Goal: Task Accomplishment & Management: Complete application form

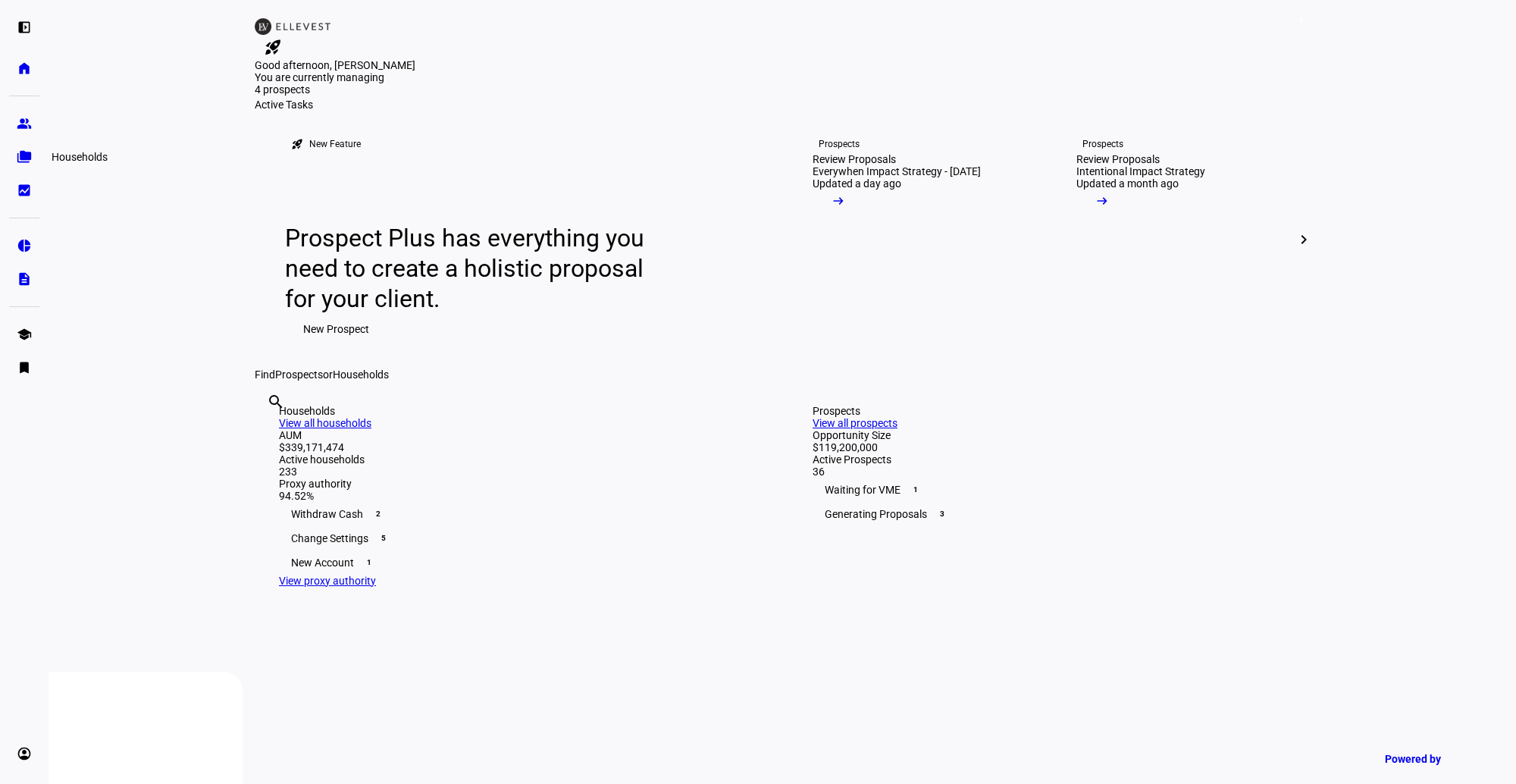
click at [19, 157] on eth-mat-symbol "folder_copy" at bounding box center [24, 157] width 15 height 15
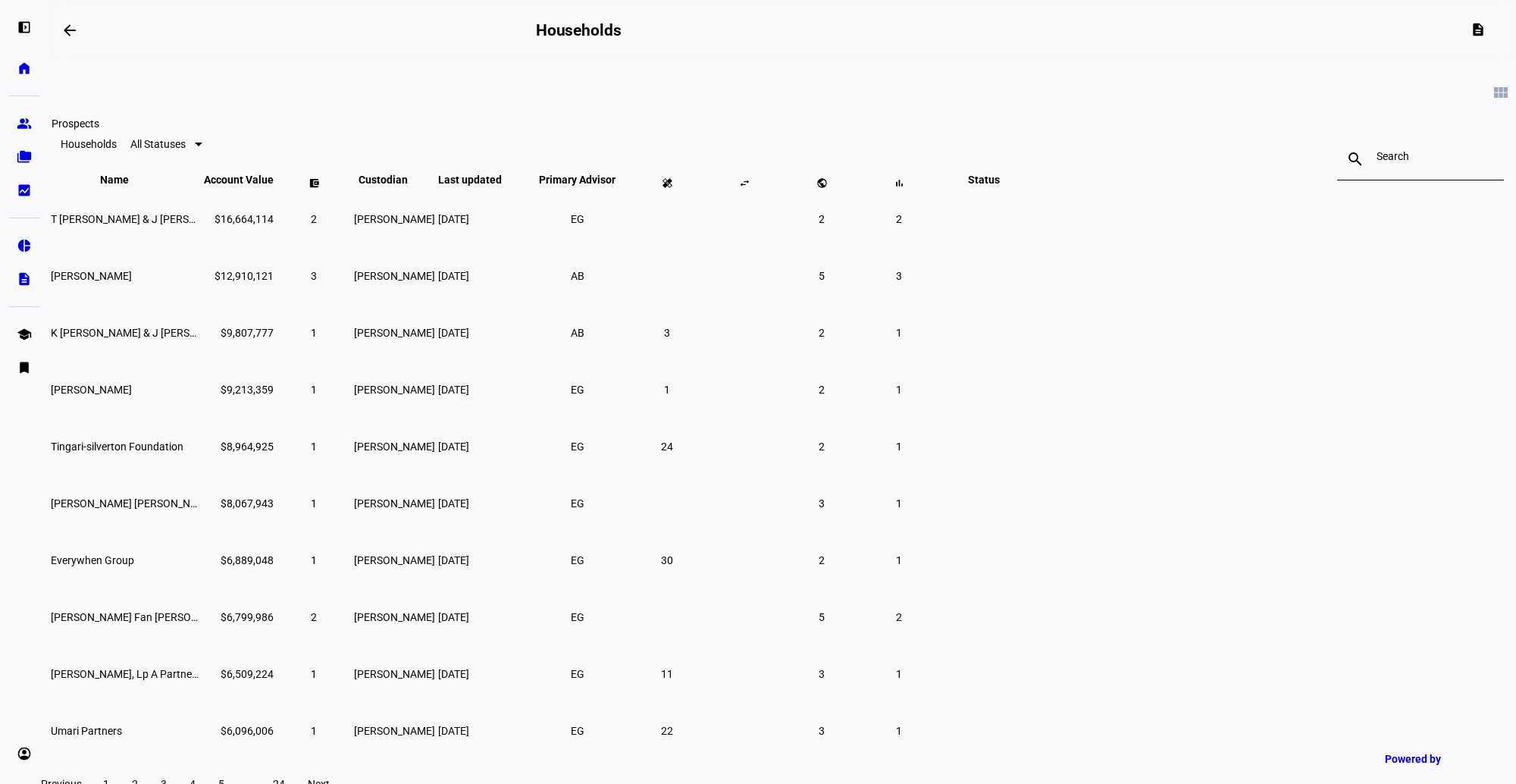
click at [23, 119] on eth-mat-symbol "group" at bounding box center [24, 124] width 15 height 15
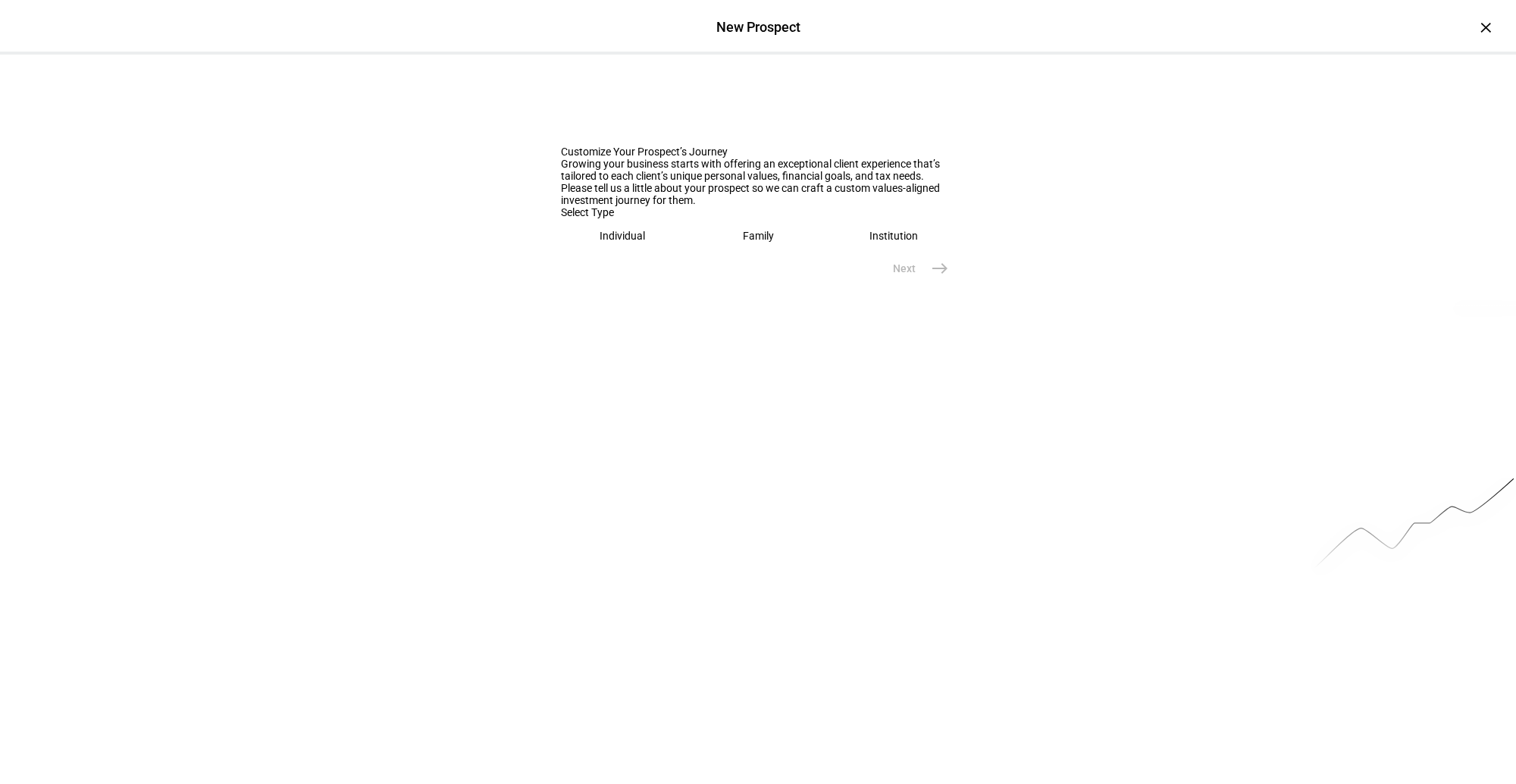
click at [629, 241] on div "Individual" at bounding box center [623, 236] width 45 height 12
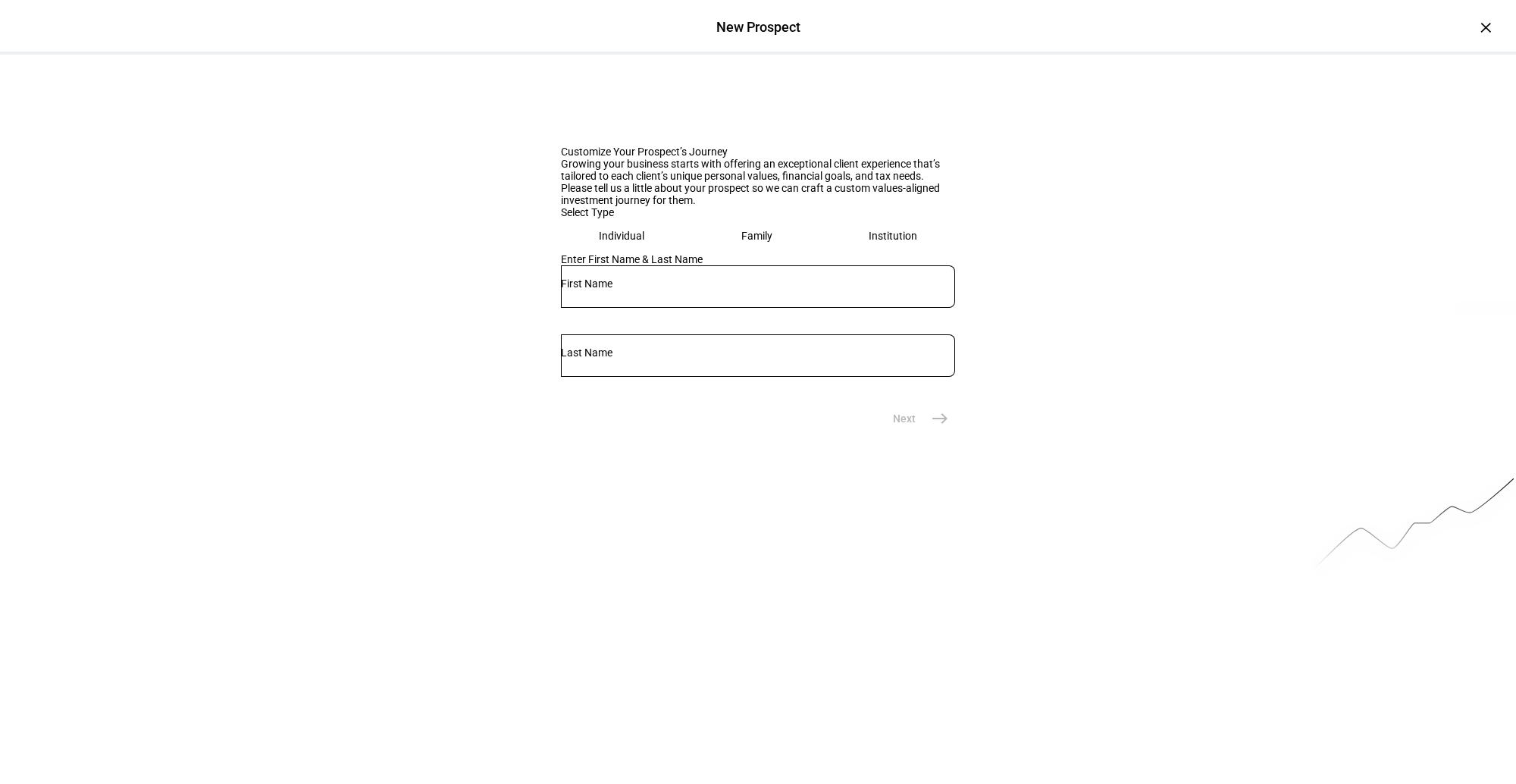
click at [617, 289] on input "text" at bounding box center [758, 283] width 395 height 12
type input "Cassie"
type input "Karopkin"
click at [441, 624] on eth-prospect-journey-background at bounding box center [758, 384] width 1516 height 660
click at [942, 427] on mat-icon "east" at bounding box center [940, 419] width 19 height 19
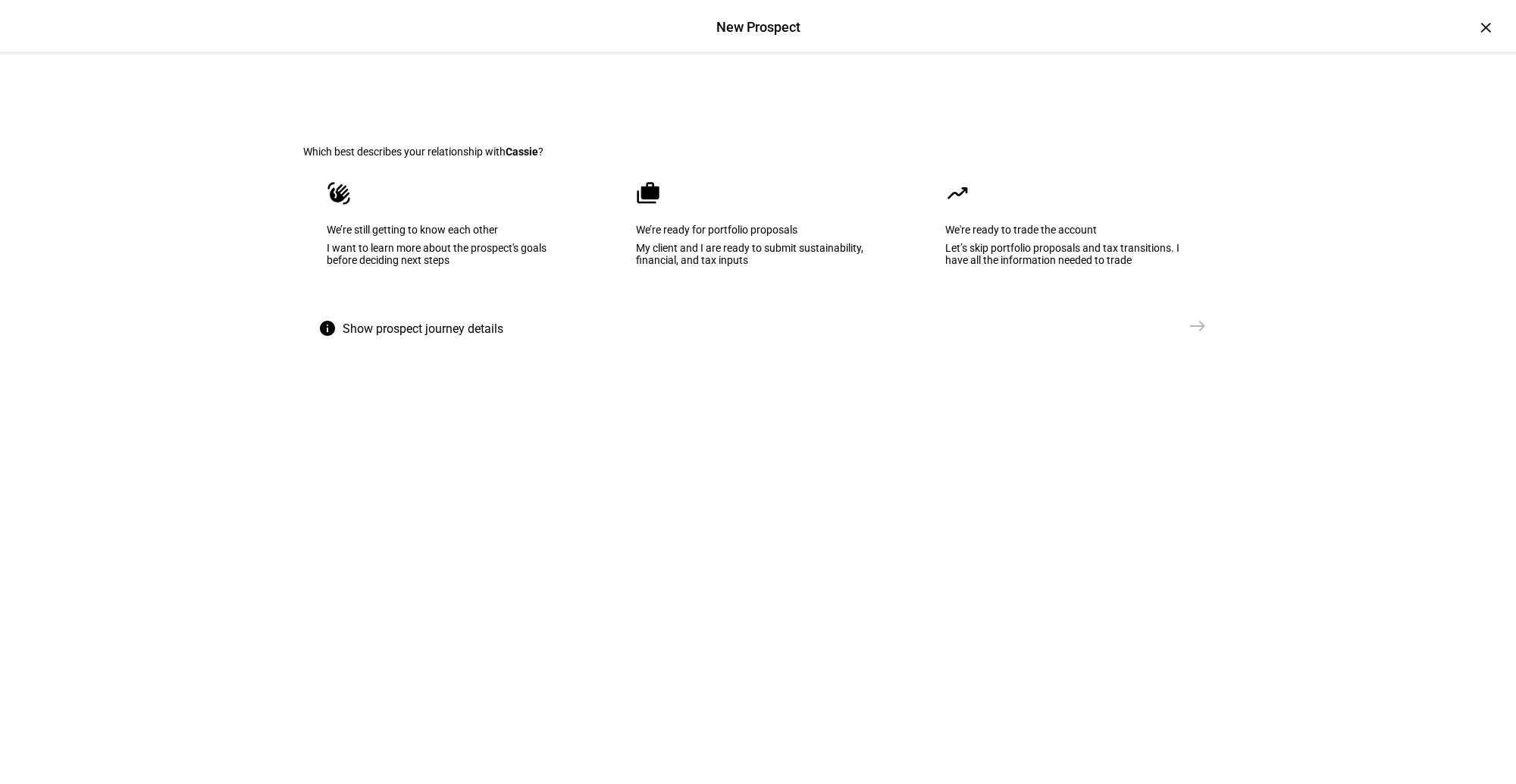
click at [711, 266] on div "My client and I are ready to submit sustainability, financial, and tax inputs" at bounding box center [758, 253] width 244 height 24
click at [1108, 333] on span "Create Prospect Profile" at bounding box center [1116, 326] width 112 height 15
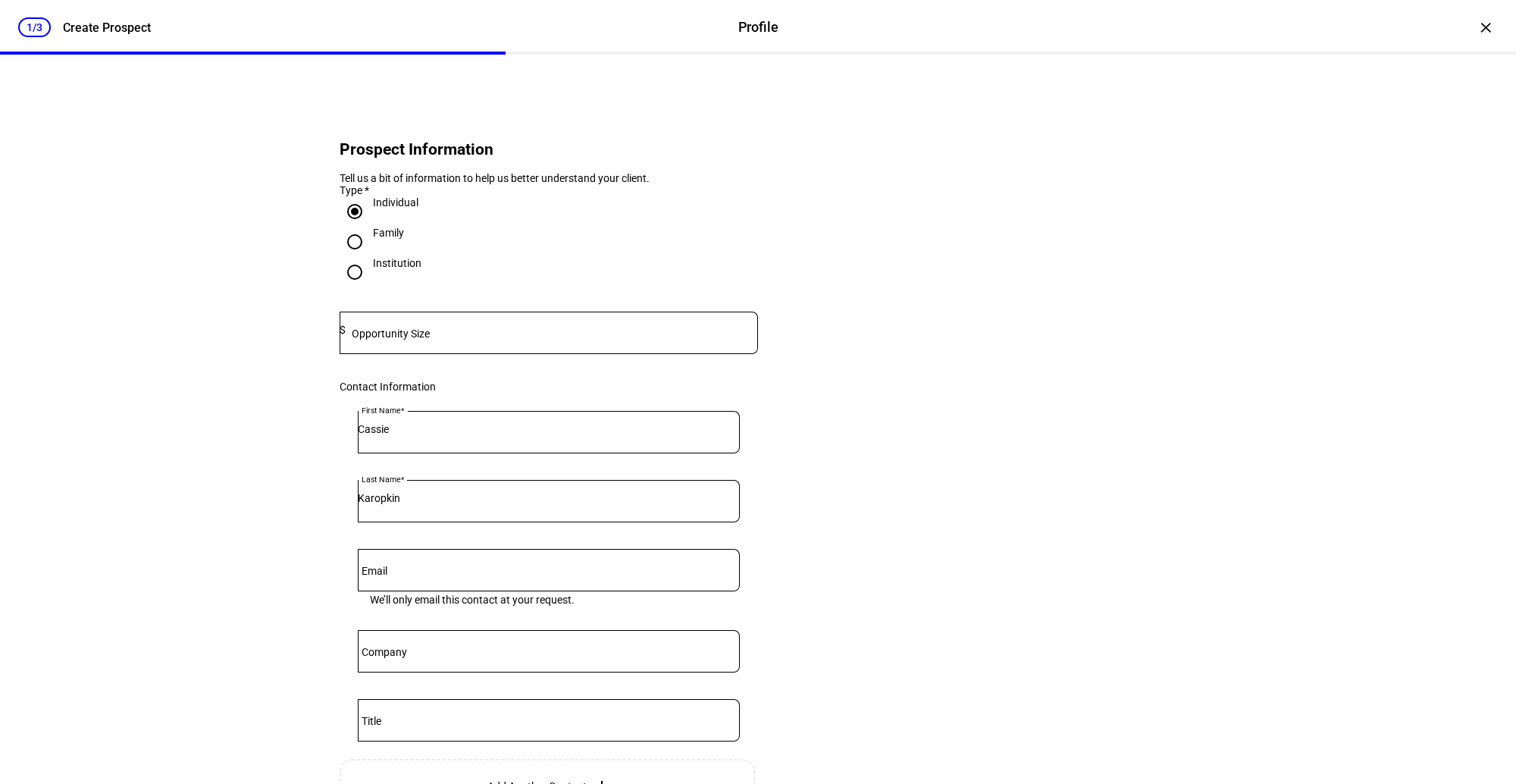
click at [427, 340] on mat-label "Opportunity Size" at bounding box center [390, 333] width 78 height 12
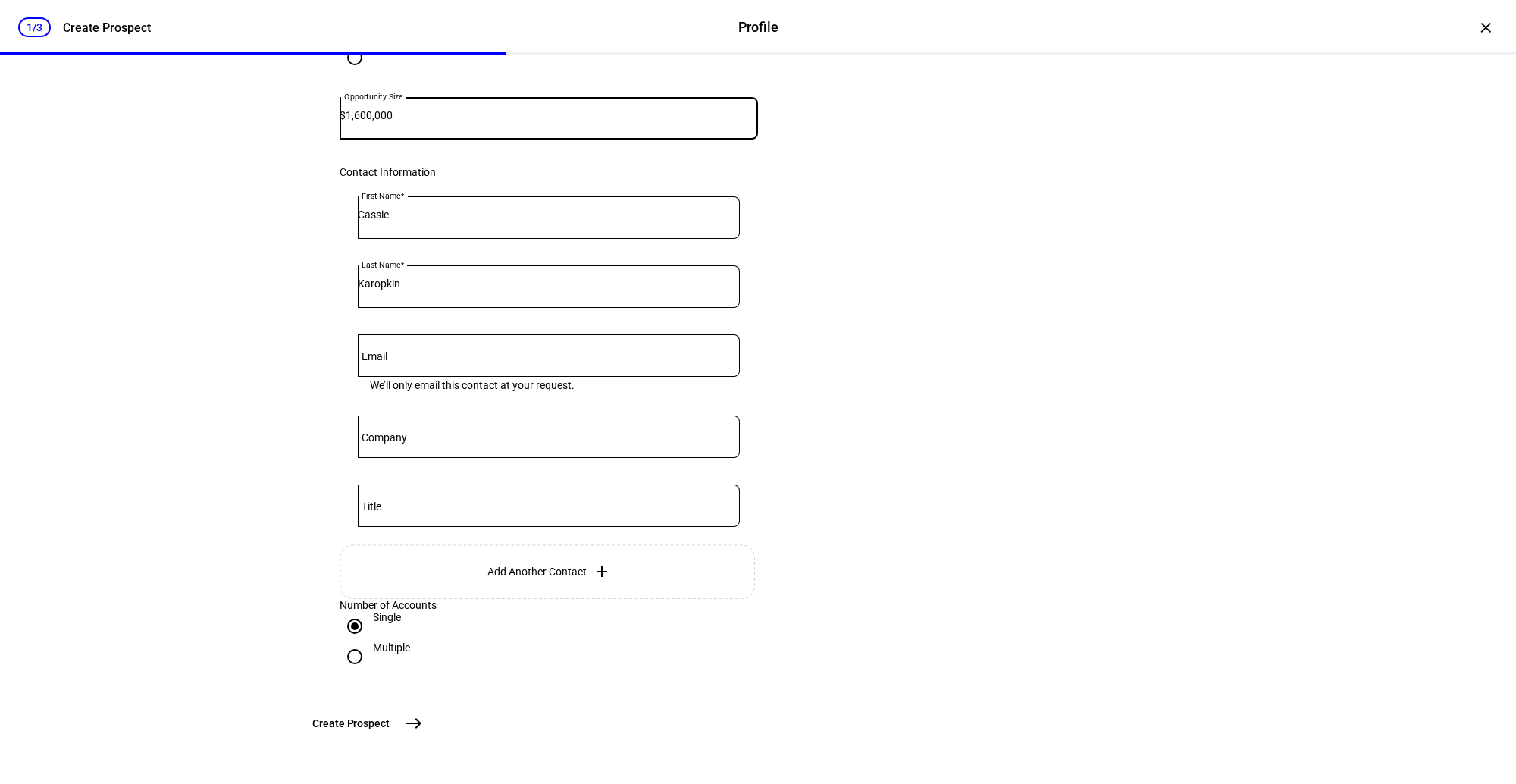
type input "1,600,000"
click at [429, 718] on button "Create Prospect east" at bounding box center [366, 723] width 126 height 30
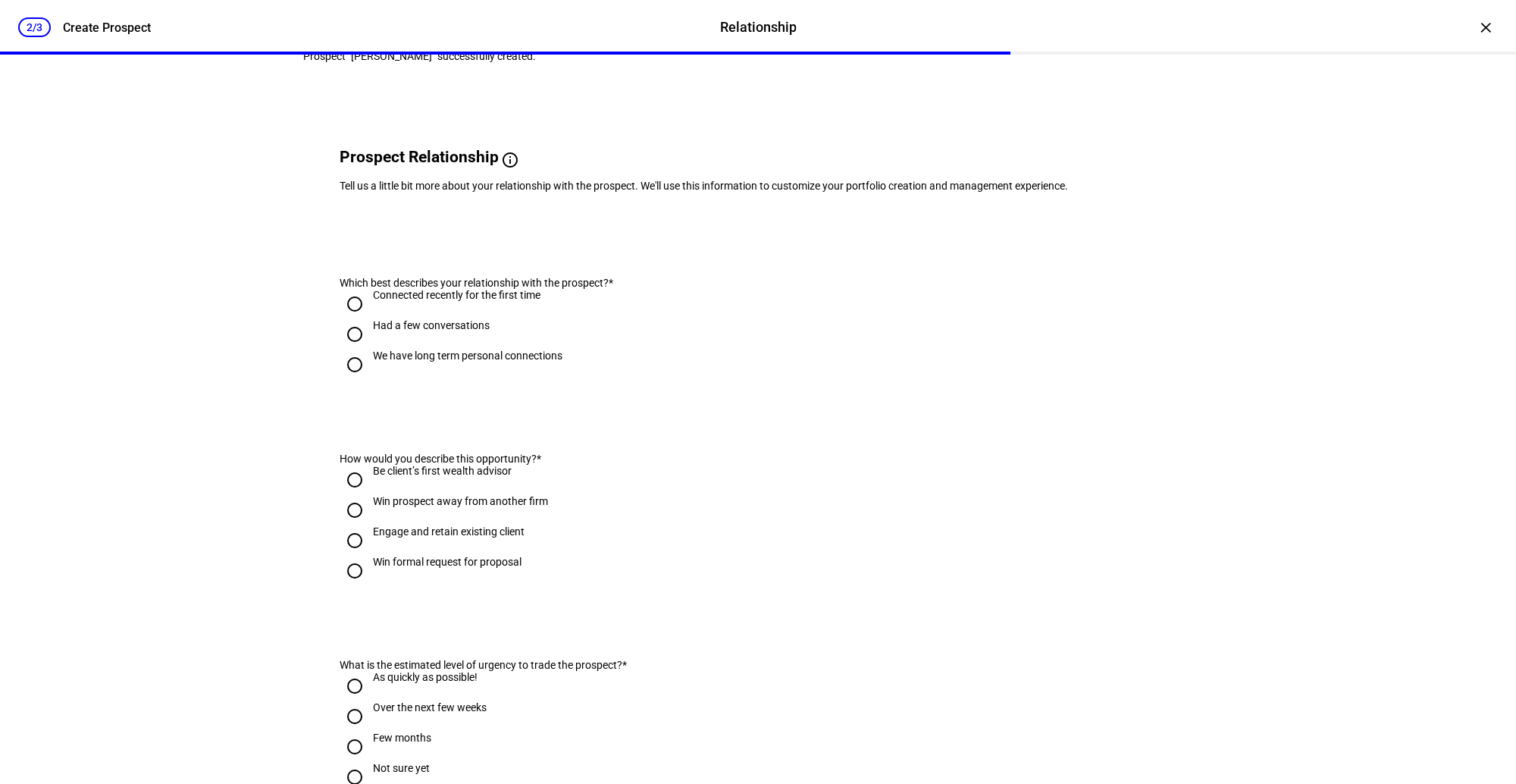
scroll to position [0, 0]
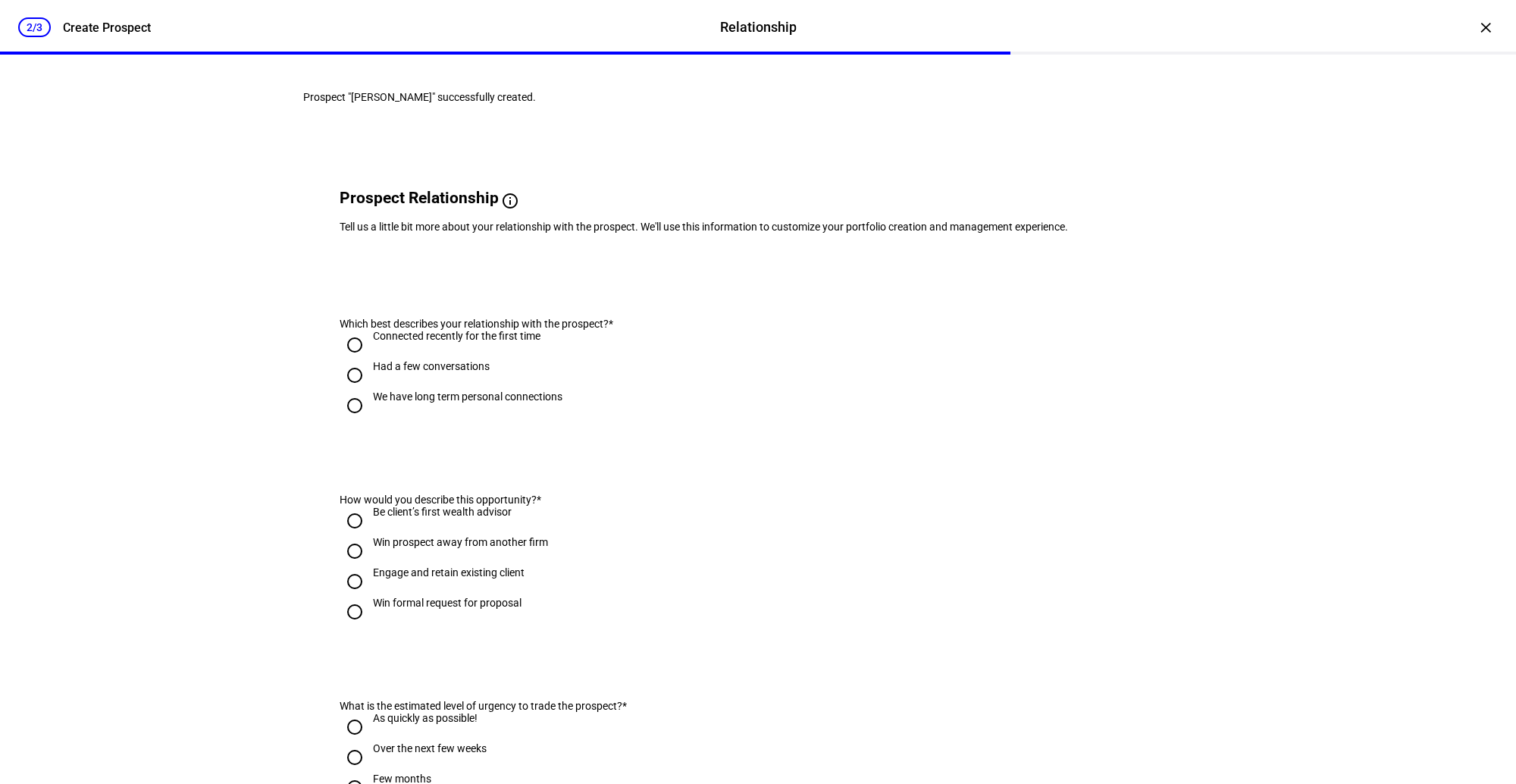
click at [418, 342] on div "Connected recently for the first time" at bounding box center [456, 336] width 167 height 12
click at [370, 360] on input "Connected recently for the first time" at bounding box center [355, 345] width 30 height 30
radio input "true"
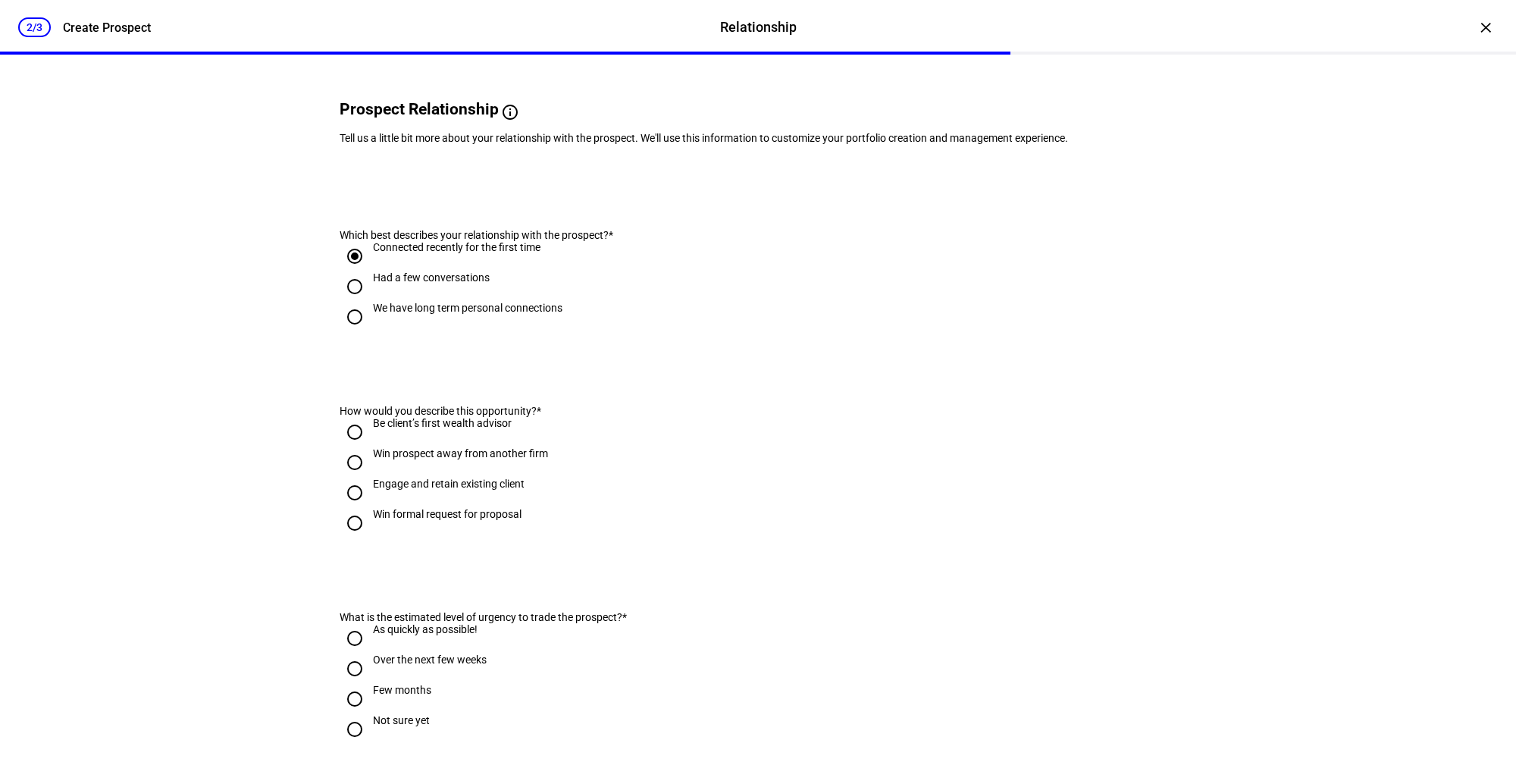
click at [413, 459] on div "Win prospect away from another firm" at bounding box center [460, 453] width 175 height 12
click at [370, 478] on input "Win prospect away from another firm" at bounding box center [355, 463] width 30 height 30
radio input "true"
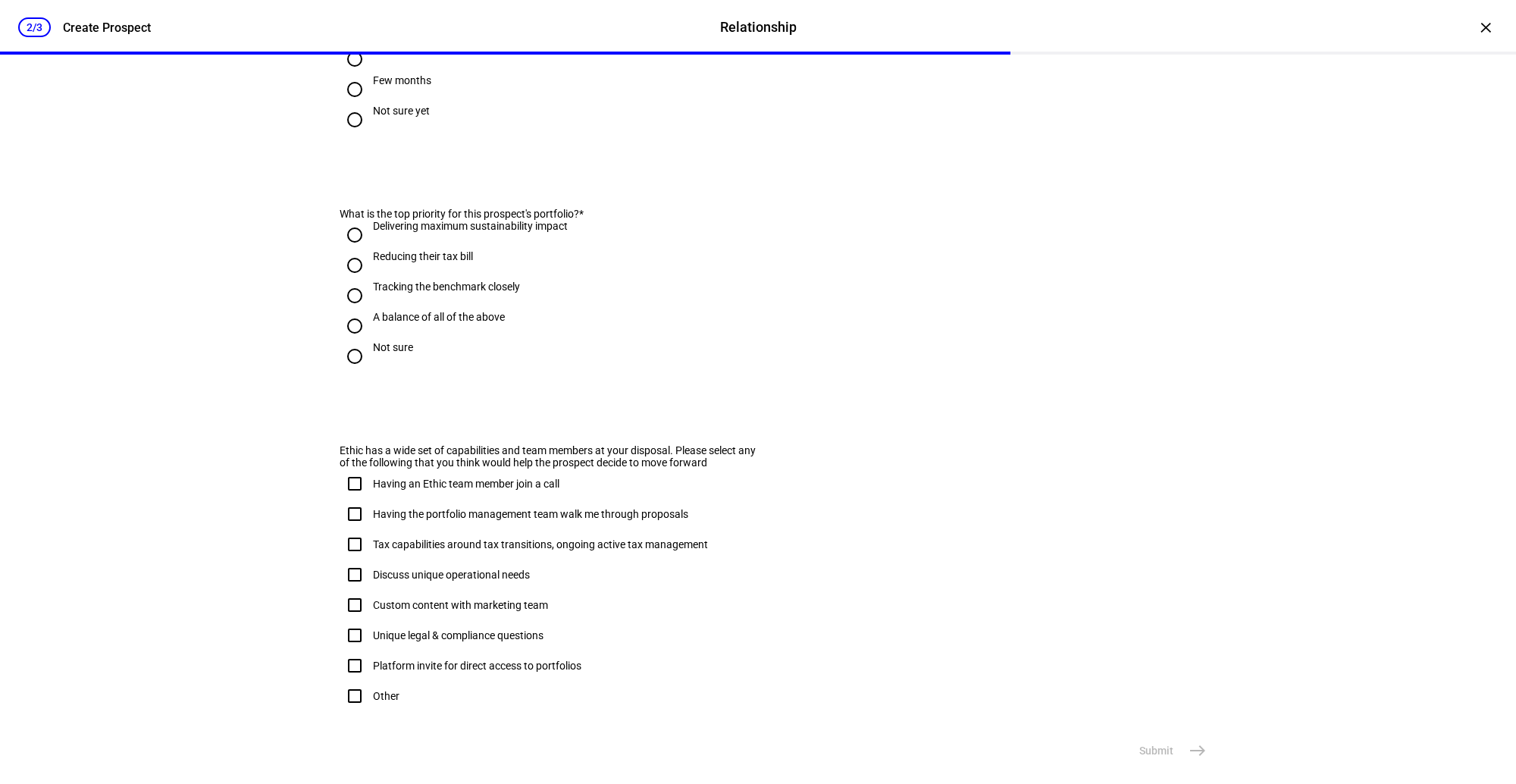
scroll to position [543, 0]
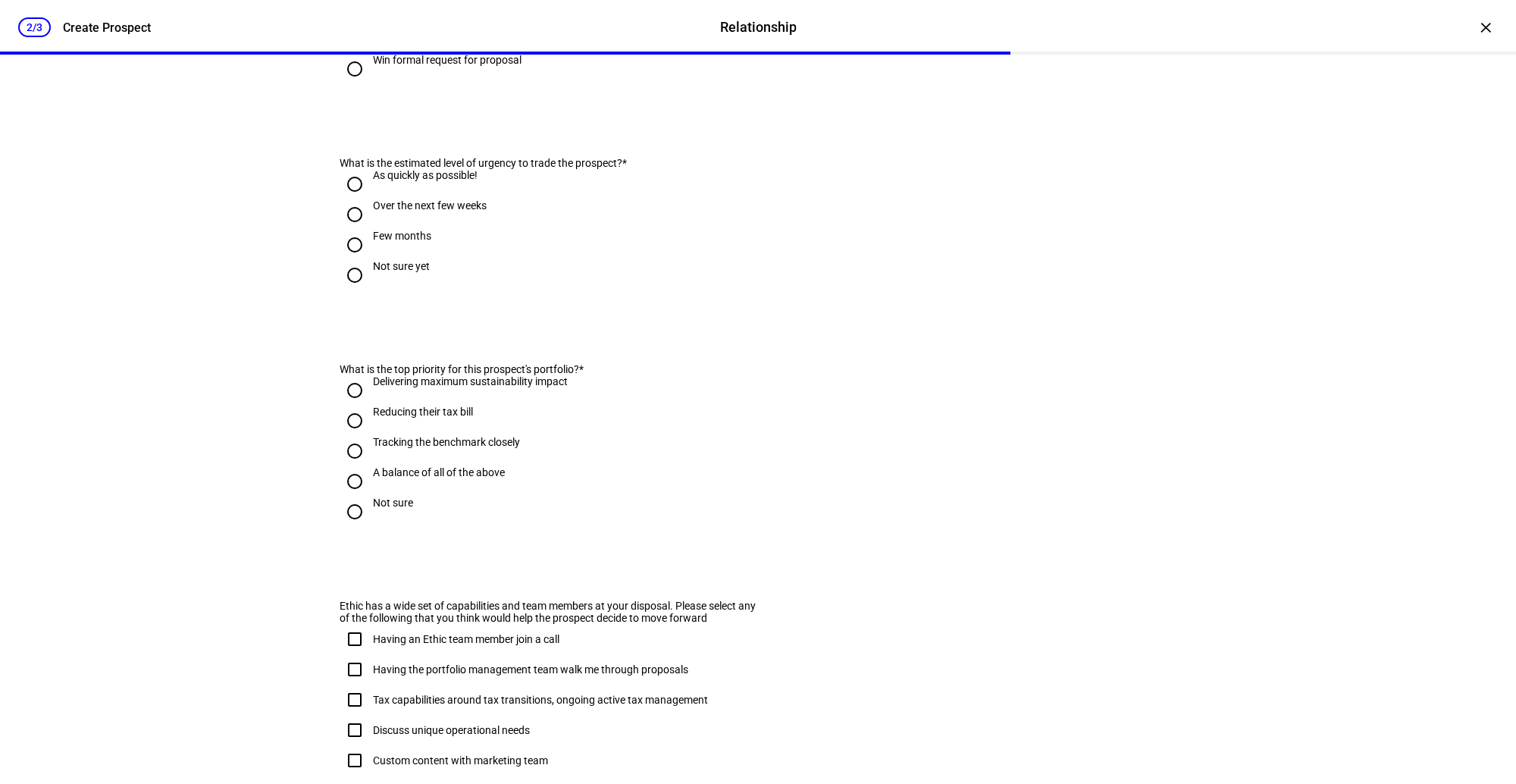
click at [354, 230] on input "Over the next few weeks" at bounding box center [355, 215] width 30 height 30
radio input "true"
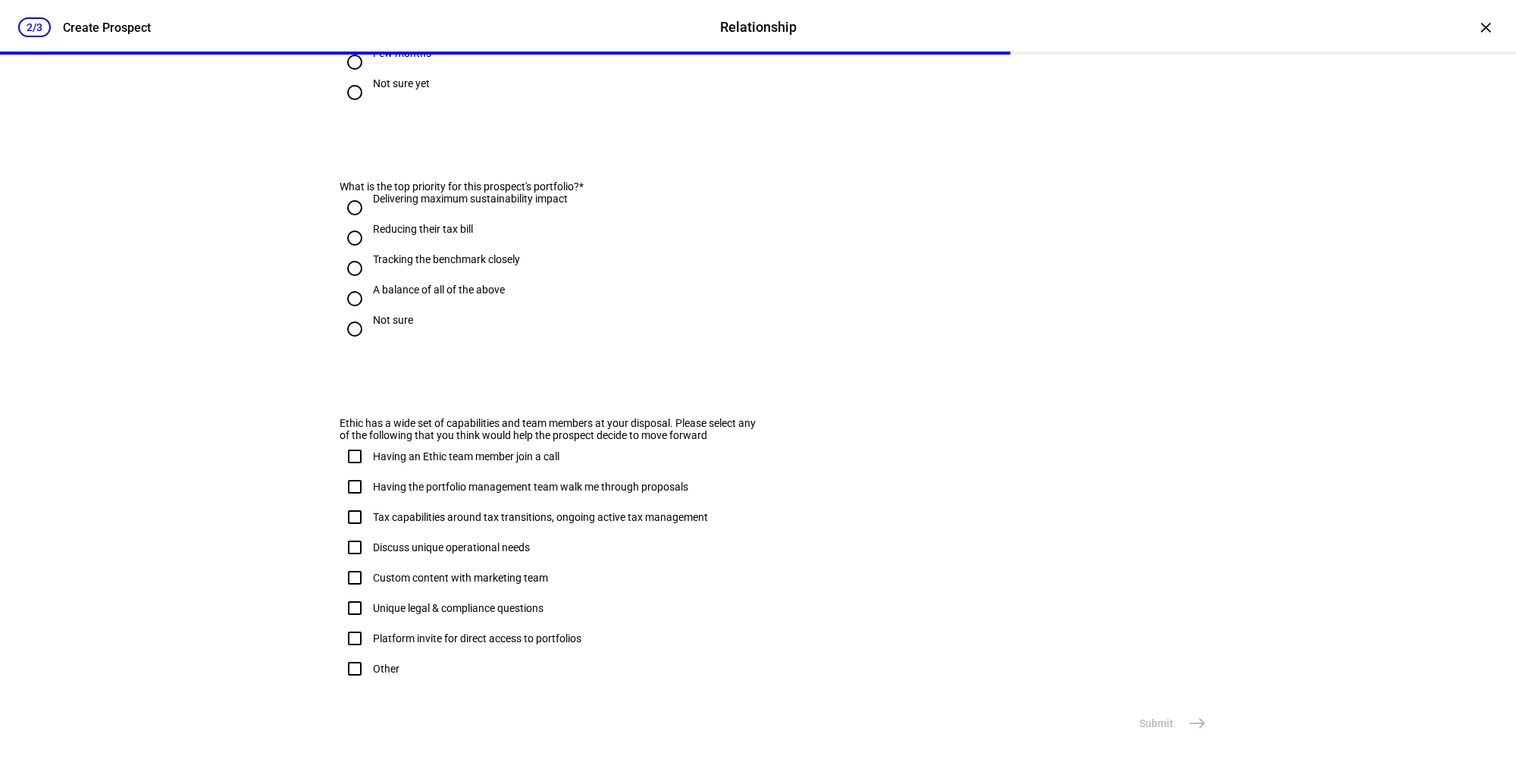
scroll to position [723, 0]
click at [353, 347] on input "Not sure" at bounding box center [355, 331] width 30 height 30
radio input "true"
click at [1108, 730] on button "Submit east" at bounding box center [1171, 723] width 82 height 30
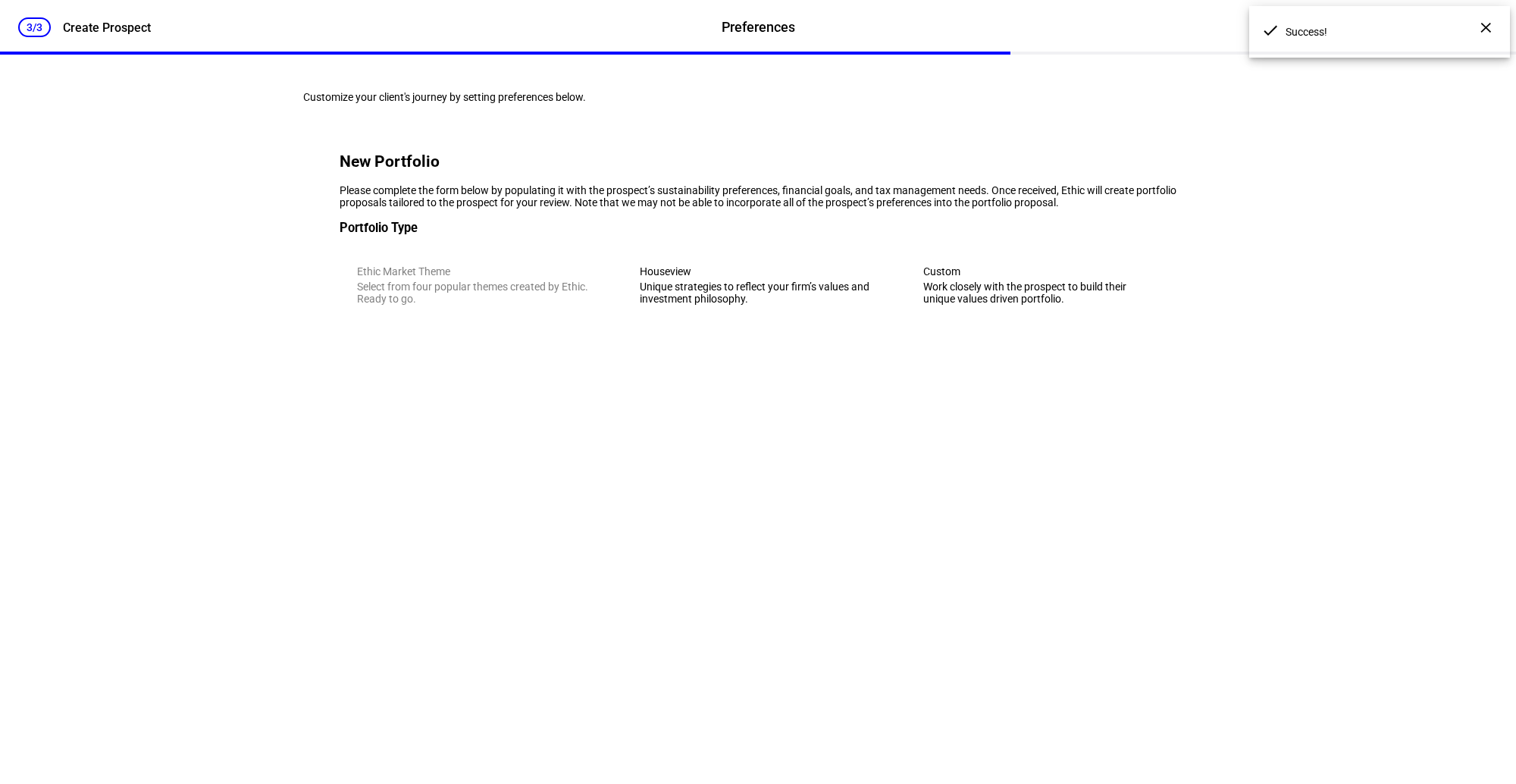
scroll to position [0, 0]
click at [766, 305] on div "Unique strategies to reflect your firm’s values and investment philosophy." at bounding box center [757, 292] width 236 height 24
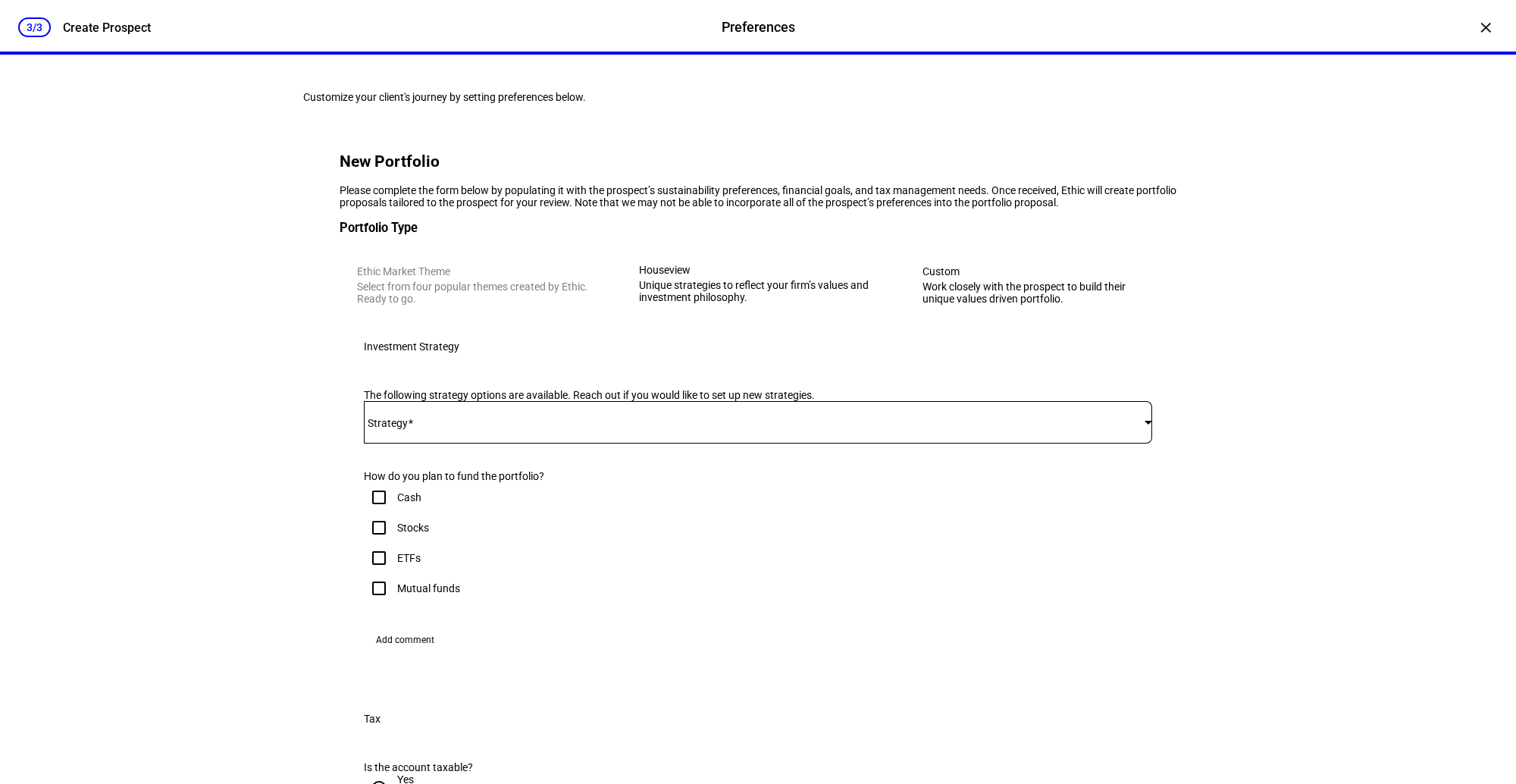
scroll to position [155, 0]
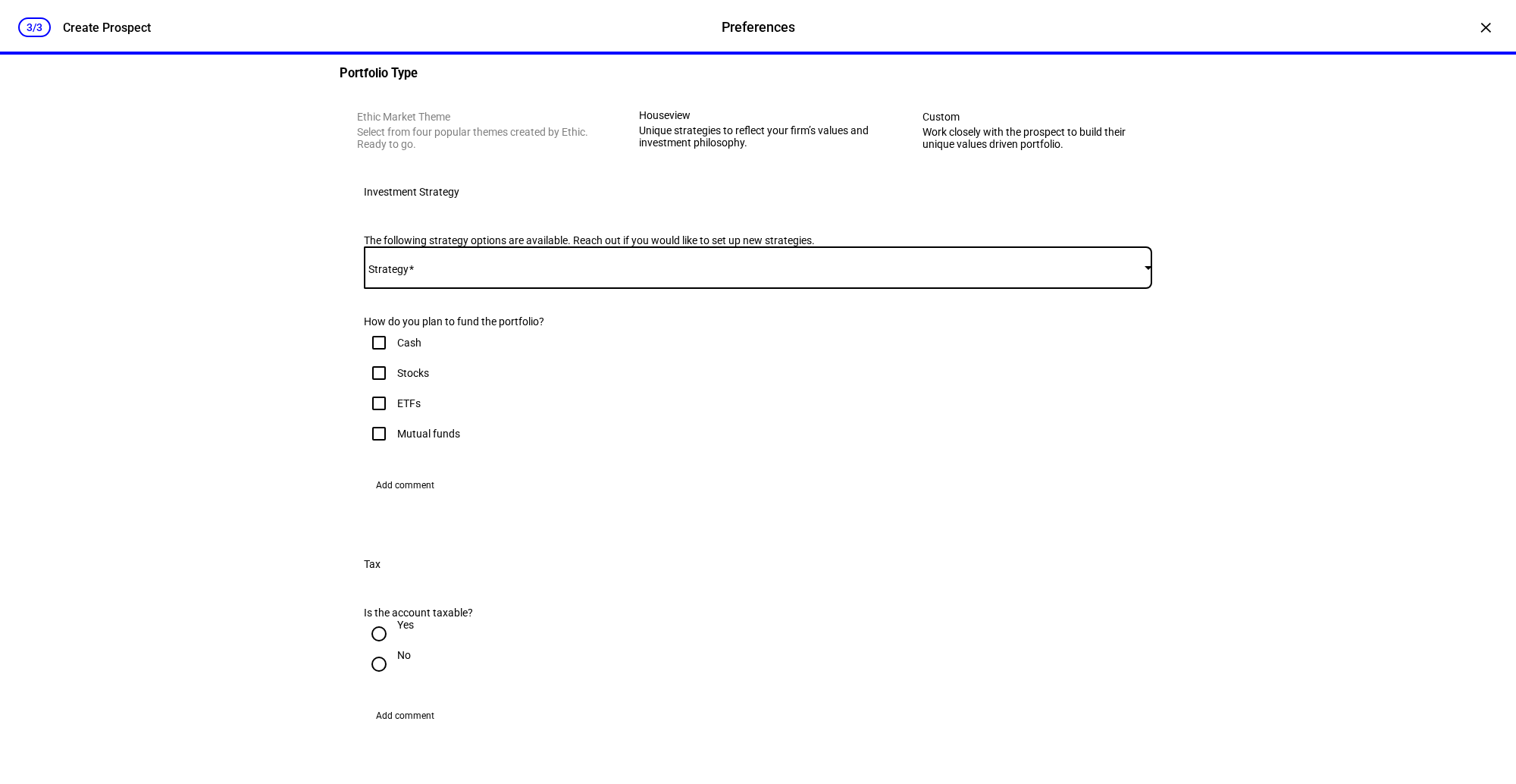
click at [521, 273] on span at bounding box center [754, 268] width 781 height 12
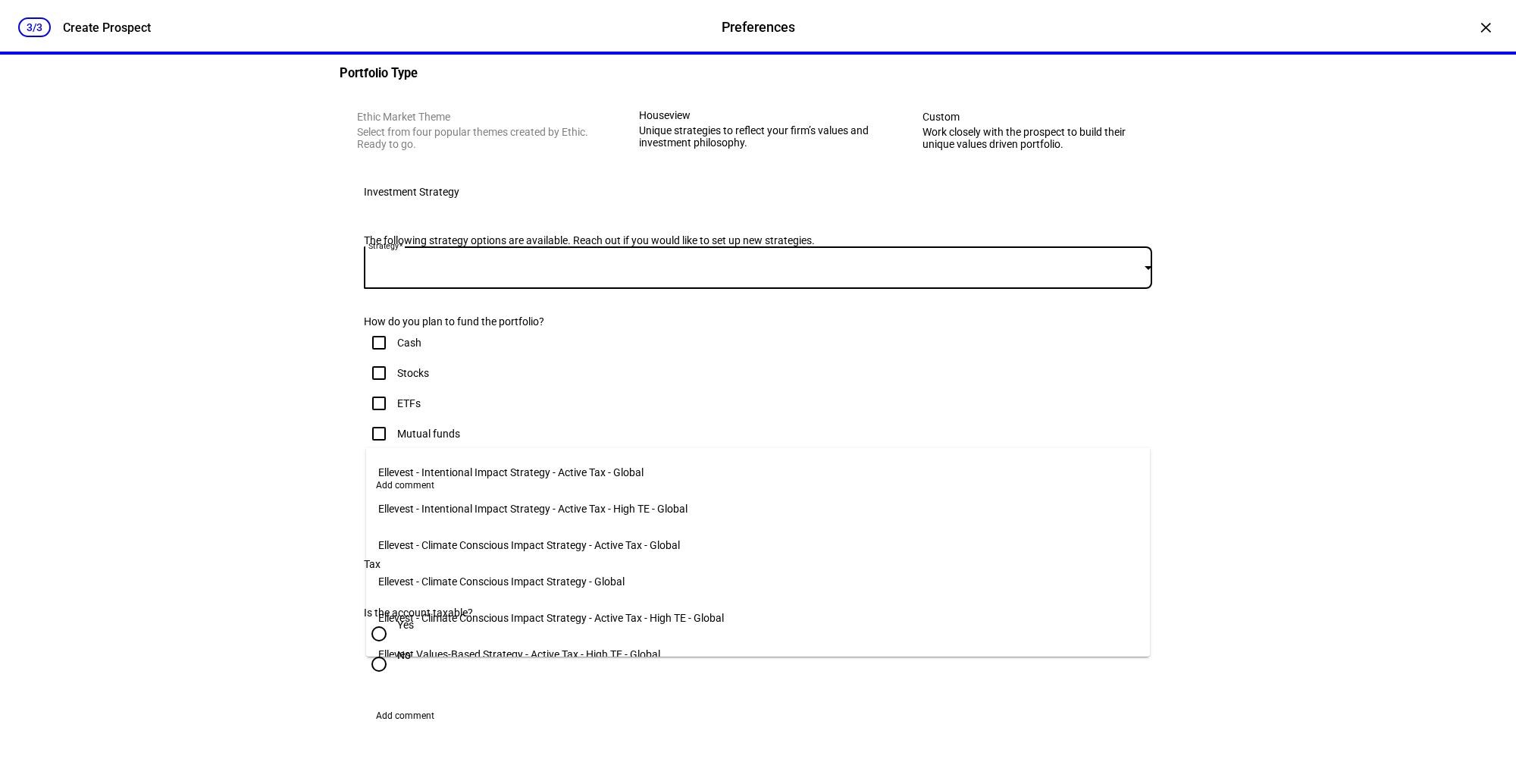
click at [501, 539] on span "Ellevest - Climate Conscious Impact Strategy - Active Tax - Global" at bounding box center [529, 545] width 302 height 12
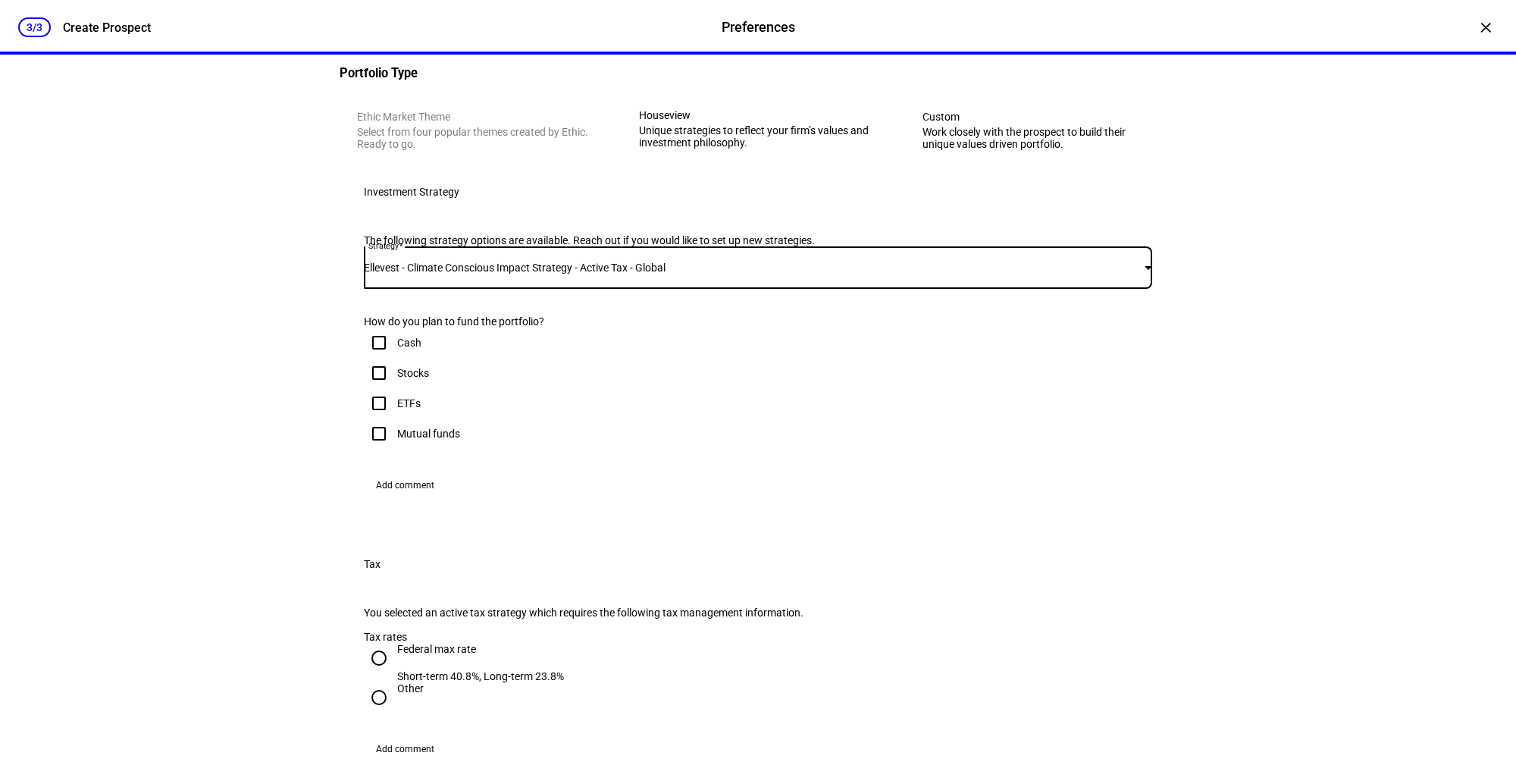
click at [384, 388] on input "Stocks" at bounding box center [379, 373] width 30 height 30
checkbox input "true"
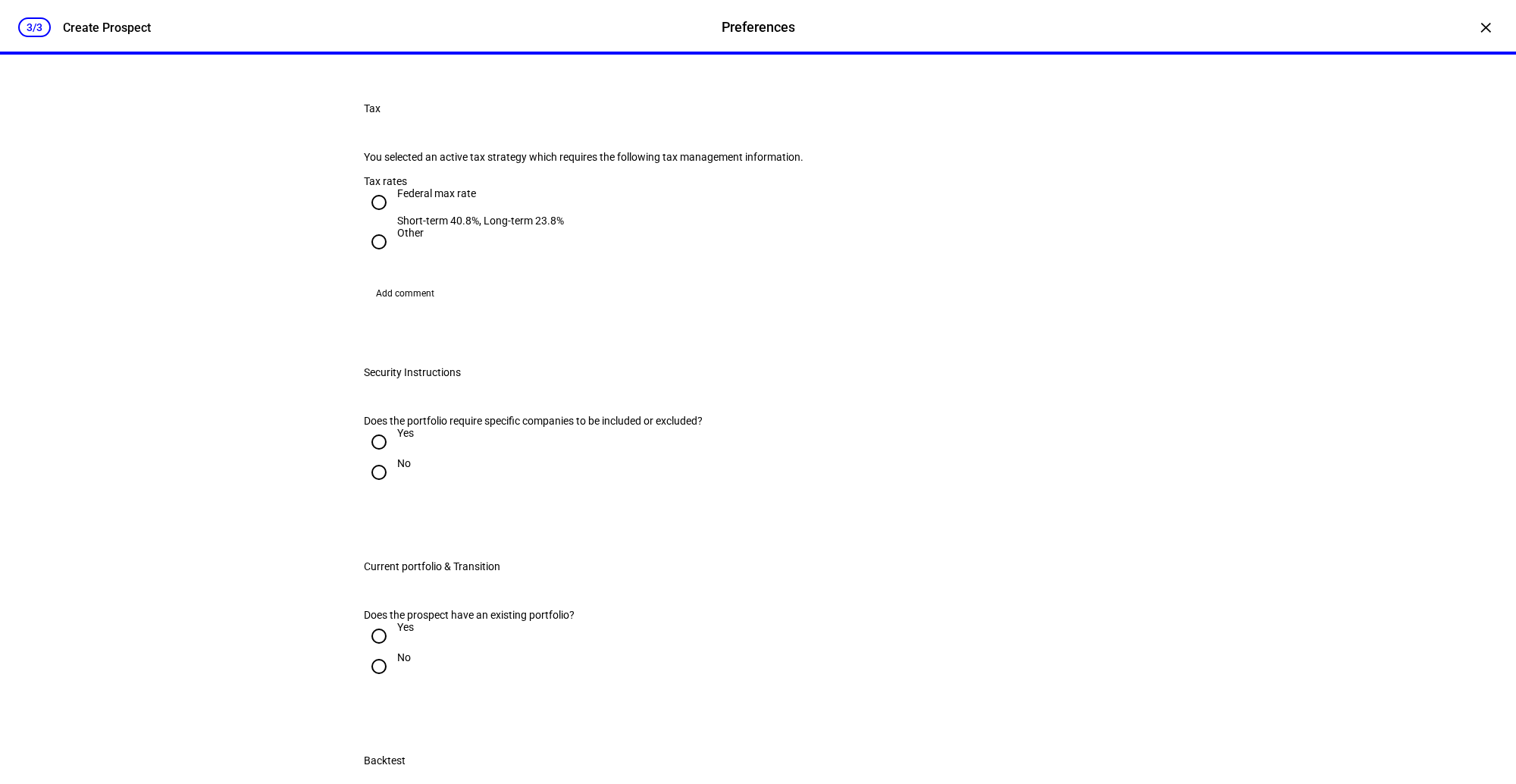
scroll to position [611, 0]
click at [381, 217] on input "Federal max rate Short-term 40.8%, Long-term 23.8%" at bounding box center [379, 202] width 30 height 30
radio input "true"
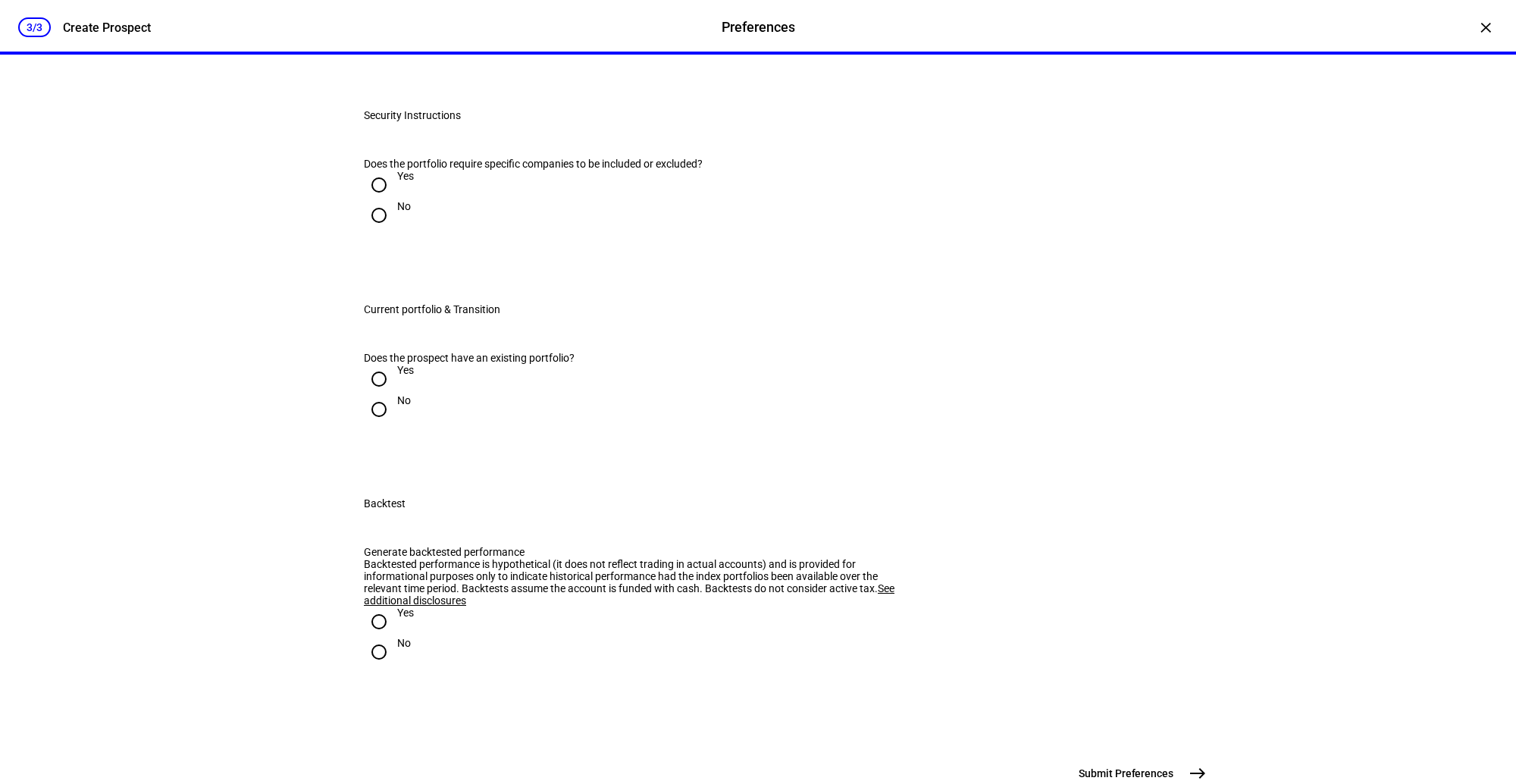
click at [384, 230] on input "No" at bounding box center [379, 215] width 30 height 30
radio input "true"
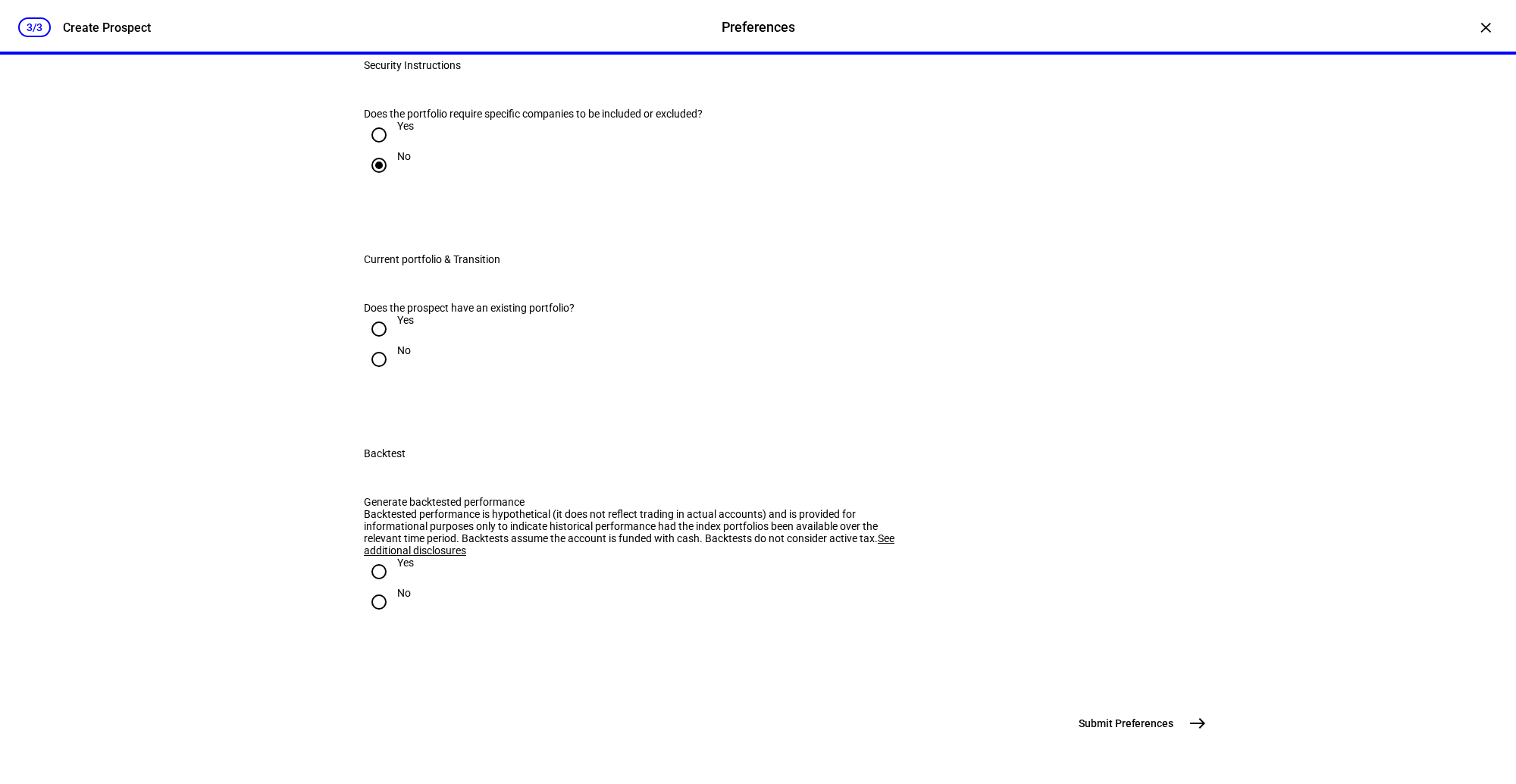
click at [382, 344] on input "Yes" at bounding box center [379, 329] width 30 height 30
radio input "true"
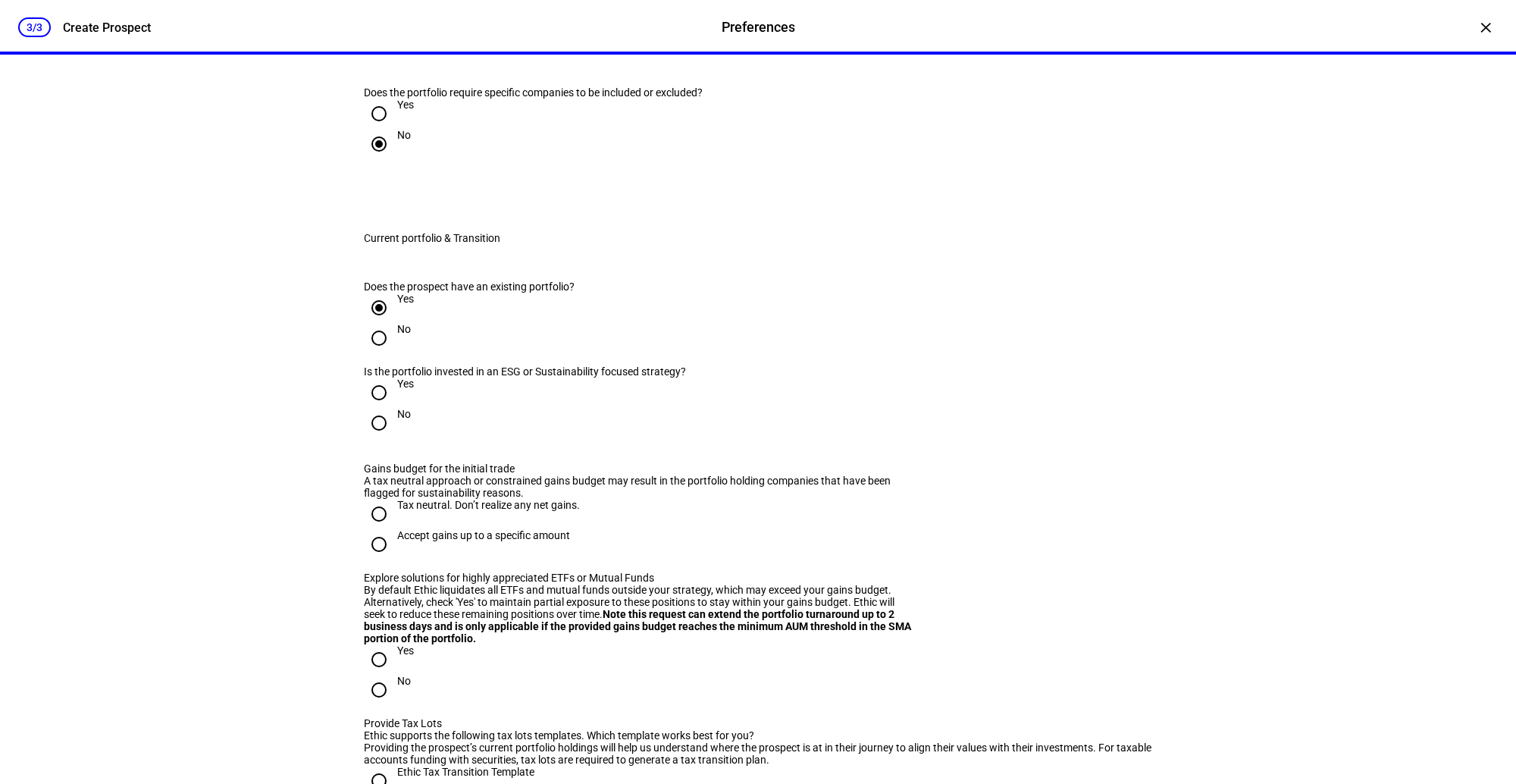
scroll to position [1334, 0]
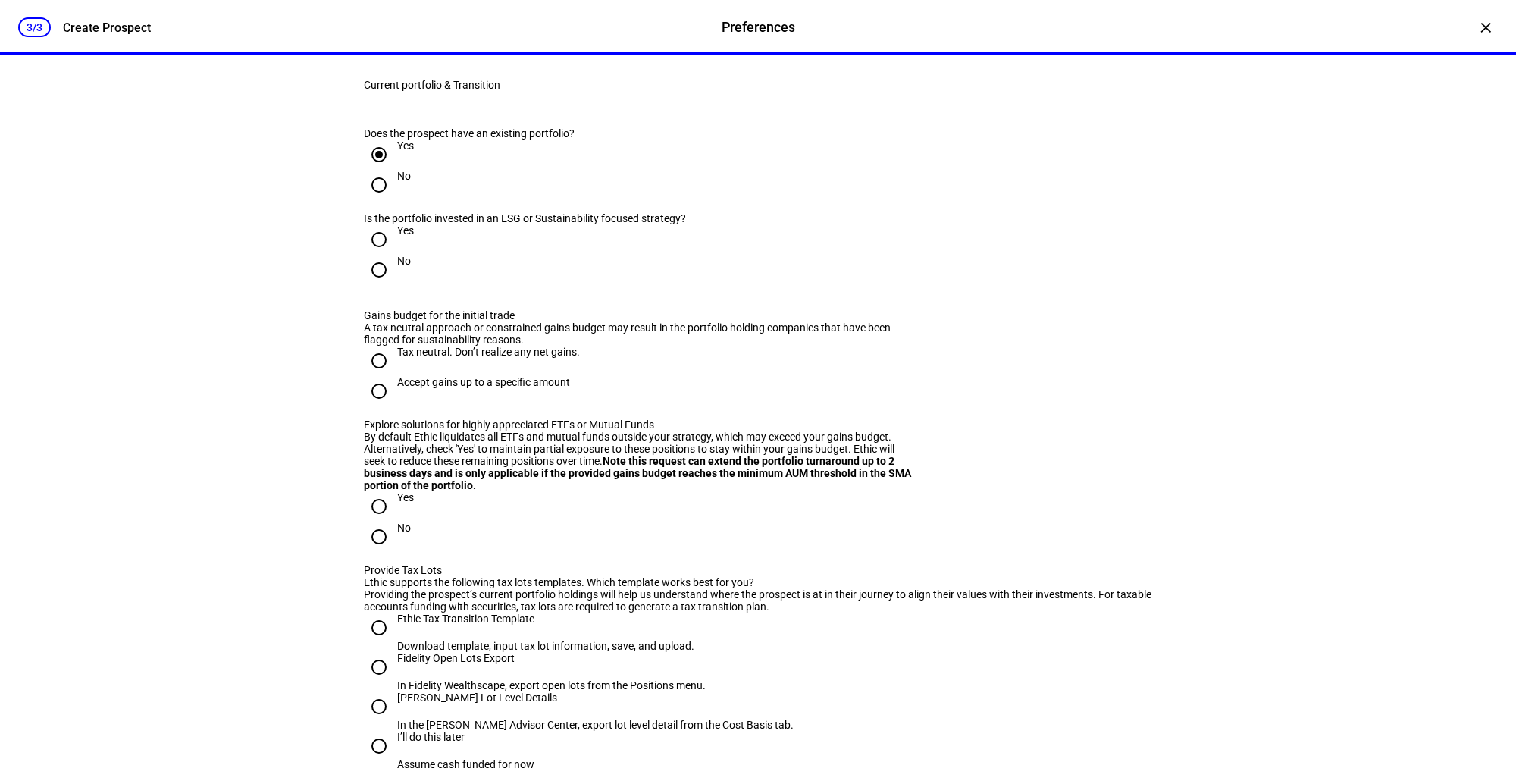
click at [379, 285] on input "No" at bounding box center [379, 270] width 30 height 30
radio input "true"
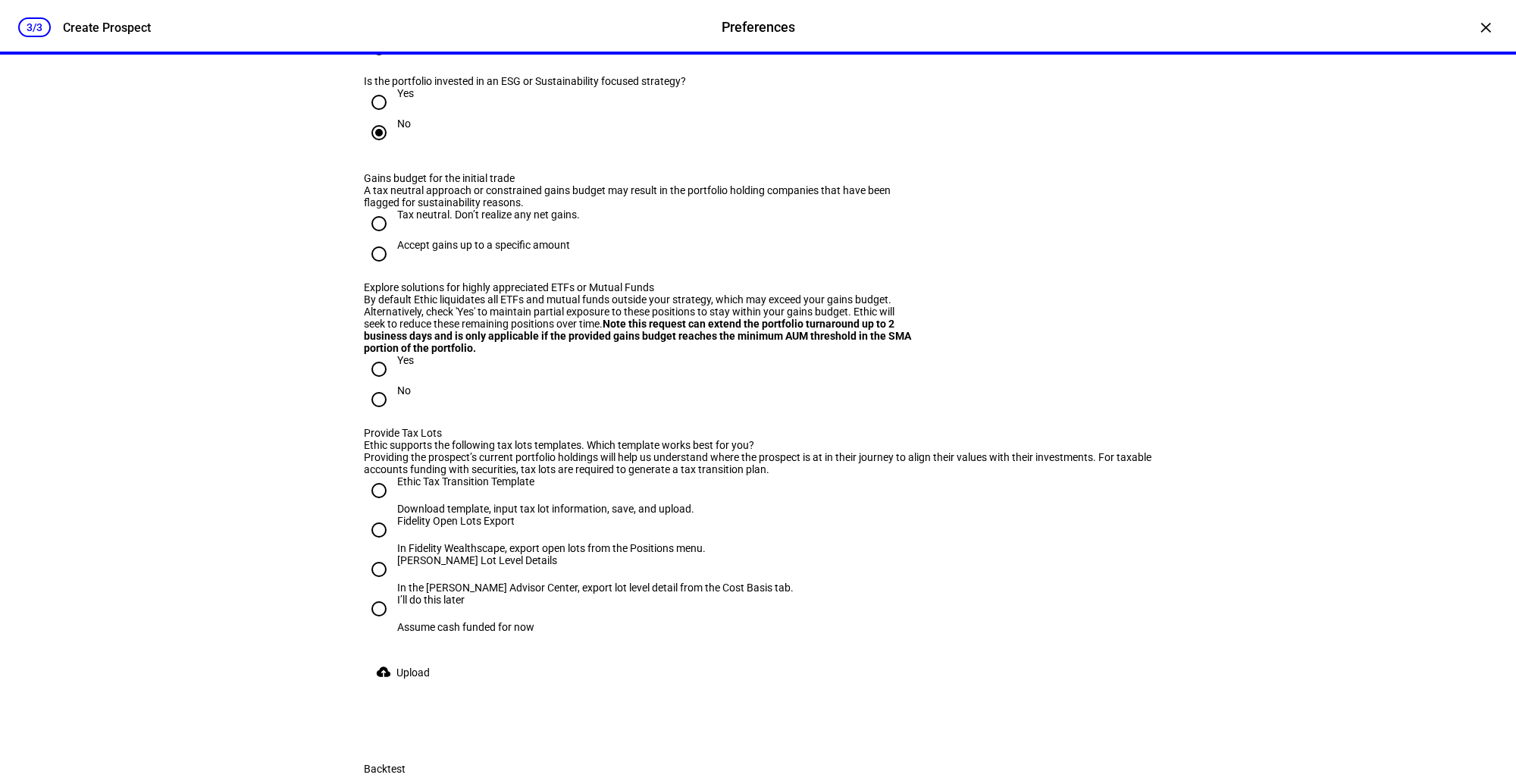
click at [387, 239] on input "Tax neutral. Don’t realize any net gains." at bounding box center [379, 224] width 30 height 30
radio input "true"
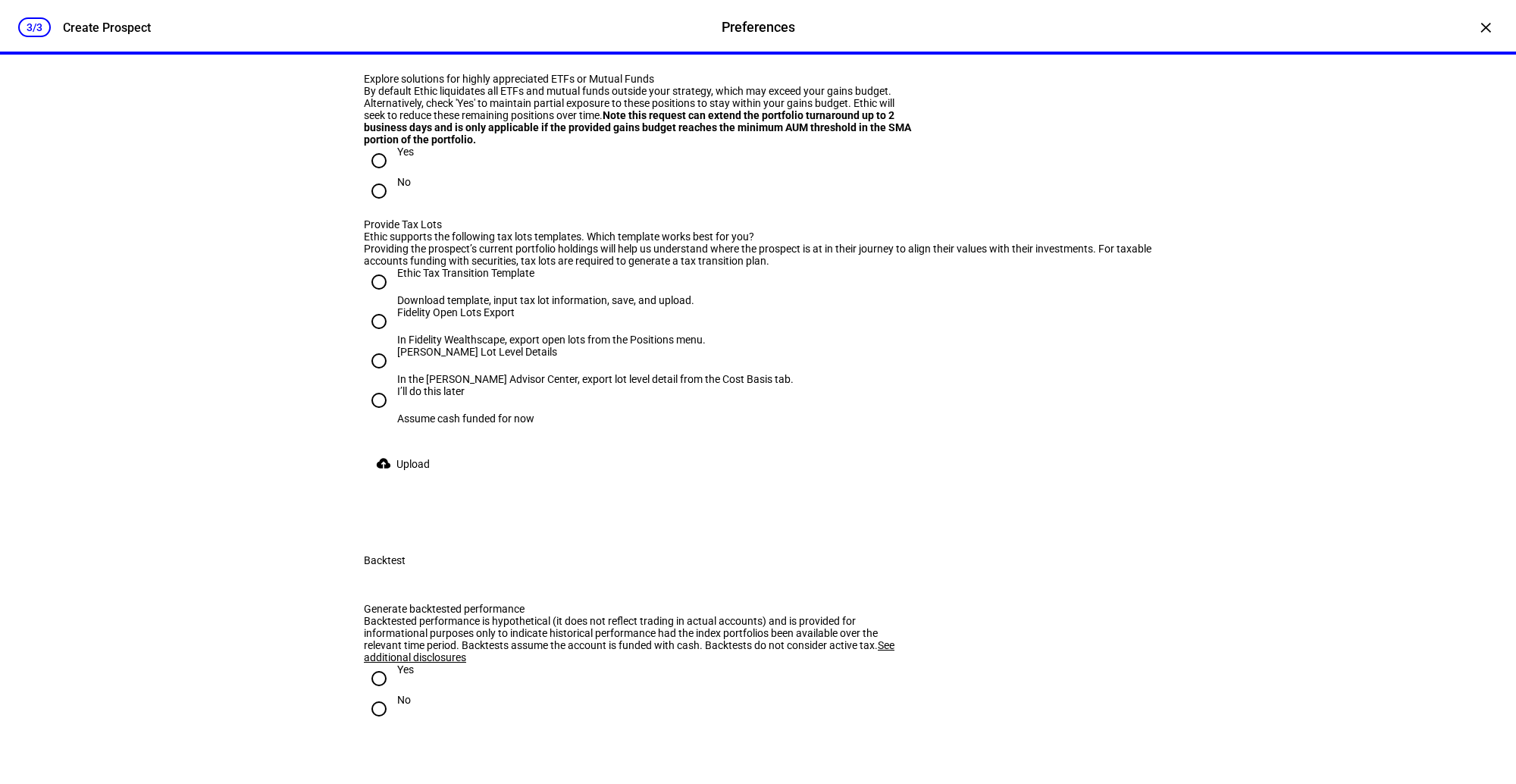
click at [382, 206] on input "No" at bounding box center [379, 191] width 30 height 30
radio input "true"
click at [382, 176] on input "Yes" at bounding box center [379, 161] width 30 height 30
radio input "true"
click at [381, 206] on input "No" at bounding box center [379, 191] width 30 height 30
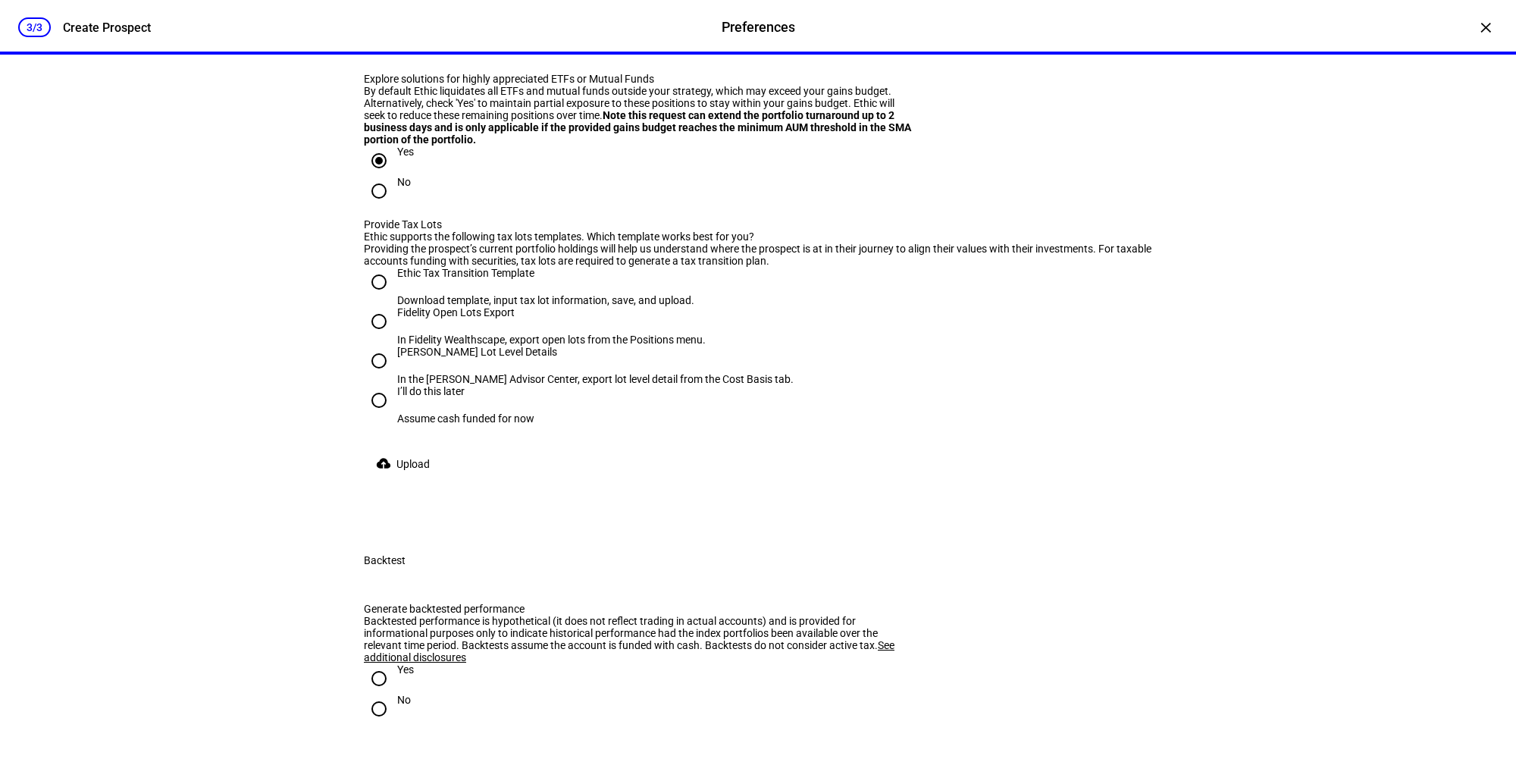
radio input "true"
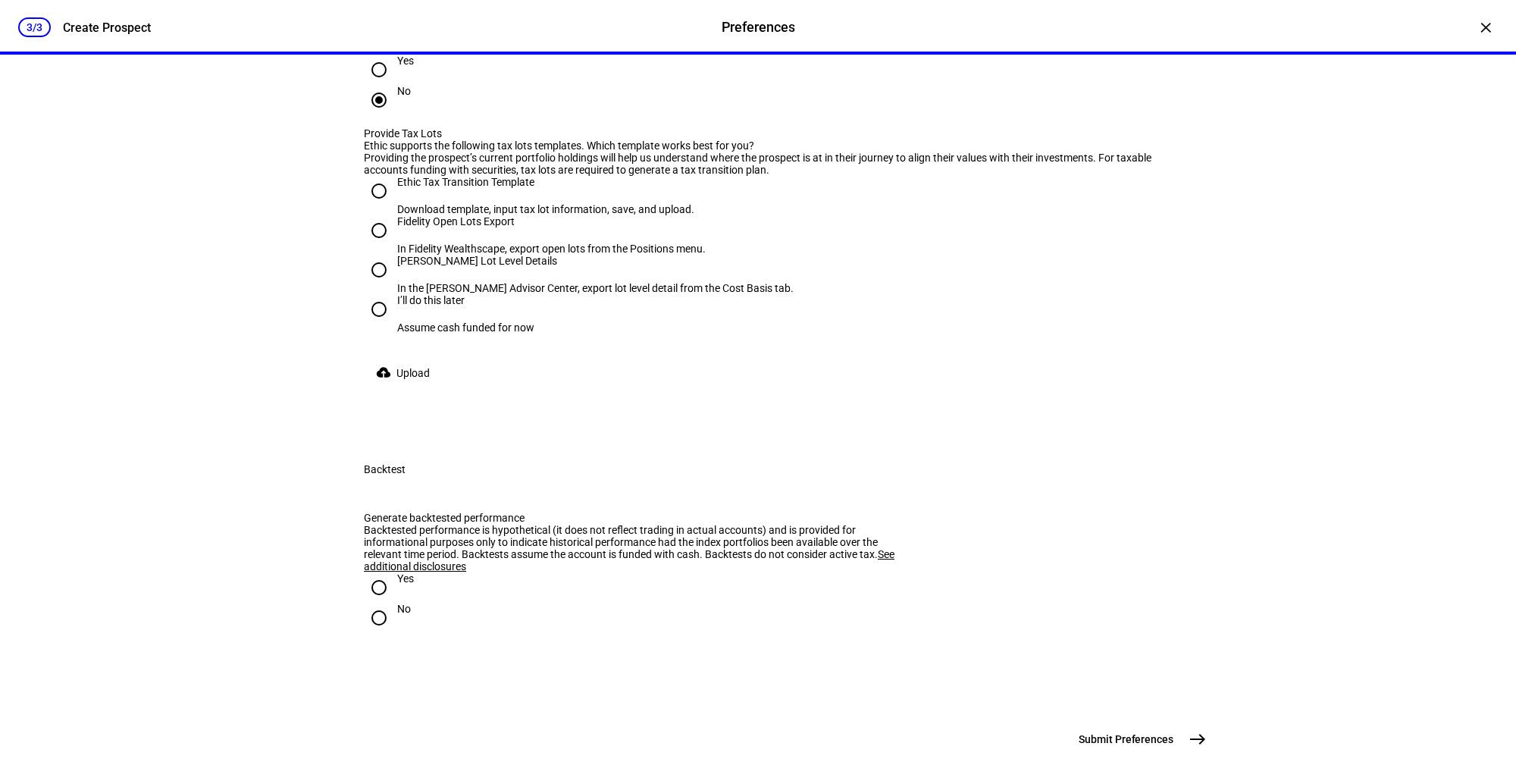
scroll to position [1839, 0]
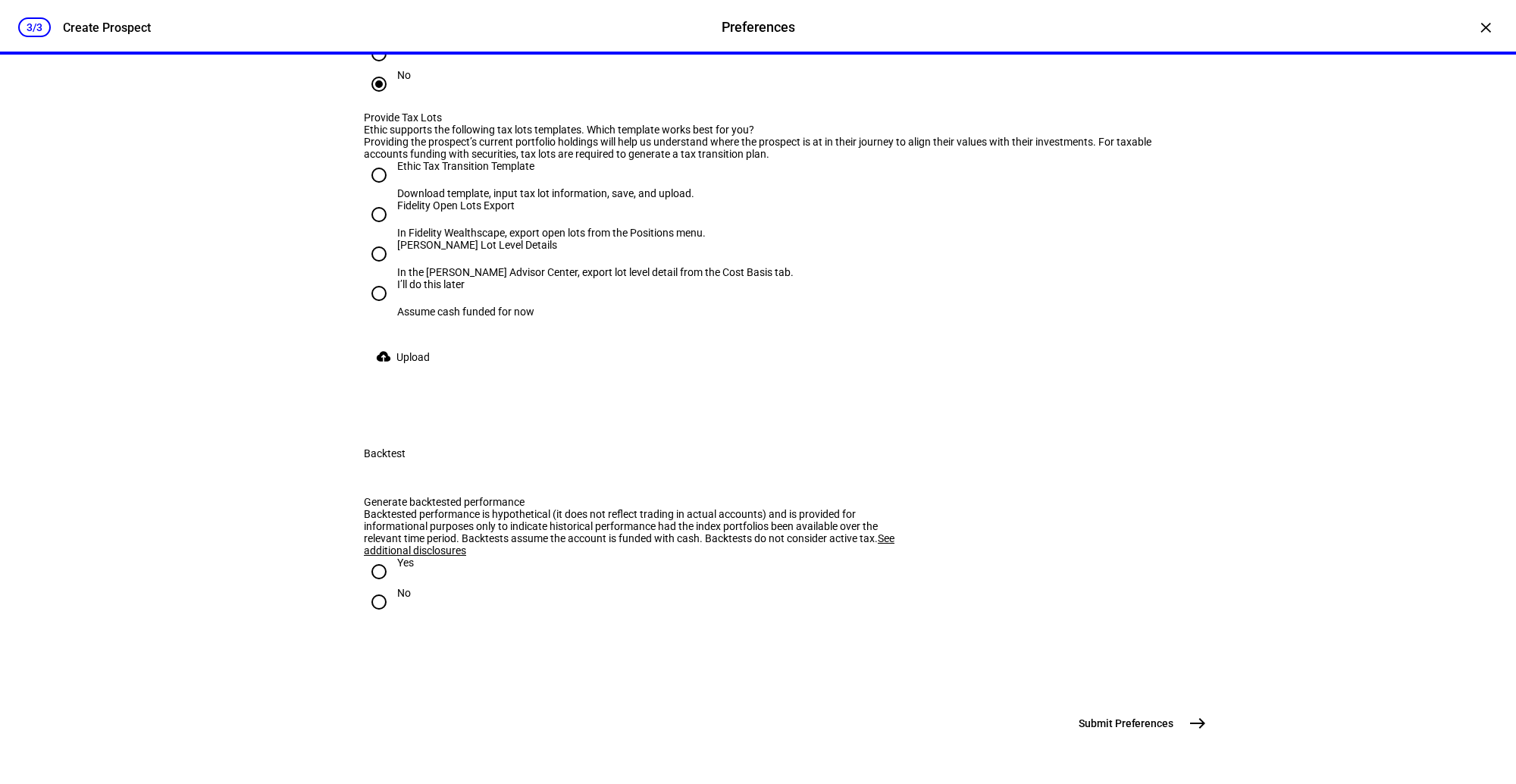
click at [382, 69] on input "Yes" at bounding box center [379, 54] width 30 height 30
radio input "true"
click at [382, 309] on input "I’ll do this later Assume cash funded for now" at bounding box center [379, 294] width 30 height 30
radio input "true"
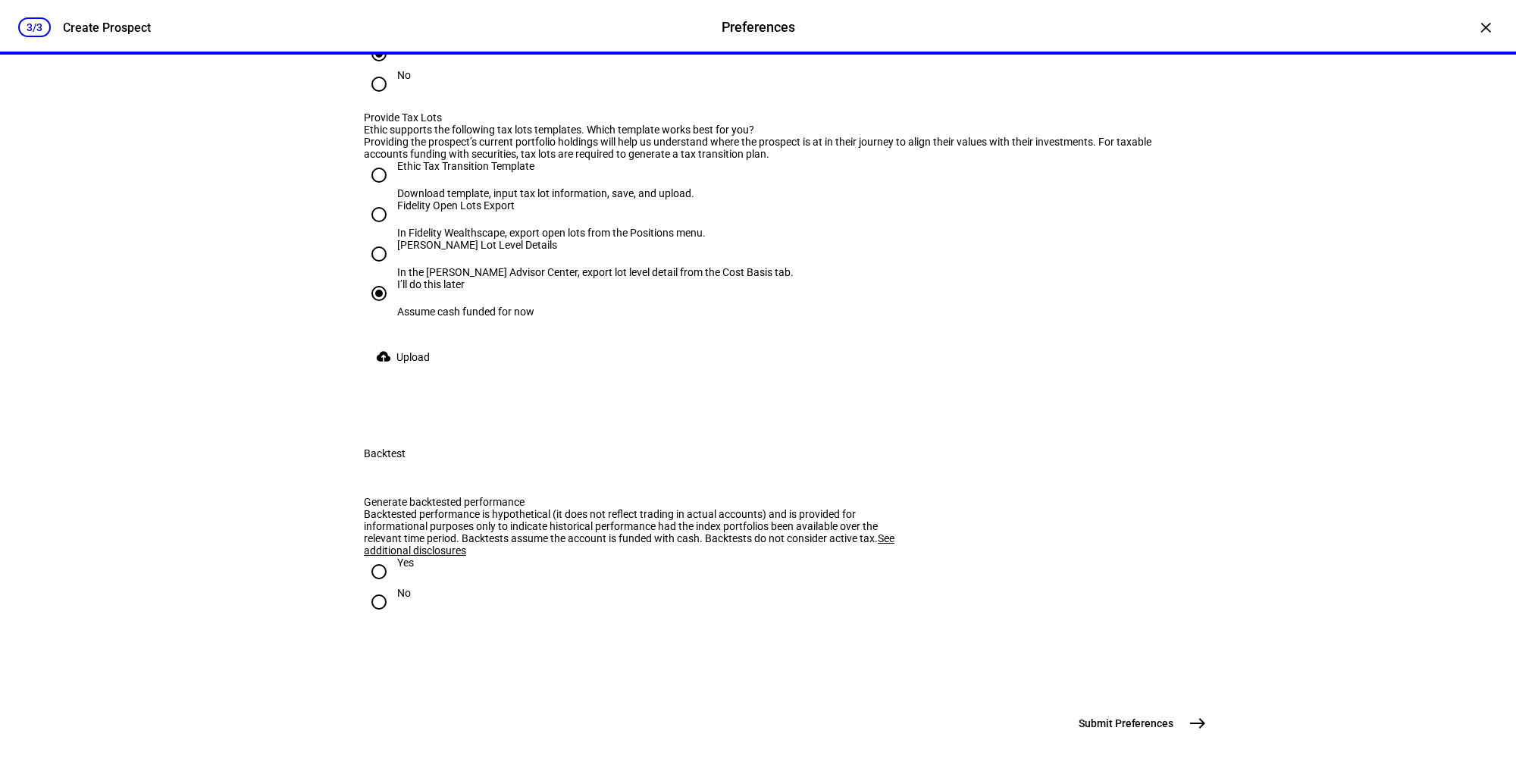
click at [383, 586] on input "No" at bounding box center [379, 601] width 30 height 30
radio input "true"
click at [1108, 732] on button "Submit Preferences east" at bounding box center [1141, 723] width 143 height 30
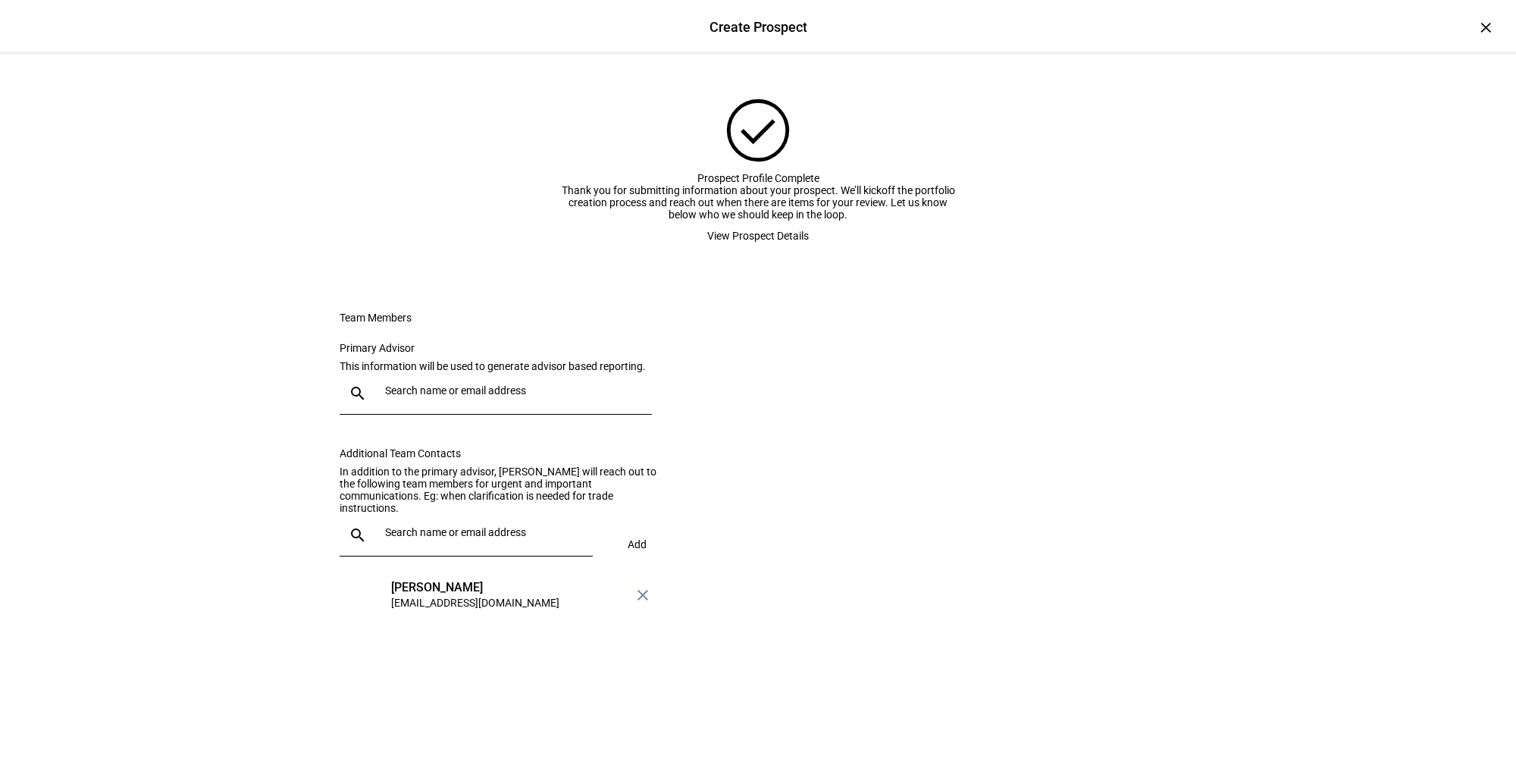
scroll to position [0, 0]
click at [505, 415] on div at bounding box center [510, 393] width 261 height 42
type input "ashl"
click at [469, 562] on div "Ashley Bleckner" at bounding box center [479, 569] width 168 height 15
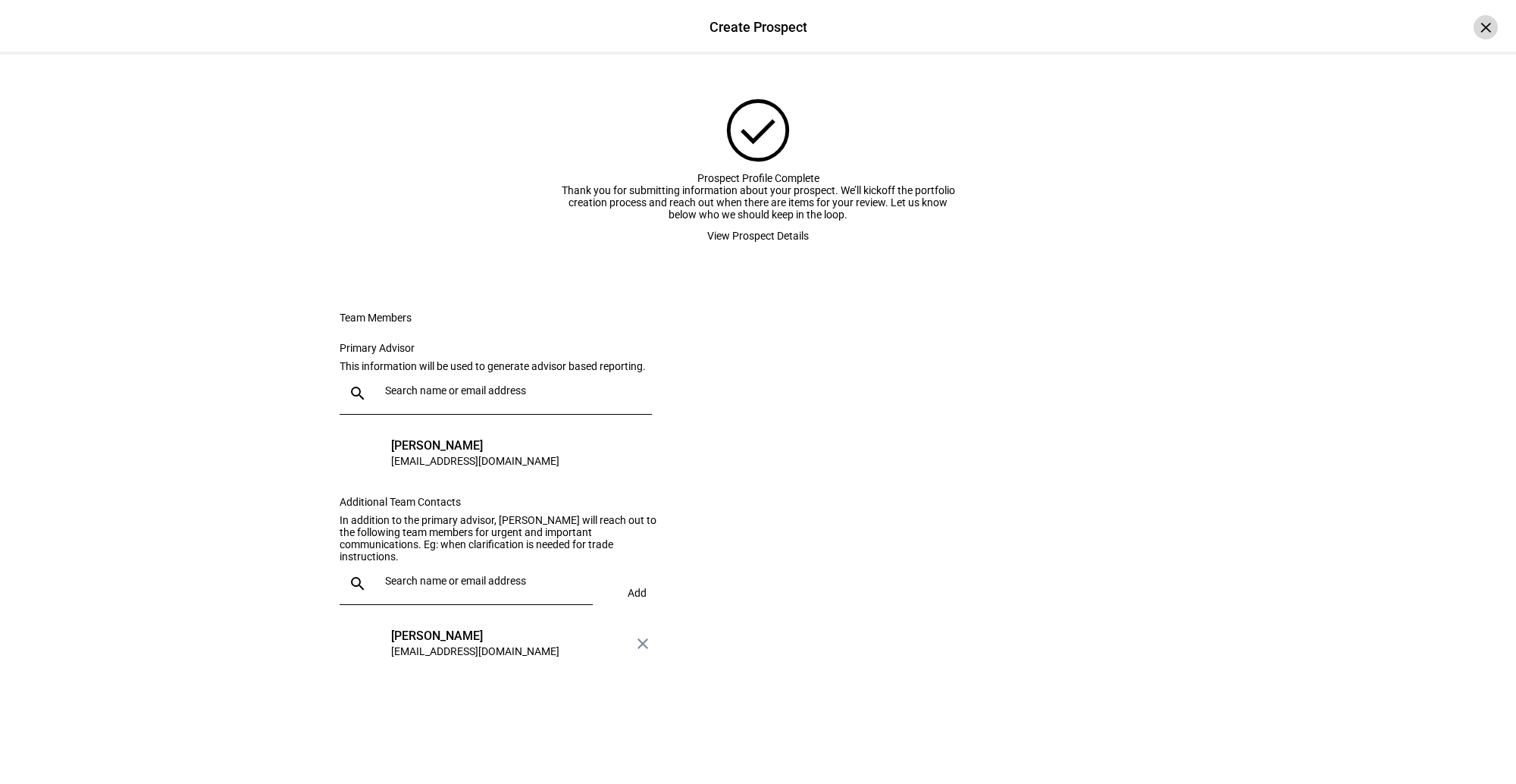
click at [1108, 24] on div "×" at bounding box center [1486, 27] width 24 height 24
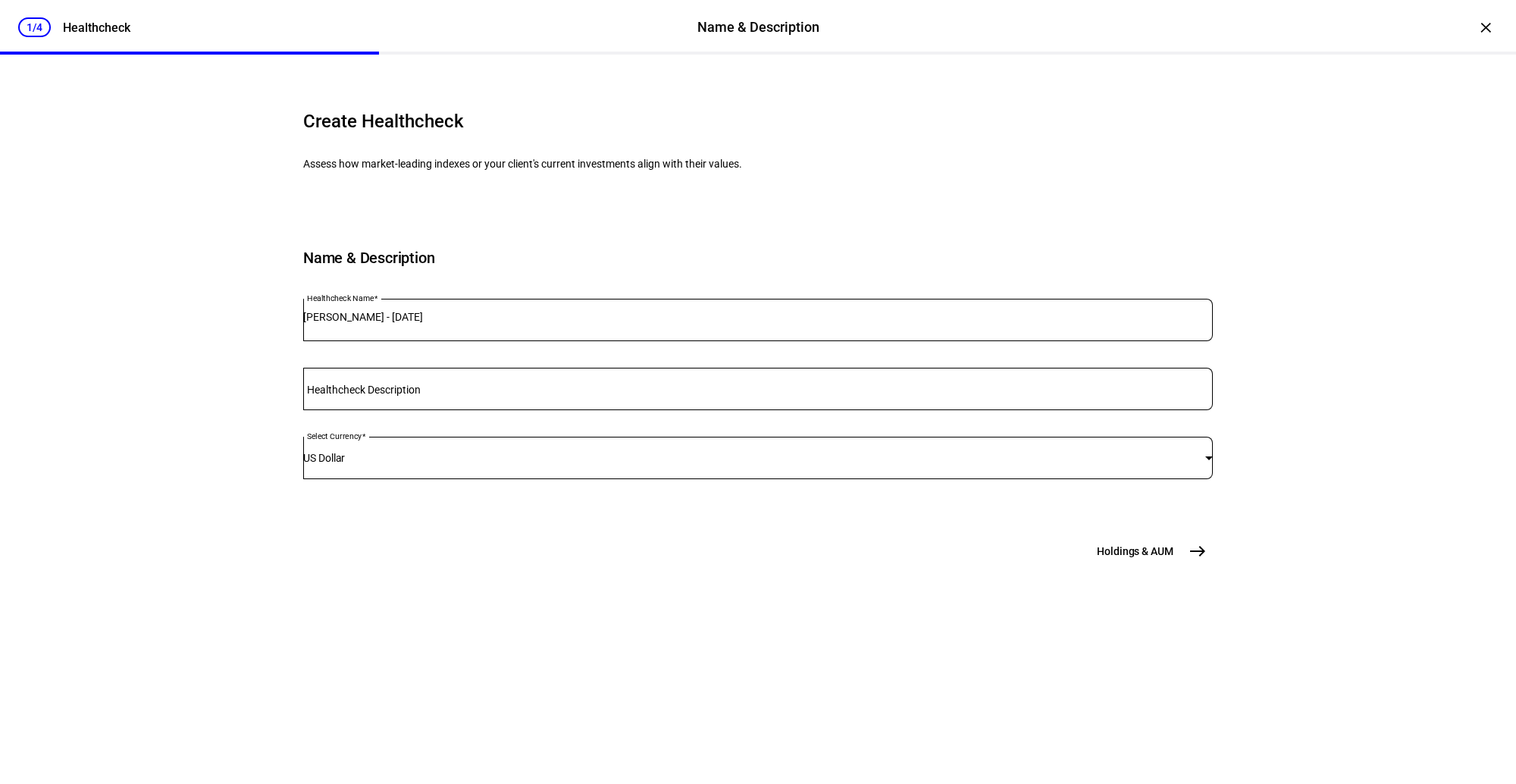
click at [402, 395] on mat-label "Healthcheck Description" at bounding box center [363, 389] width 114 height 12
click at [402, 392] on input "Healthcheck Description" at bounding box center [757, 385] width 909 height 12
type input "Taxable Account"
click at [1108, 559] on span "Holdings & AUM" at bounding box center [1135, 551] width 77 height 15
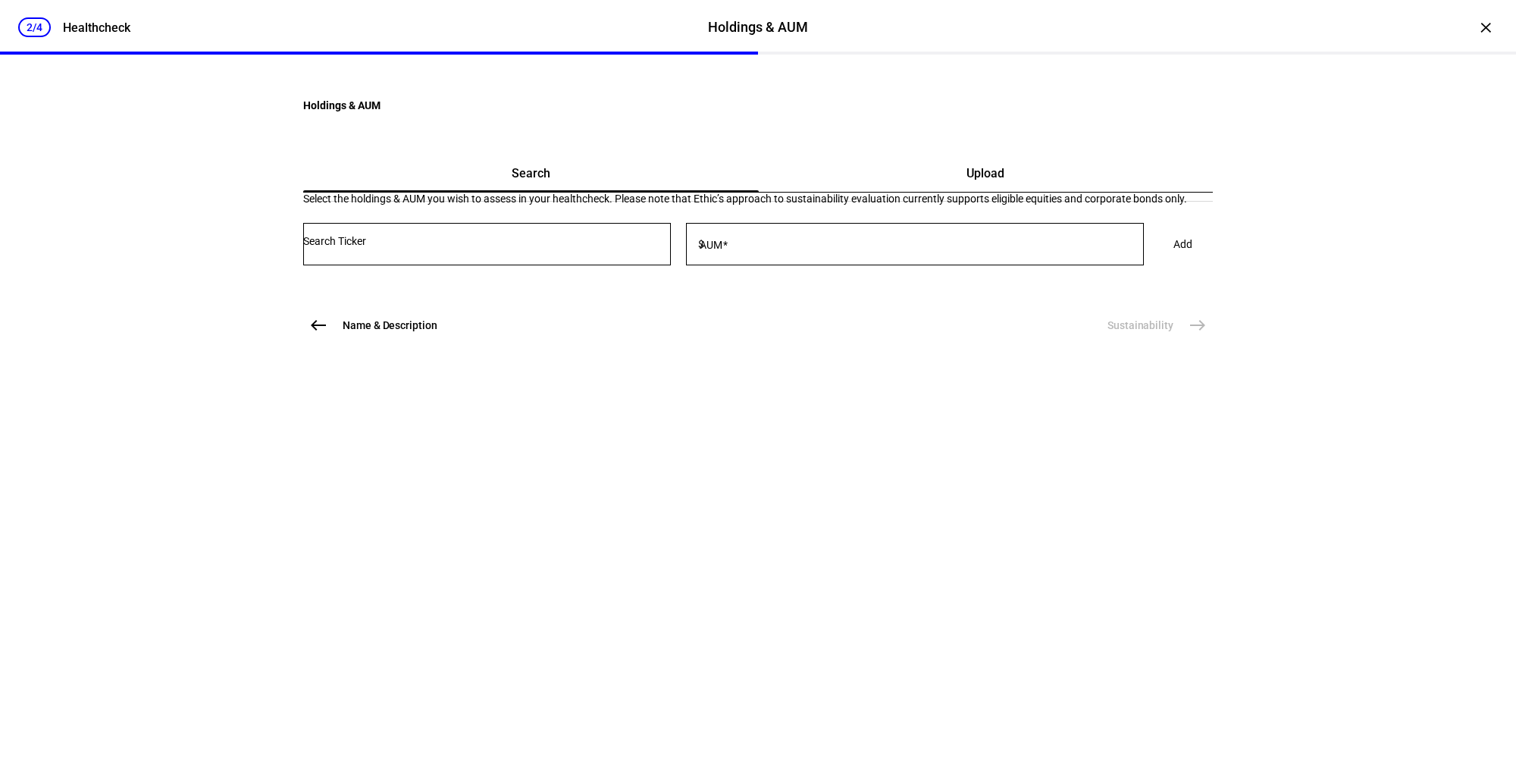
click at [975, 192] on span "Upload" at bounding box center [985, 173] width 38 height 36
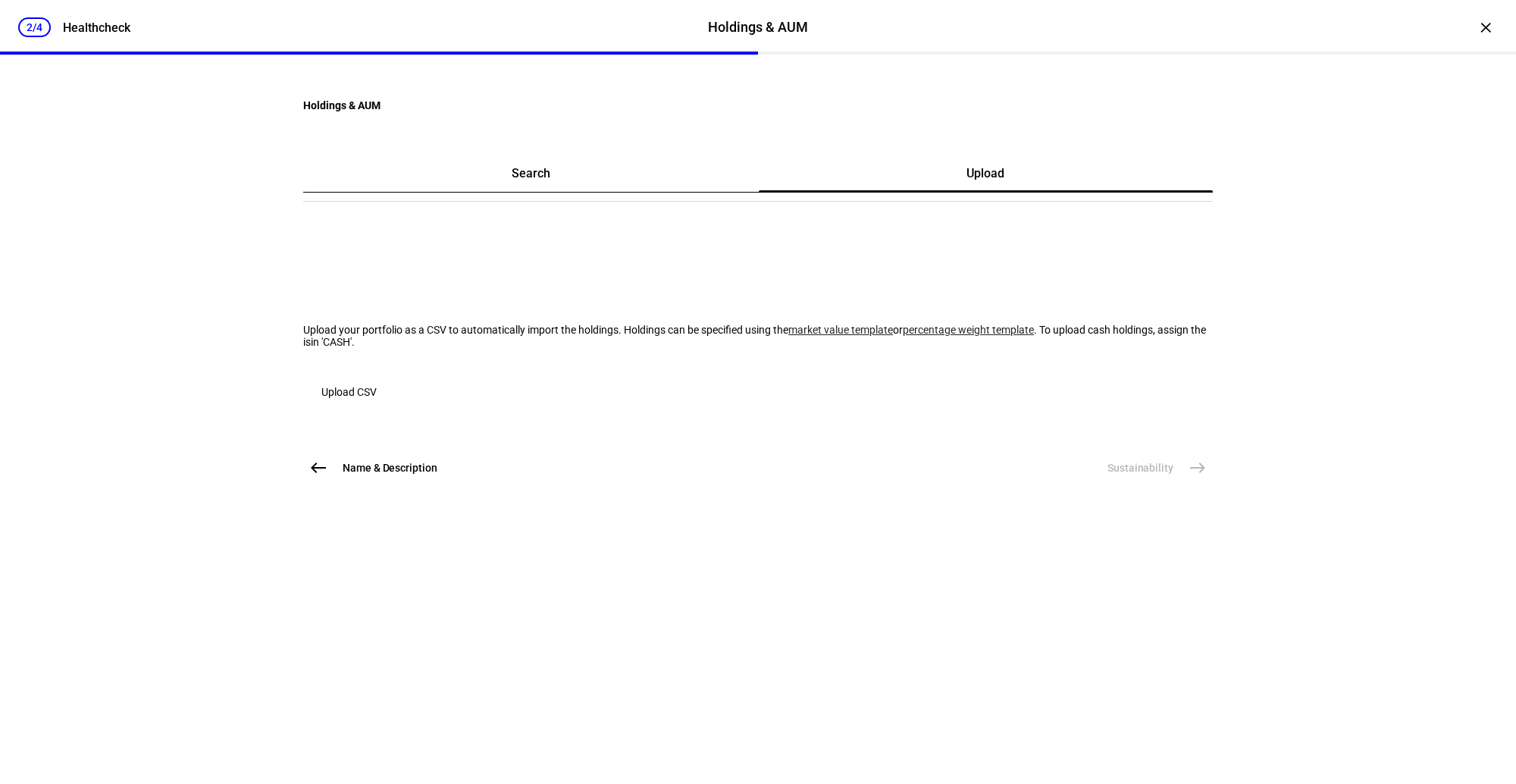
click at [788, 336] on link "market value template" at bounding box center [840, 330] width 104 height 12
click at [1108, 258] on mat-card "Search Upload Upload your portfolio as a CSV to automatically import the holdin…" at bounding box center [757, 289] width 909 height 267
click at [377, 407] on span "Upload CSV" at bounding box center [349, 392] width 56 height 30
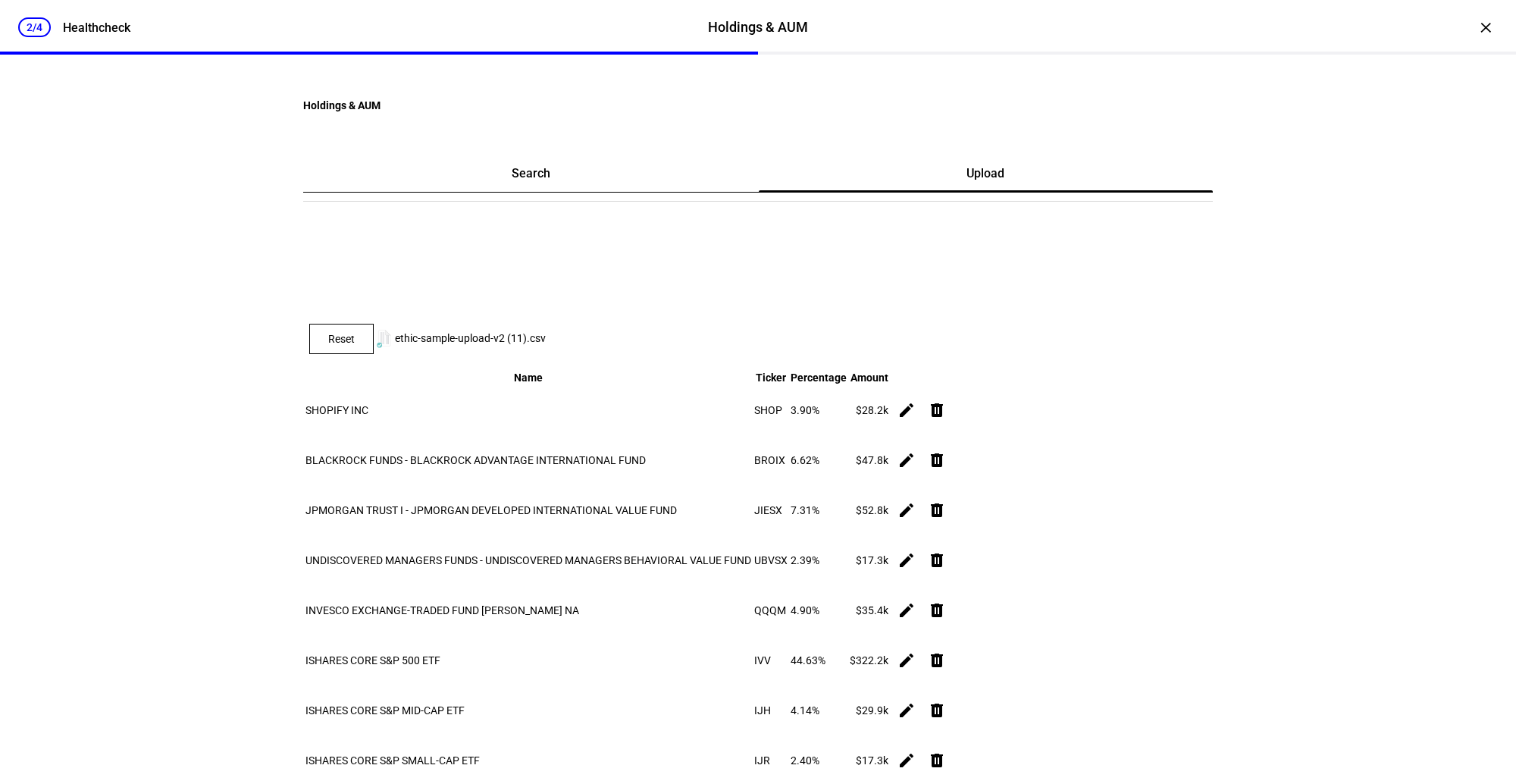
click at [1108, 395] on div "2/4 Healthcheck Holdings & AUM Holdings & AUM Healthcheck × Holdings & AUM Sear…" at bounding box center [758, 392] width 1516 height 784
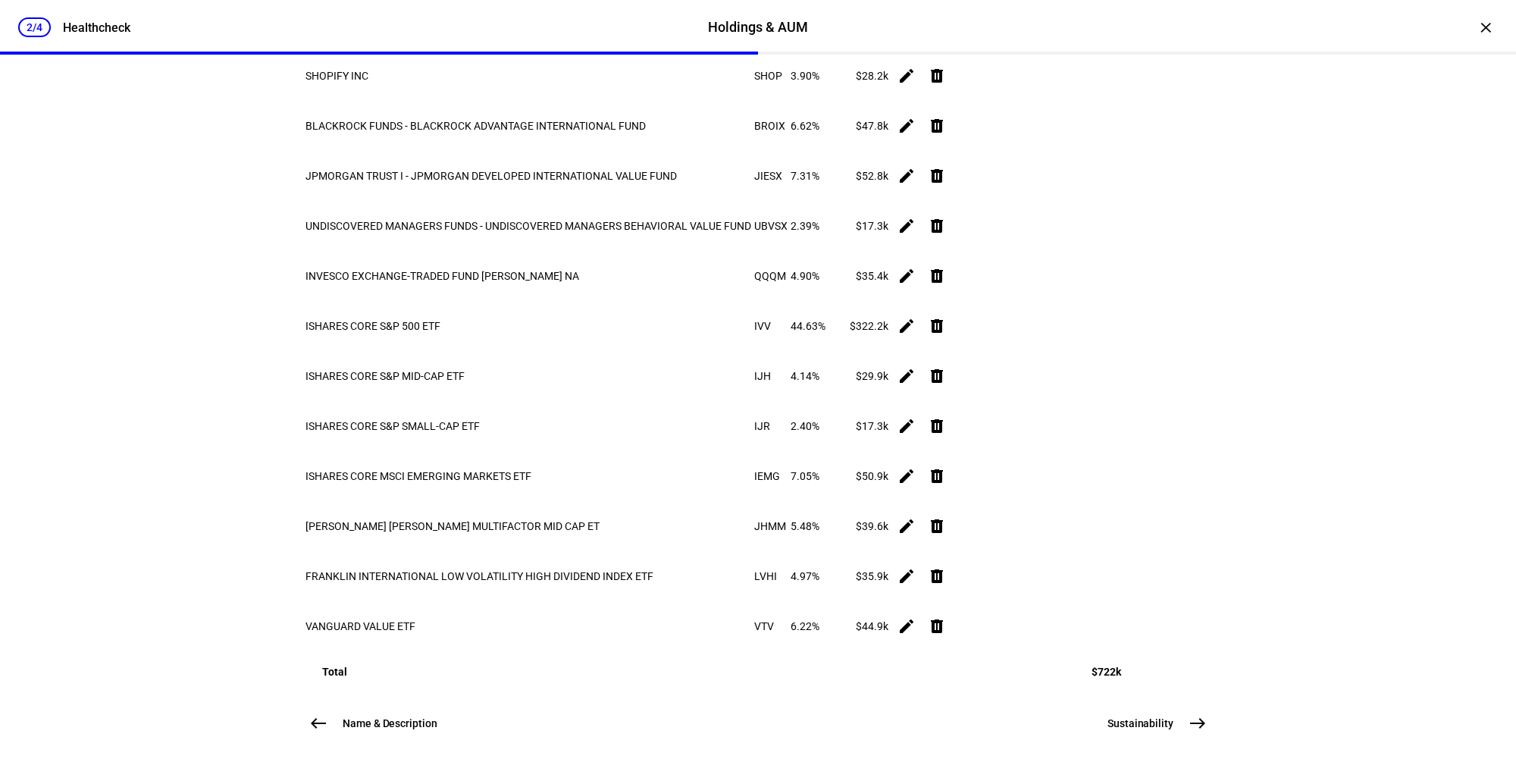
click at [1108, 723] on mat-icon "east" at bounding box center [1198, 723] width 19 height 19
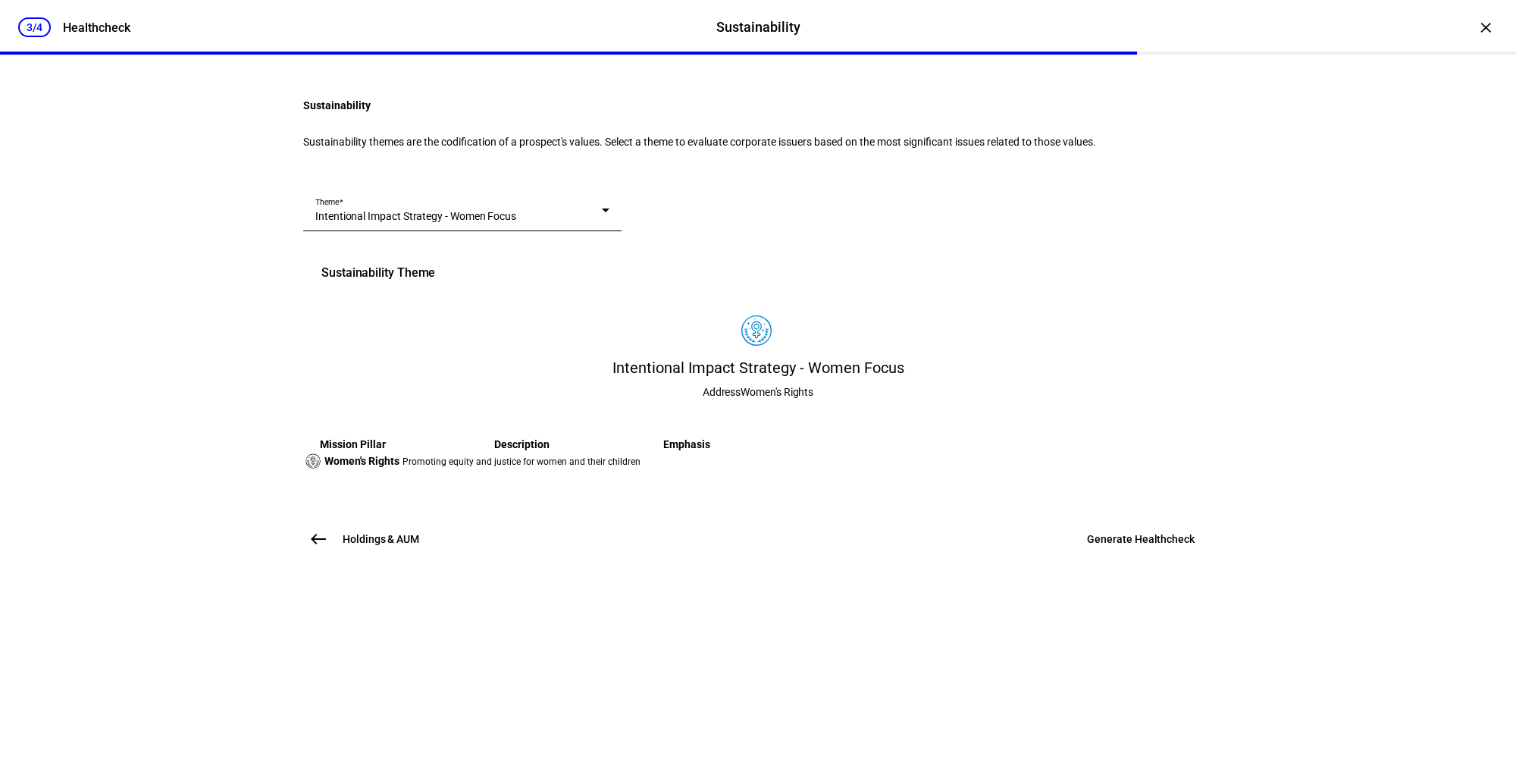
click at [622, 231] on div "Theme Intentional Impact Strategy - Women Focus" at bounding box center [462, 209] width 318 height 42
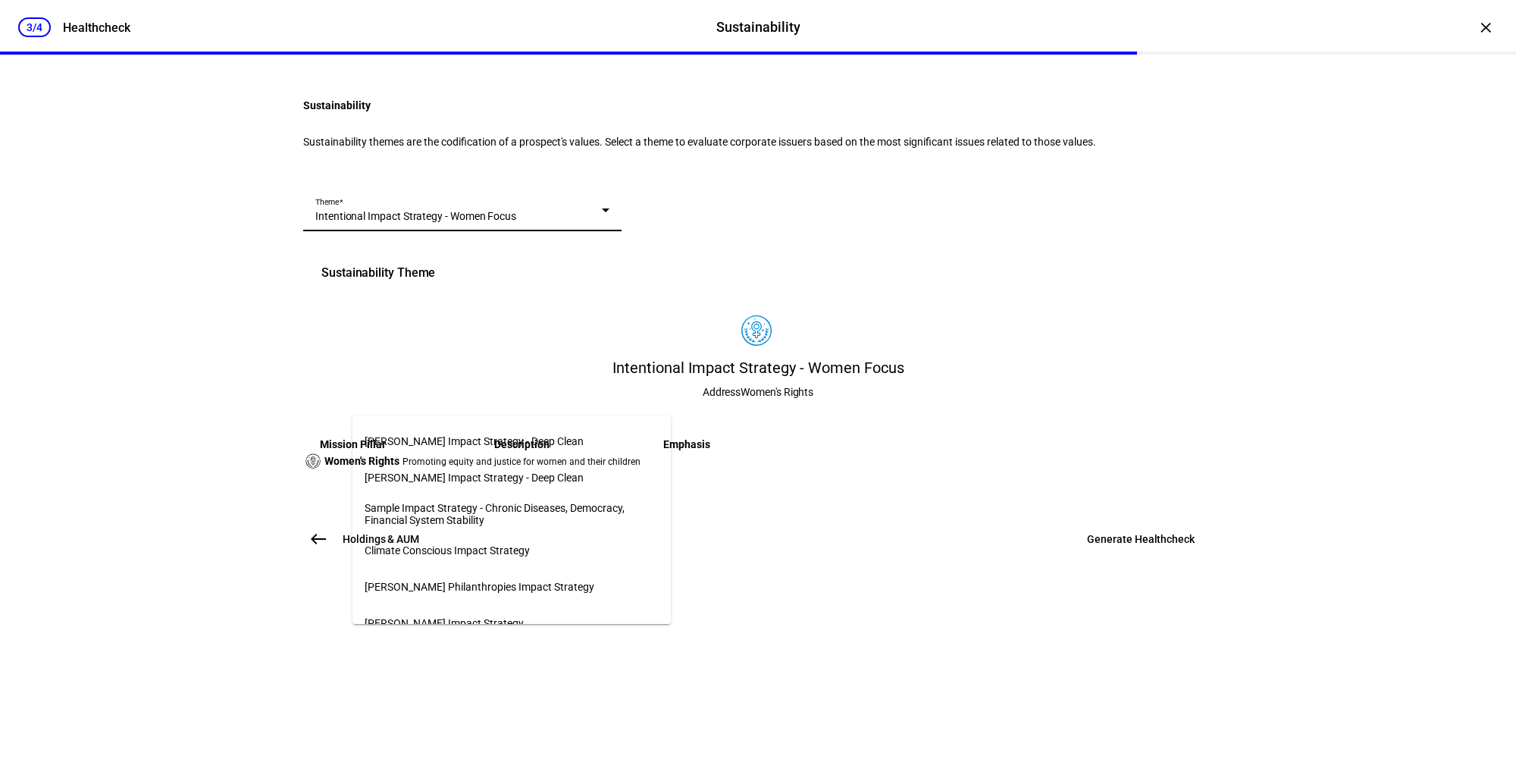
scroll to position [834, 0]
click at [543, 548] on mat-option "Climate Conscious Impact Strategy" at bounding box center [512, 551] width 318 height 36
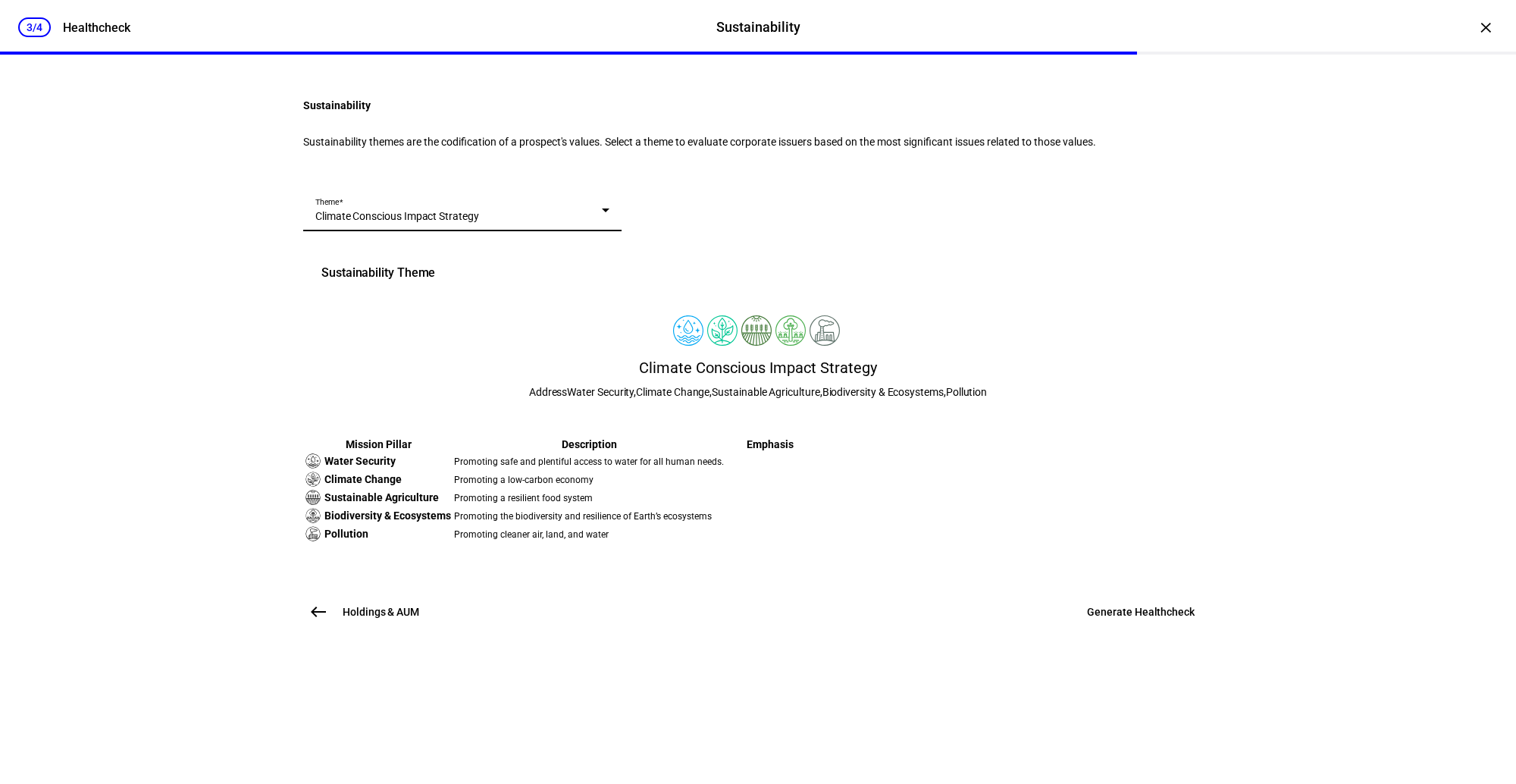
click at [771, 310] on div "Sustainability Sustainability themes are the codification of a prospect's value…" at bounding box center [757, 356] width 909 height 542
click at [1089, 619] on span "Generate Healthcheck" at bounding box center [1141, 612] width 108 height 15
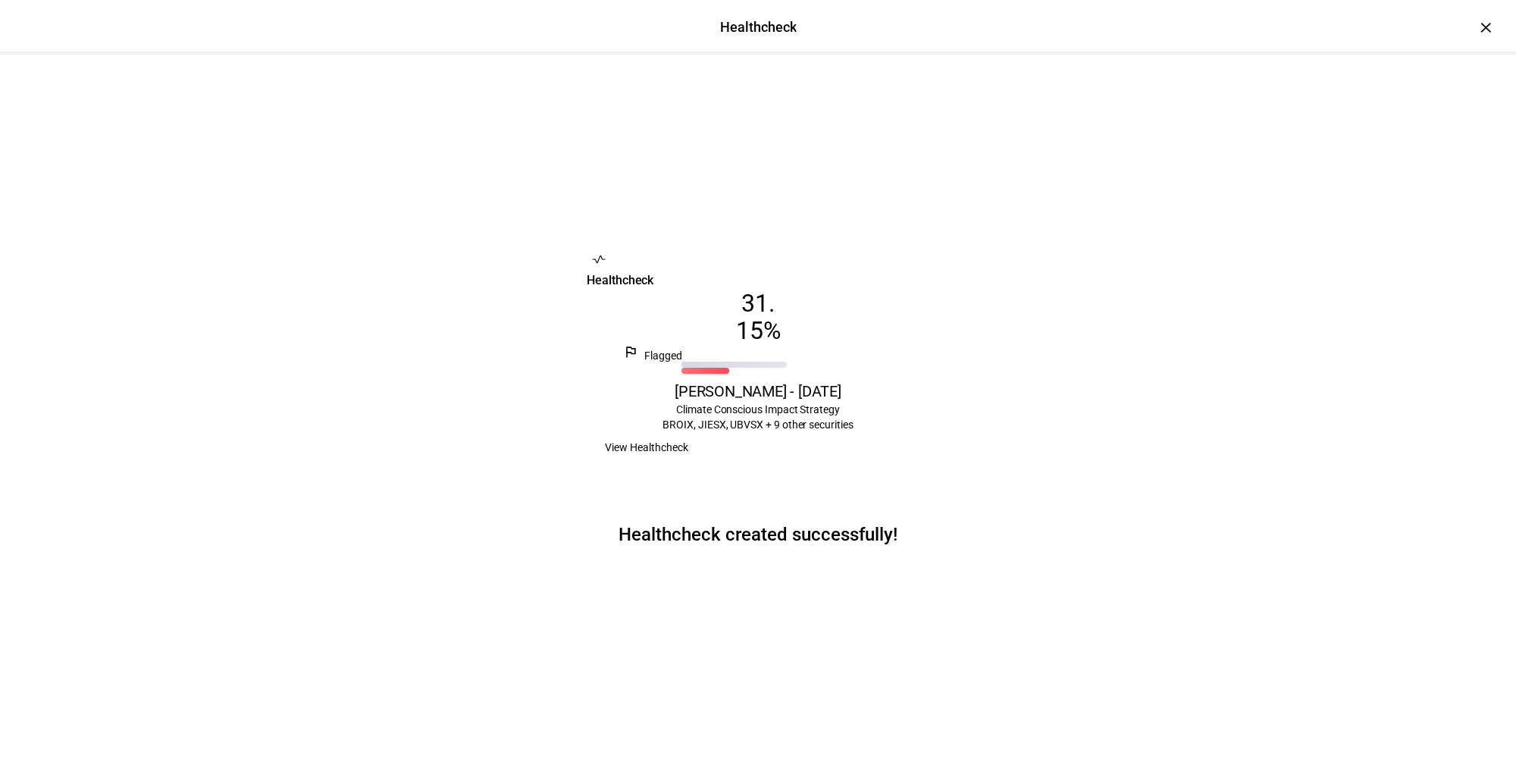
click at [688, 463] on span "View Healthcheck" at bounding box center [646, 448] width 83 height 30
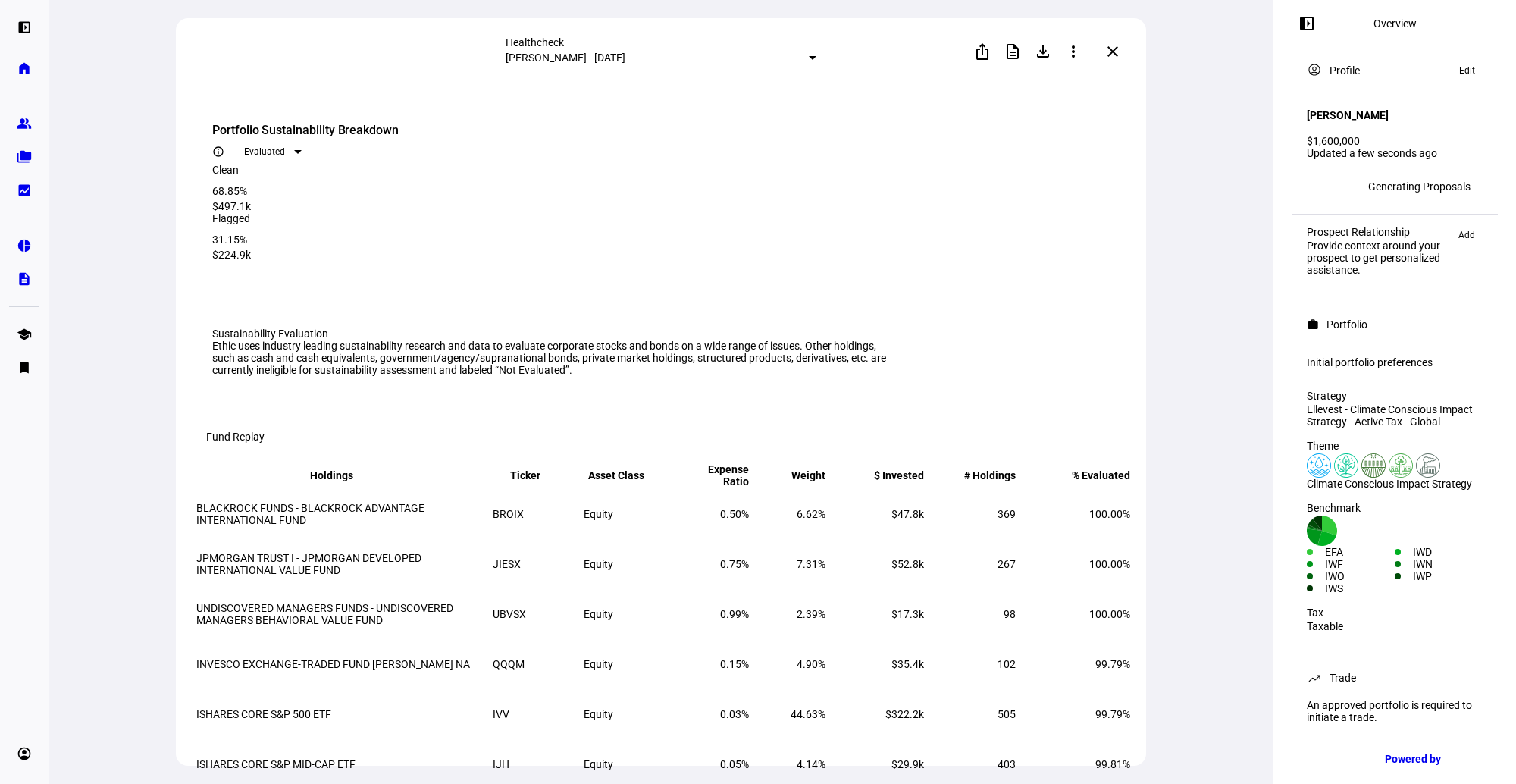
click at [1108, 52] on mat-icon "close" at bounding box center [1113, 51] width 19 height 19
click at [1108, 52] on div "Healthcheck Cassie Karopkin - August 27, 2025 ios_share description file_downlo…" at bounding box center [660, 392] width 970 height 747
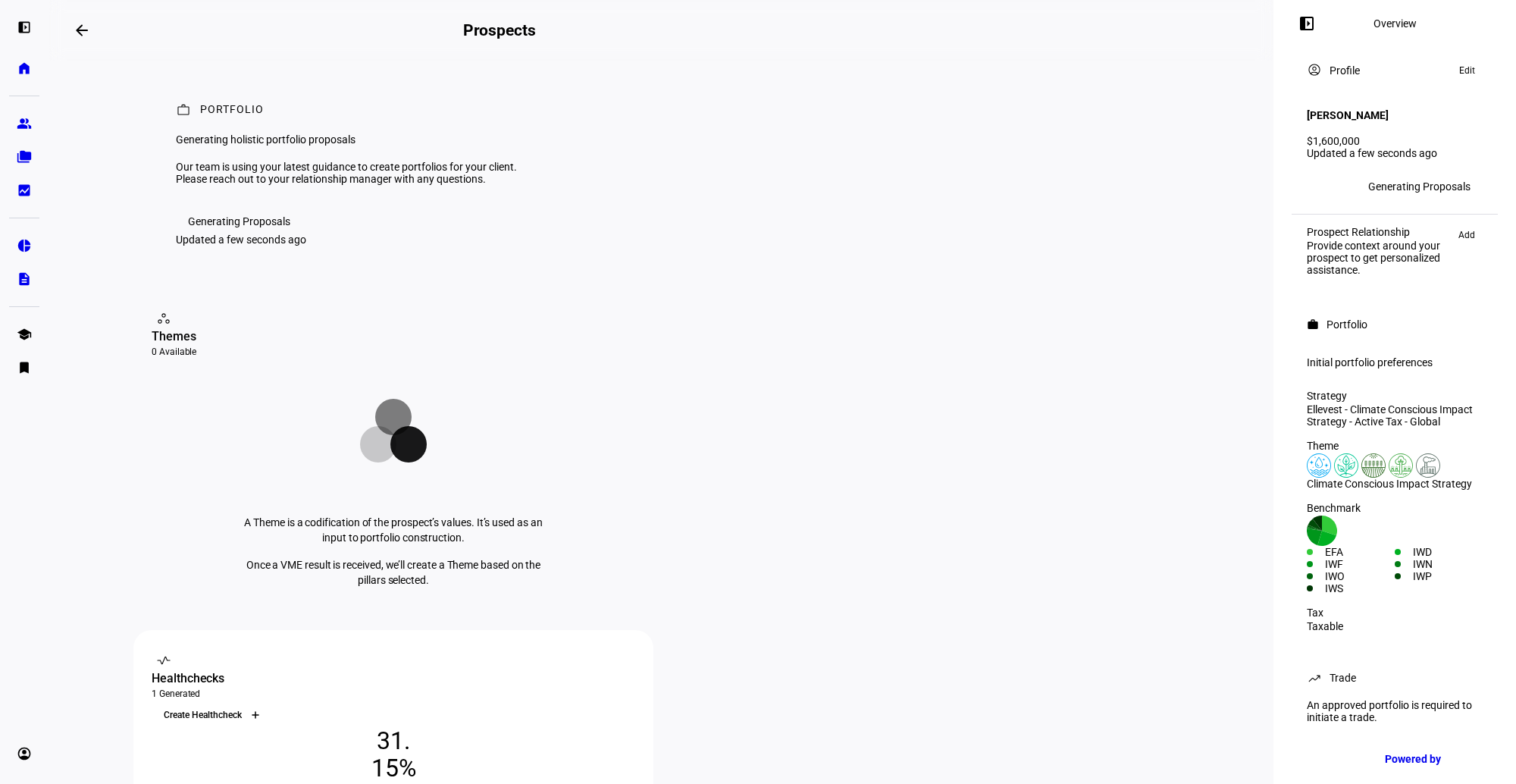
click at [268, 702] on div at bounding box center [255, 714] width 24 height 24
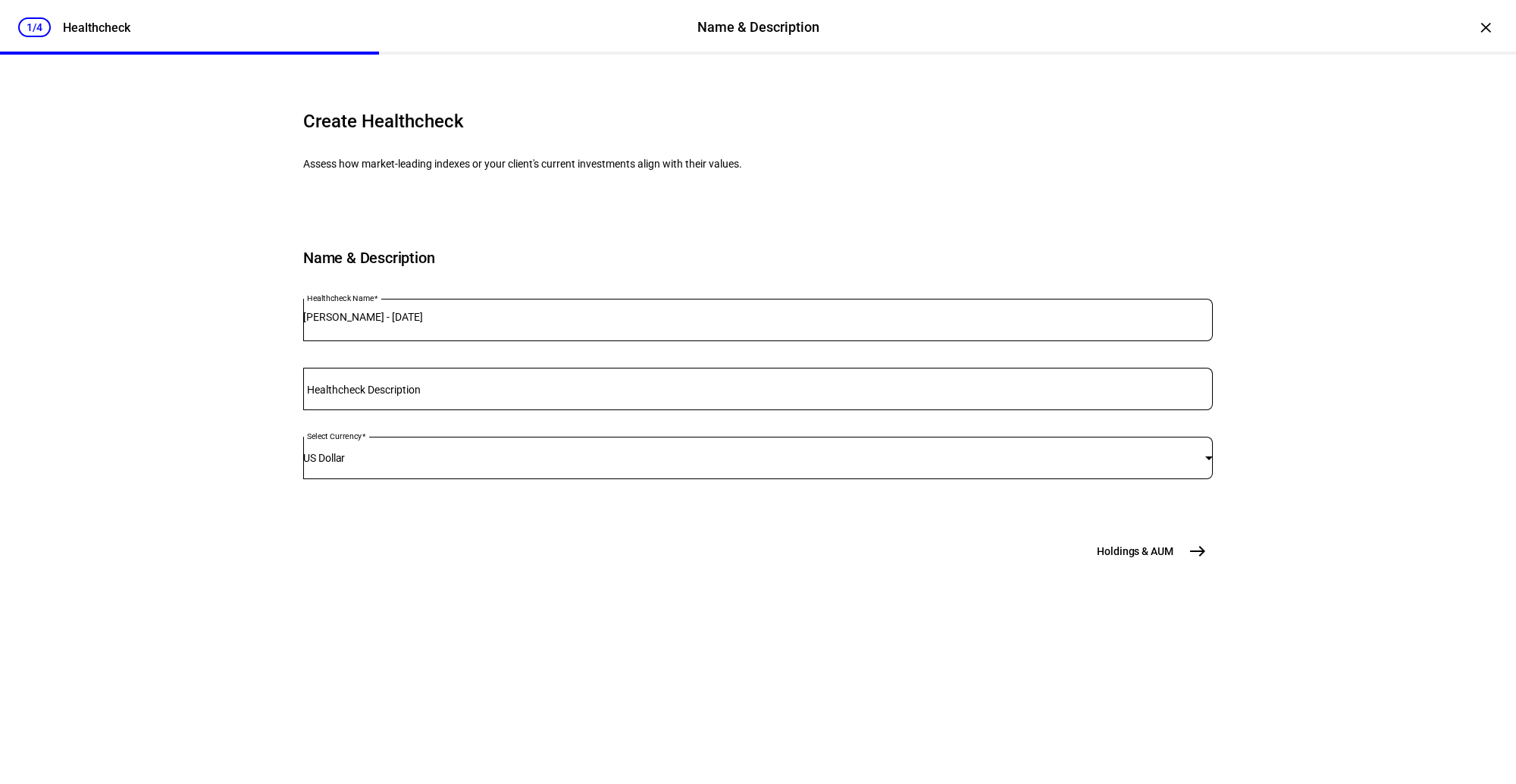
click at [548, 392] on input "Healthcheck Description" at bounding box center [757, 385] width 909 height 12
type input "Qualified account"
click at [1108, 566] on button "Holdings & AUM east" at bounding box center [1150, 551] width 125 height 30
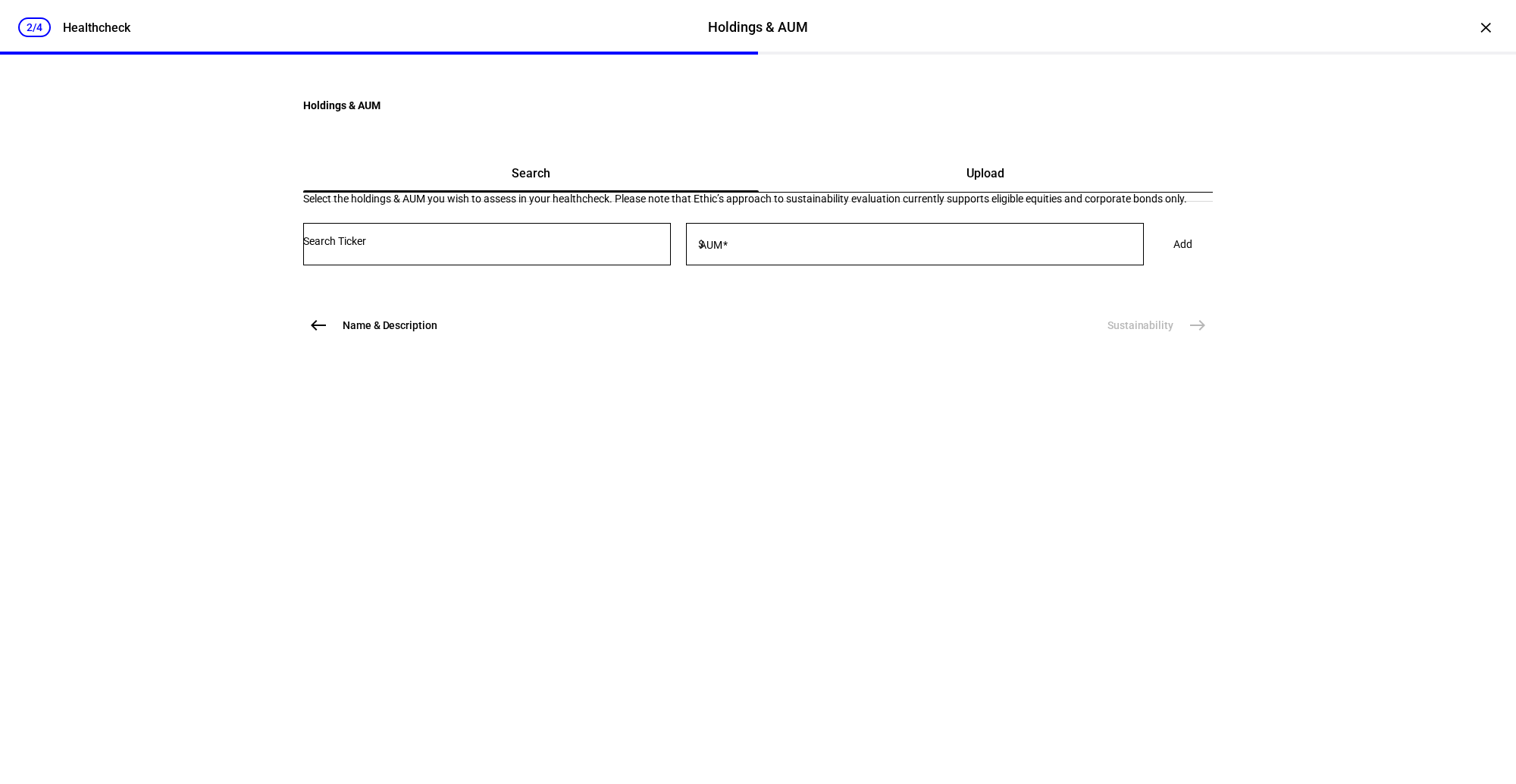
click at [989, 192] on div "Upload" at bounding box center [986, 173] width 455 height 36
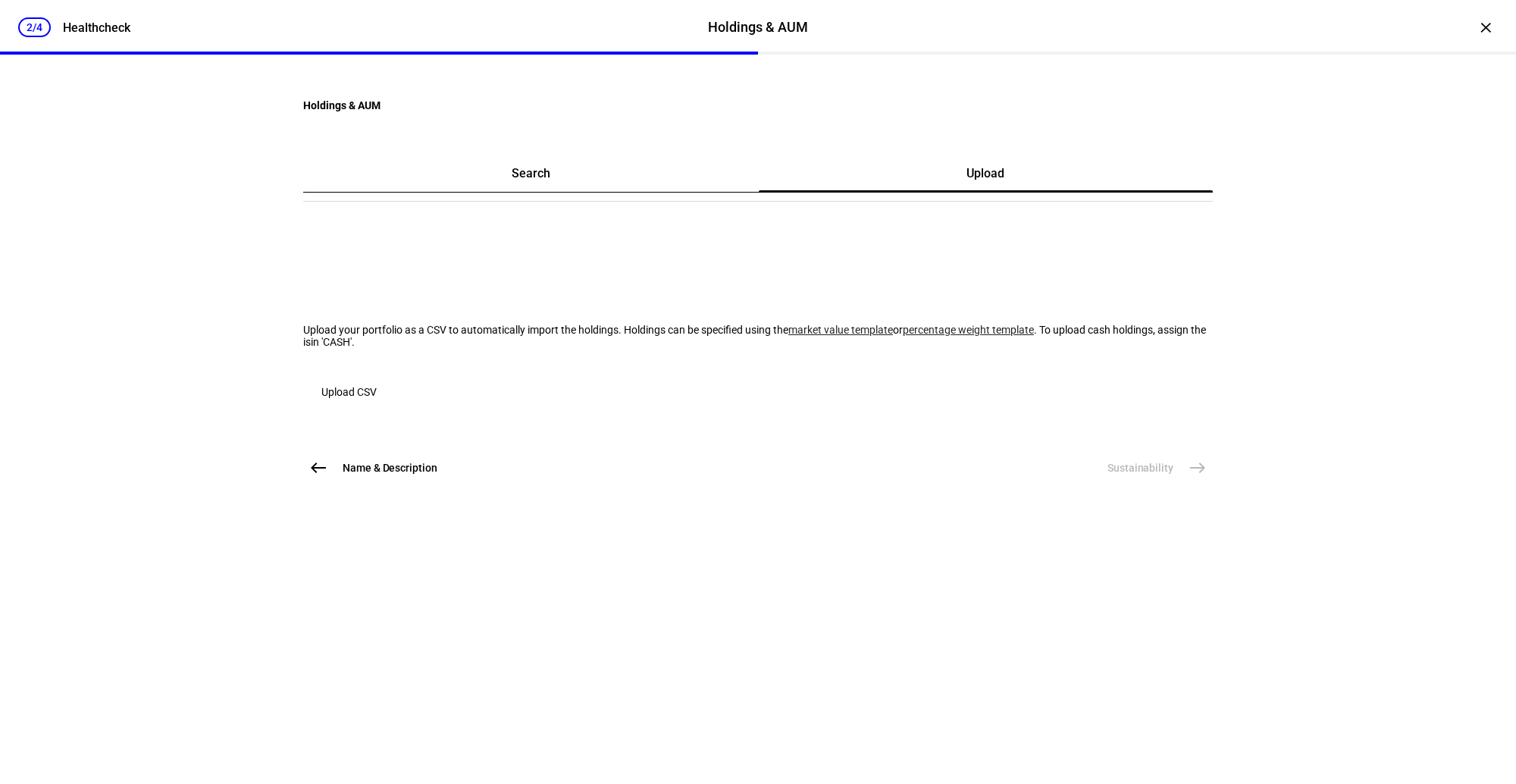
click at [788, 336] on link "market value template" at bounding box center [840, 330] width 104 height 12
click at [377, 407] on span "Upload CSV" at bounding box center [349, 392] width 56 height 30
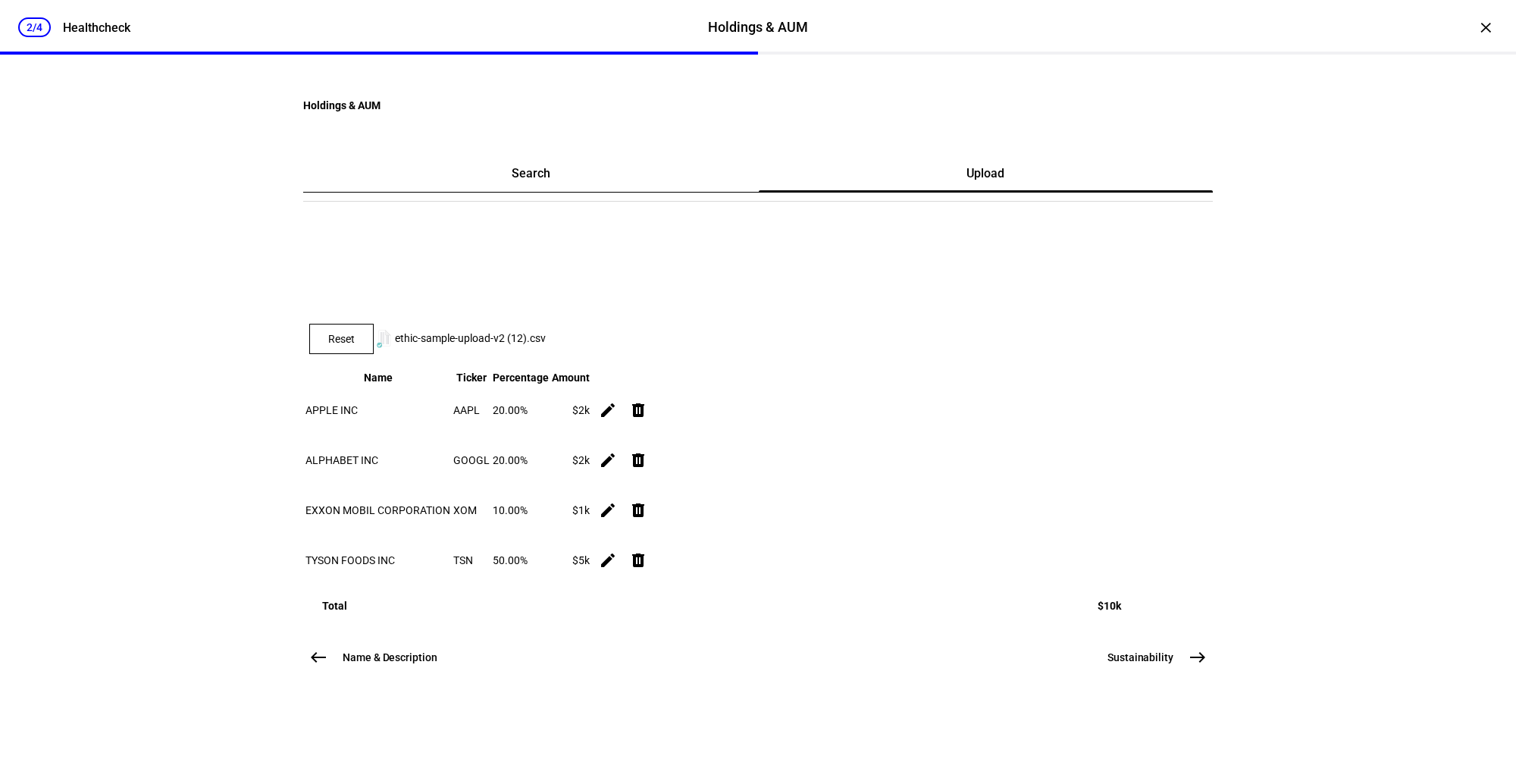
click at [355, 345] on span "Reset" at bounding box center [342, 339] width 27 height 12
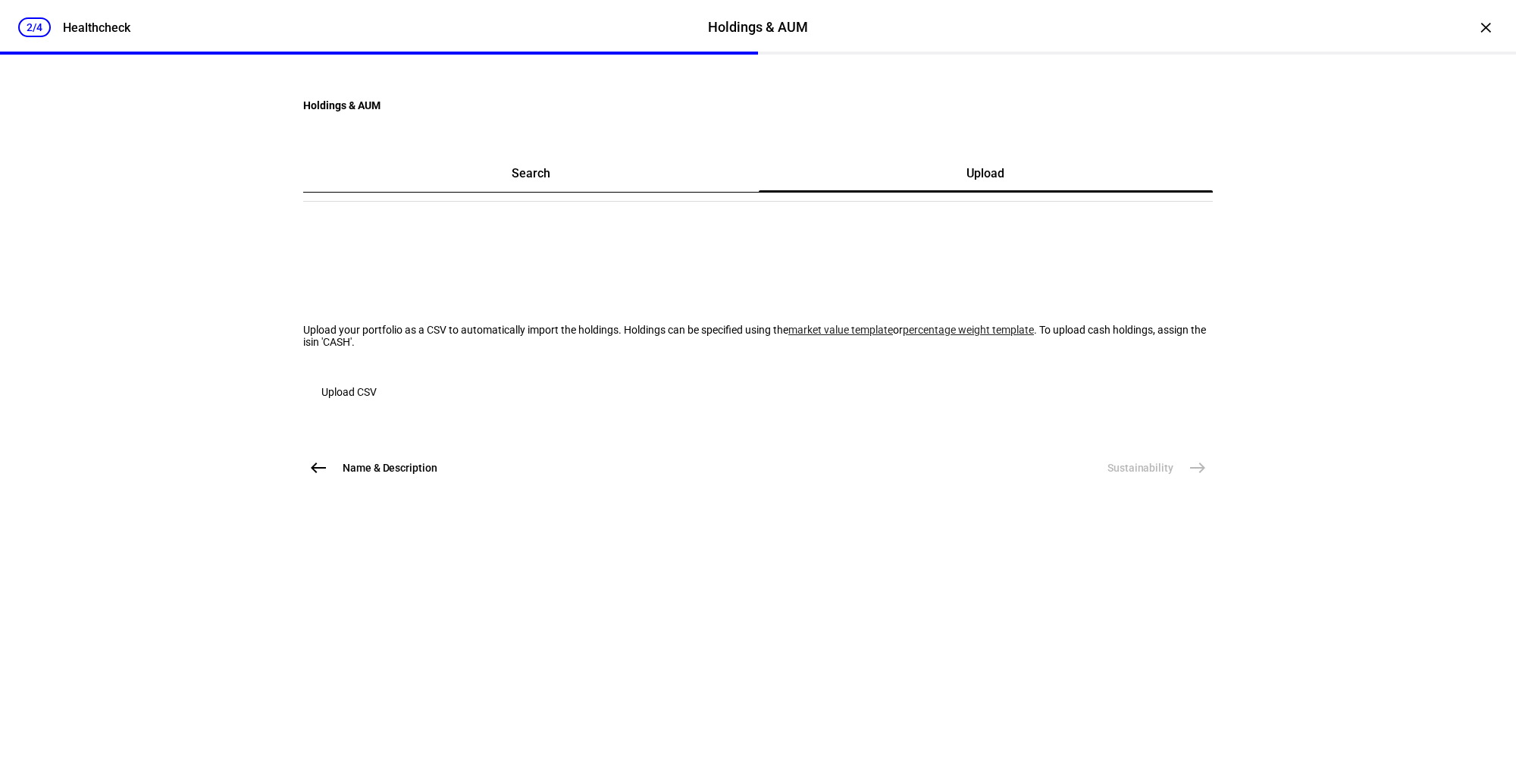
click at [395, 410] on span "button" at bounding box center [348, 391] width 92 height 36
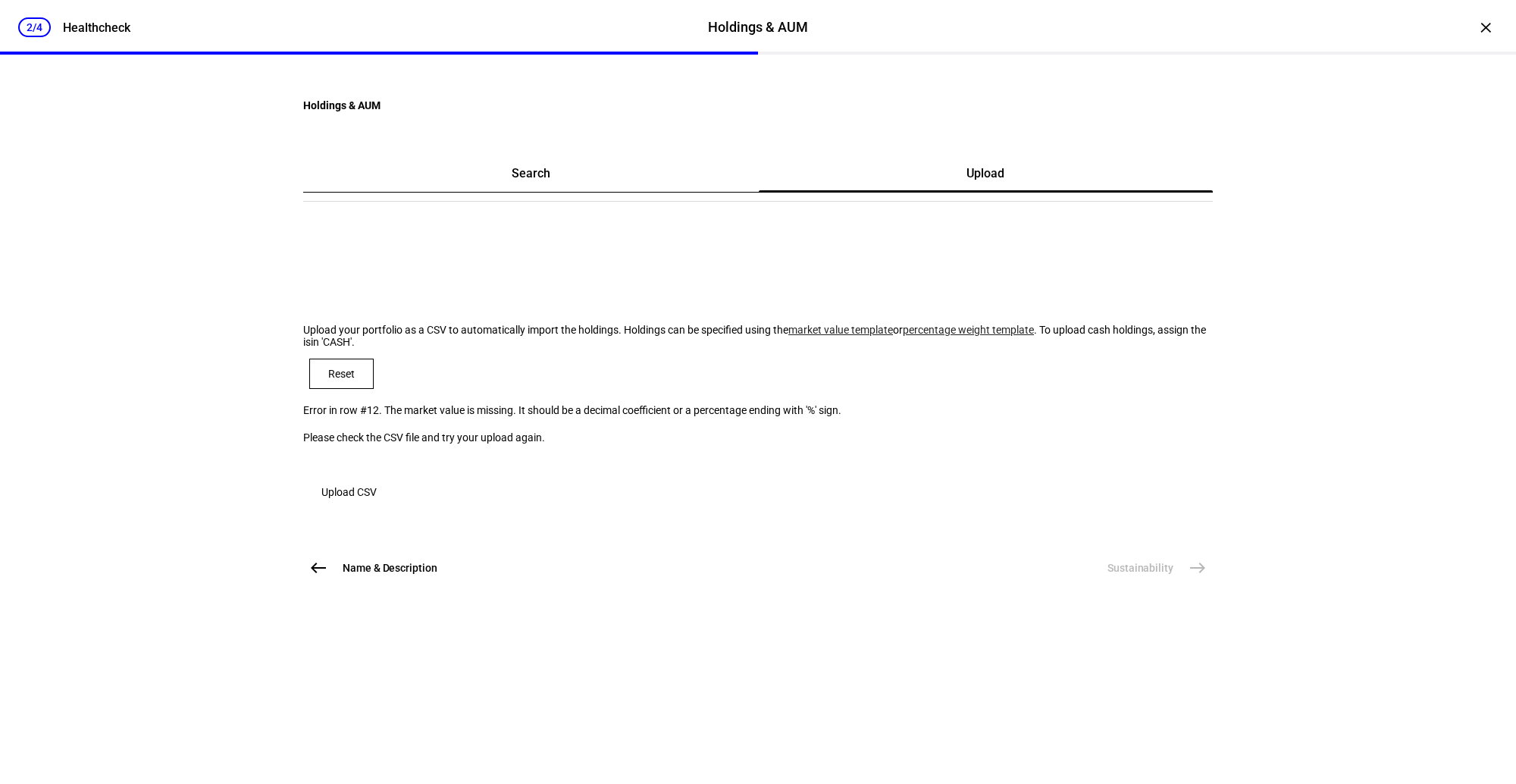
click at [377, 507] on span "Upload CSV" at bounding box center [349, 492] width 56 height 30
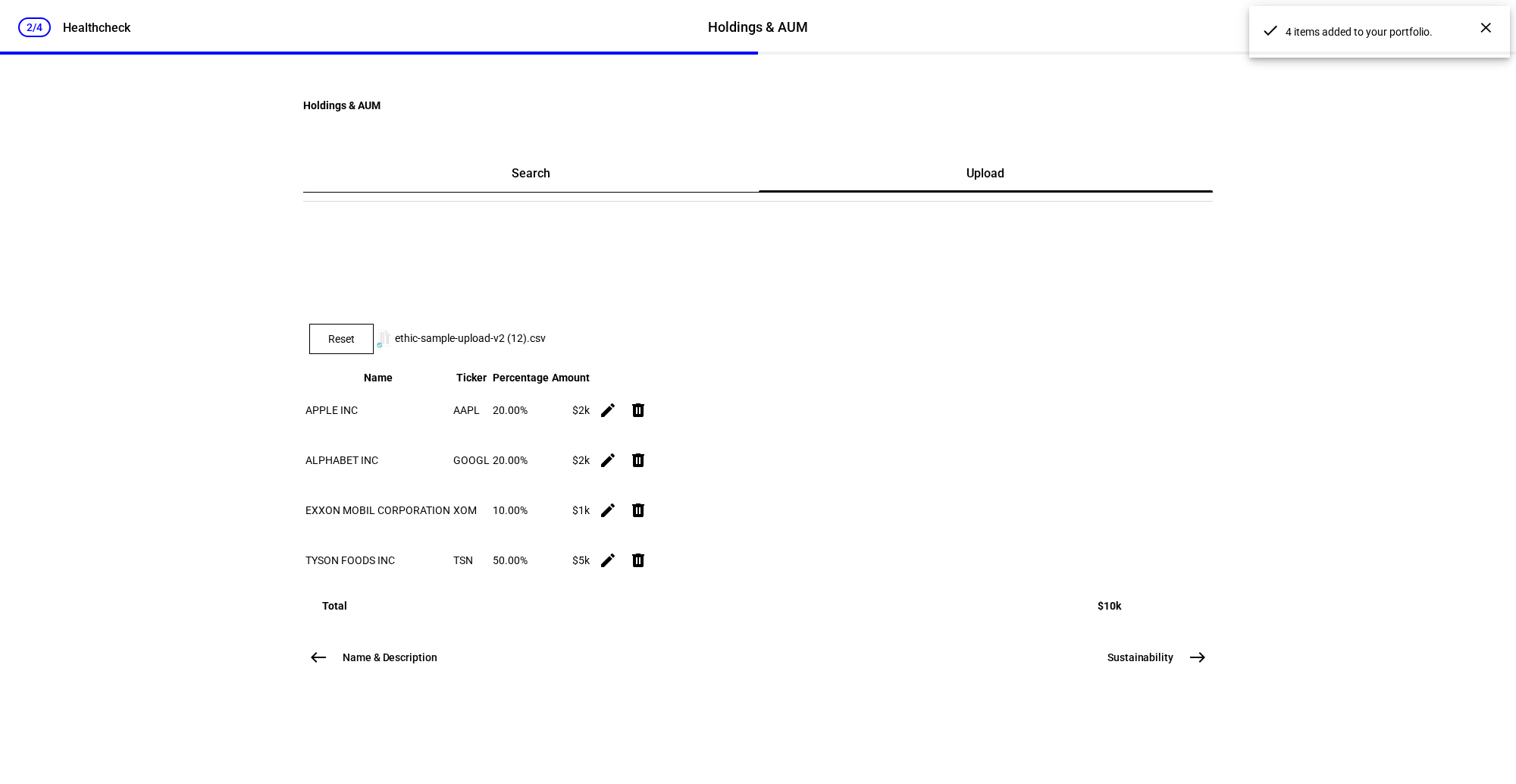
click at [355, 345] on span "Reset" at bounding box center [342, 339] width 27 height 12
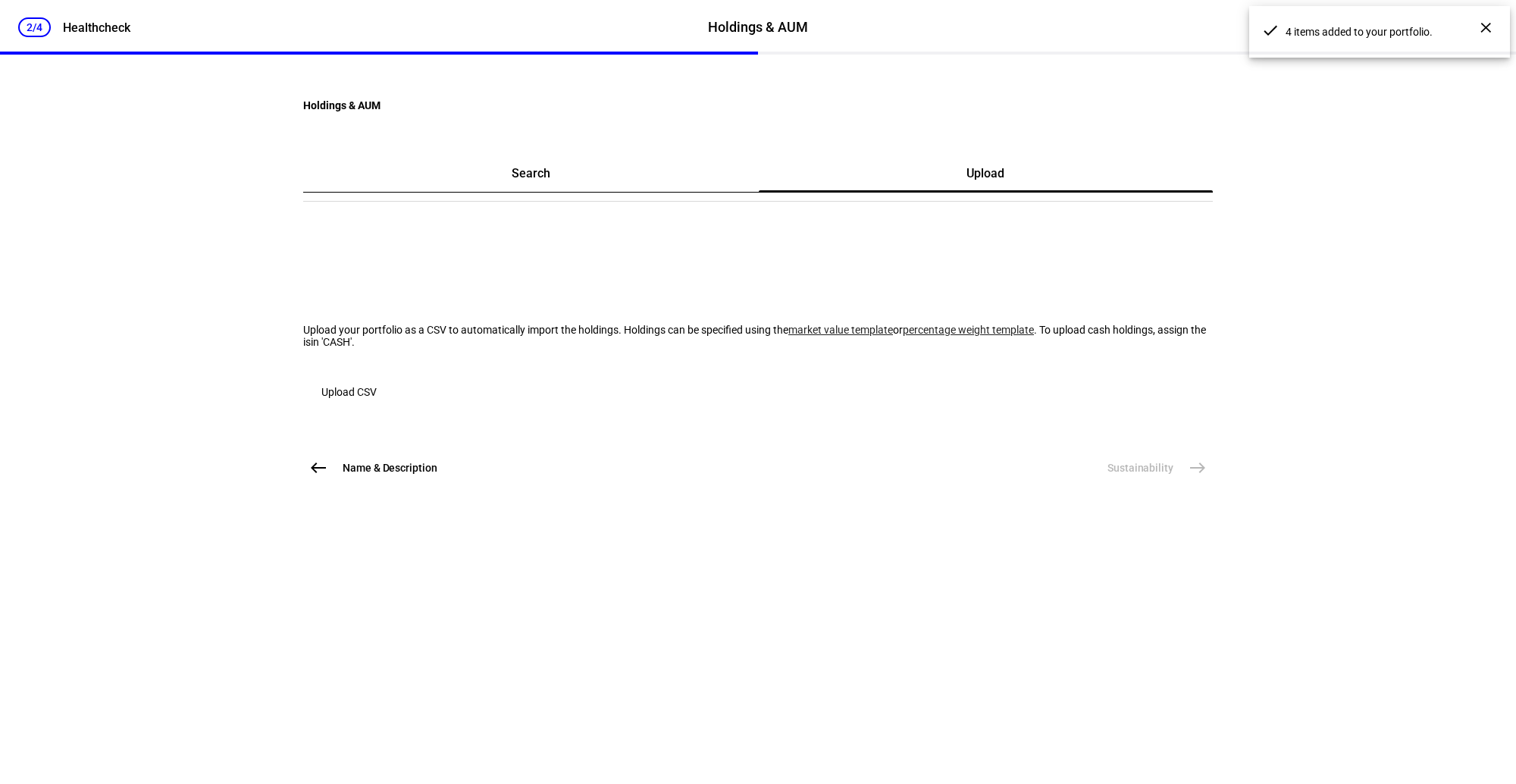
click at [377, 407] on span "Upload CSV" at bounding box center [349, 392] width 56 height 30
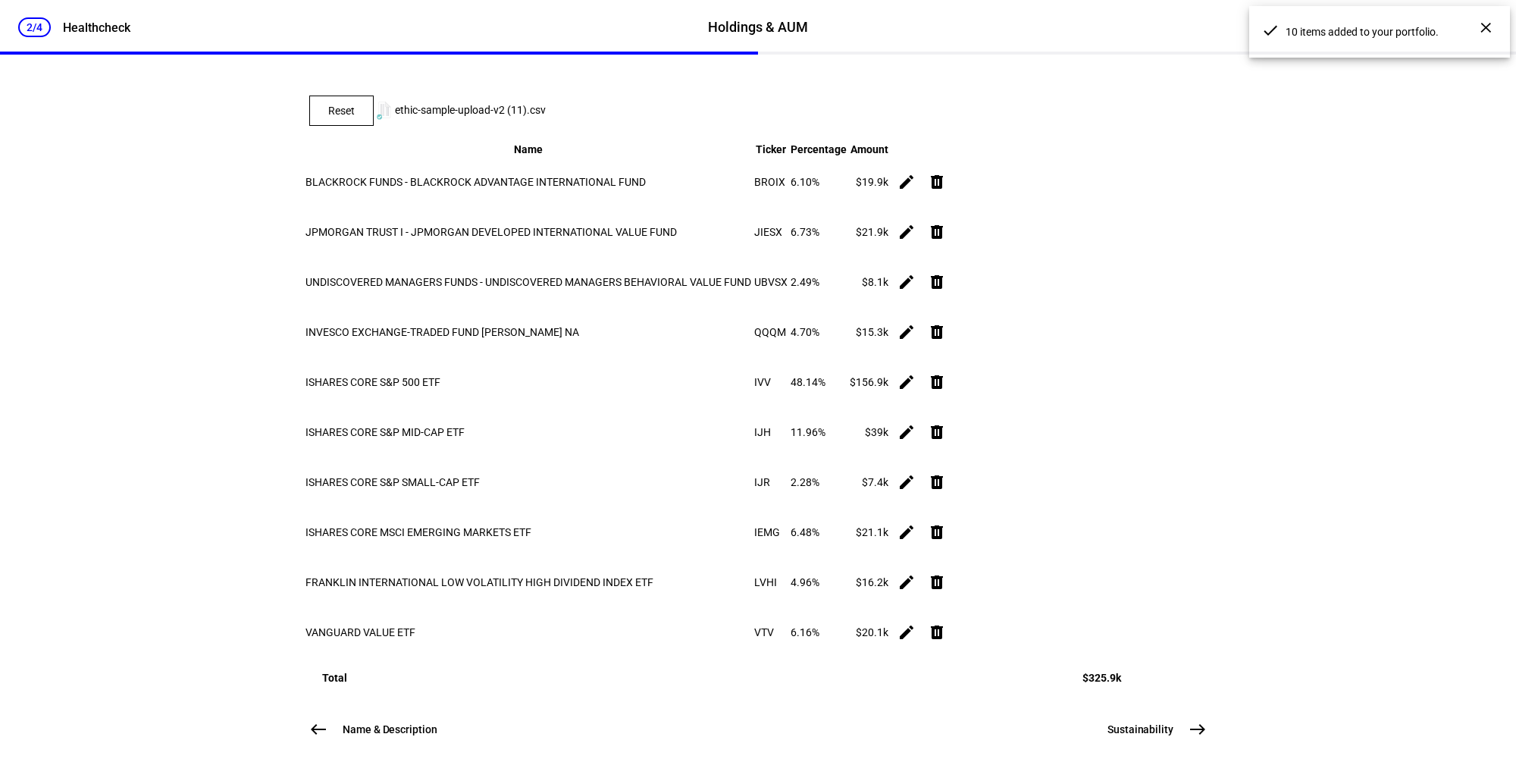
scroll to position [456, 0]
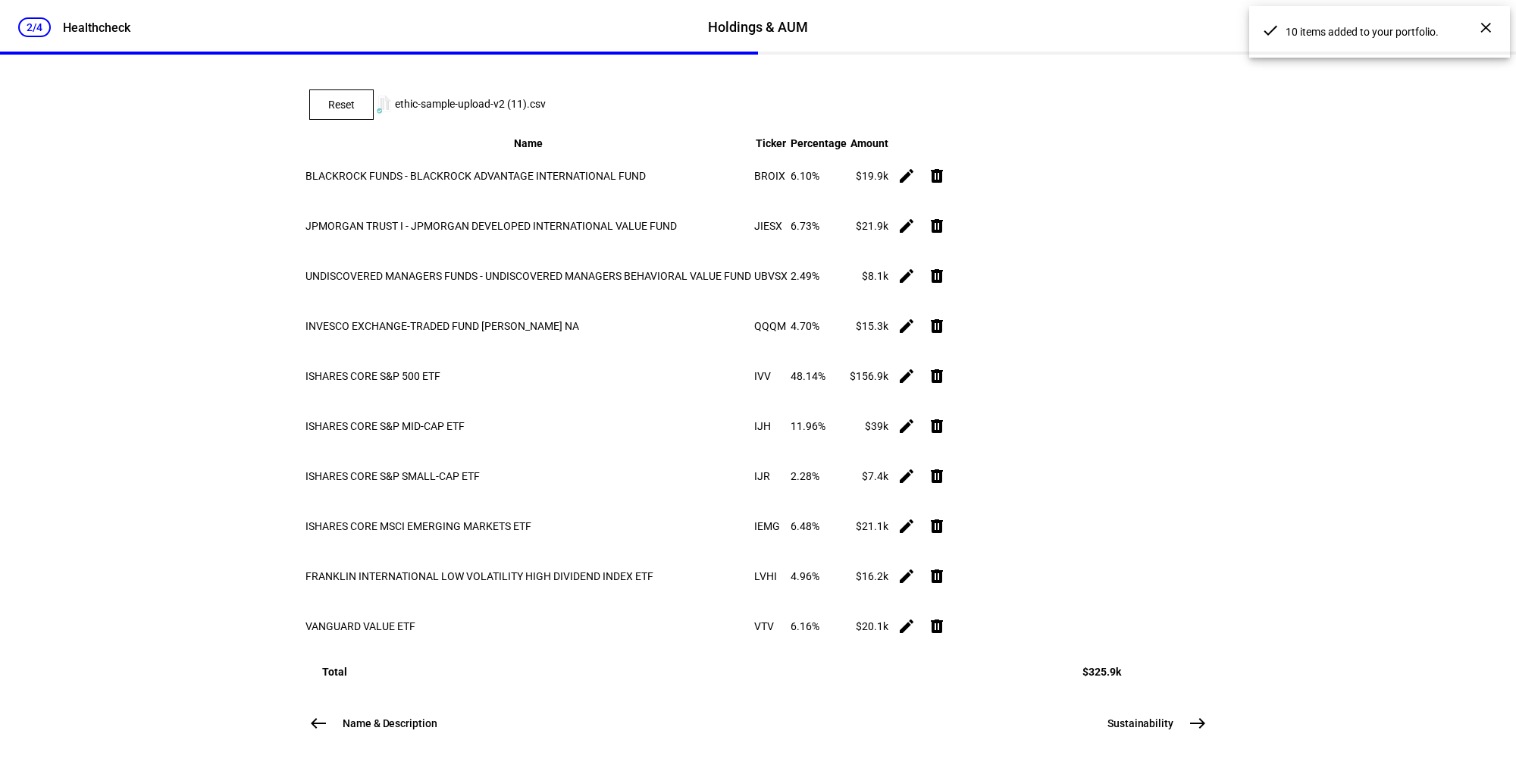
click at [1108, 724] on span "east" at bounding box center [1198, 723] width 30 height 30
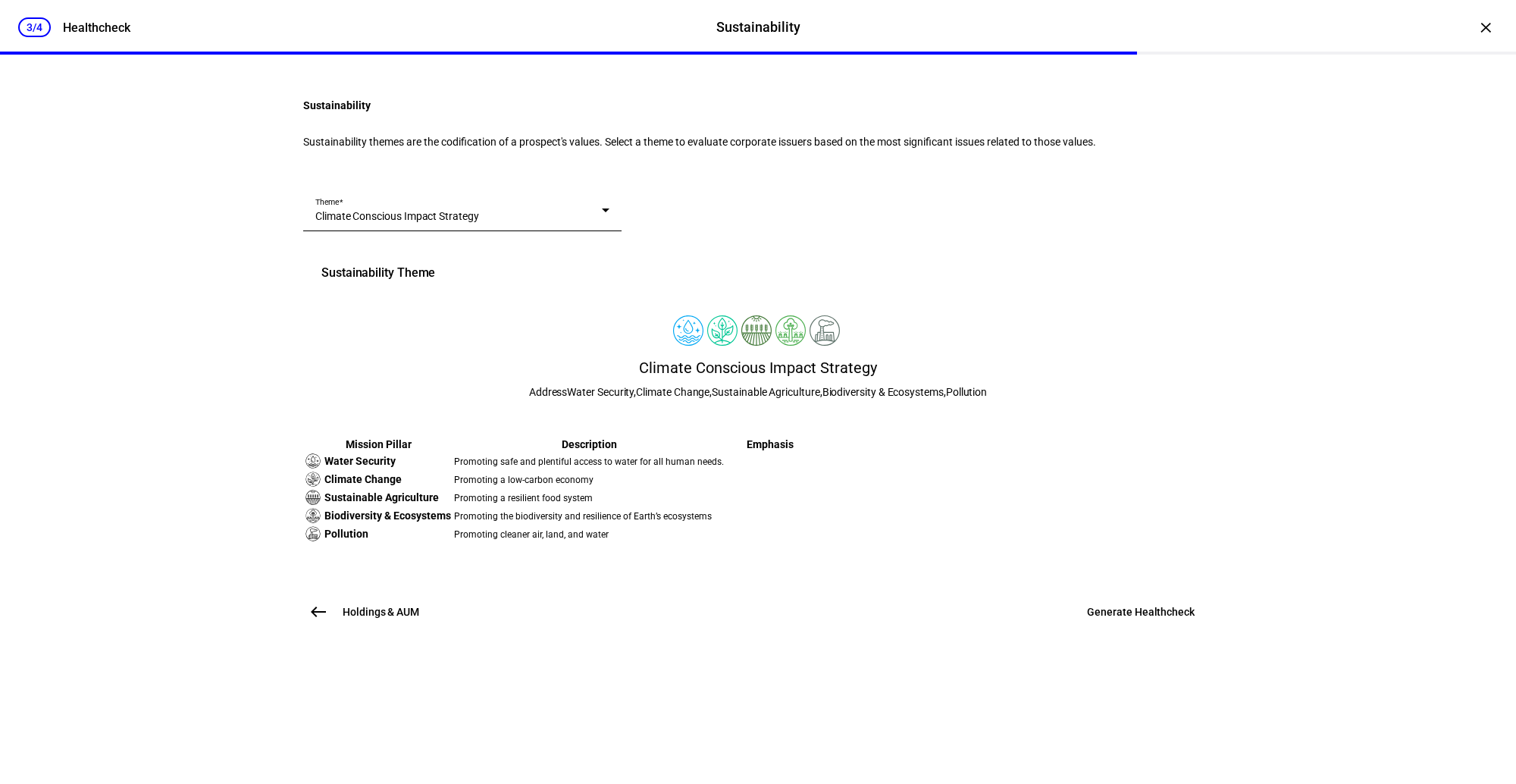
scroll to position [227, 0]
click at [1108, 630] on span at bounding box center [1140, 612] width 144 height 36
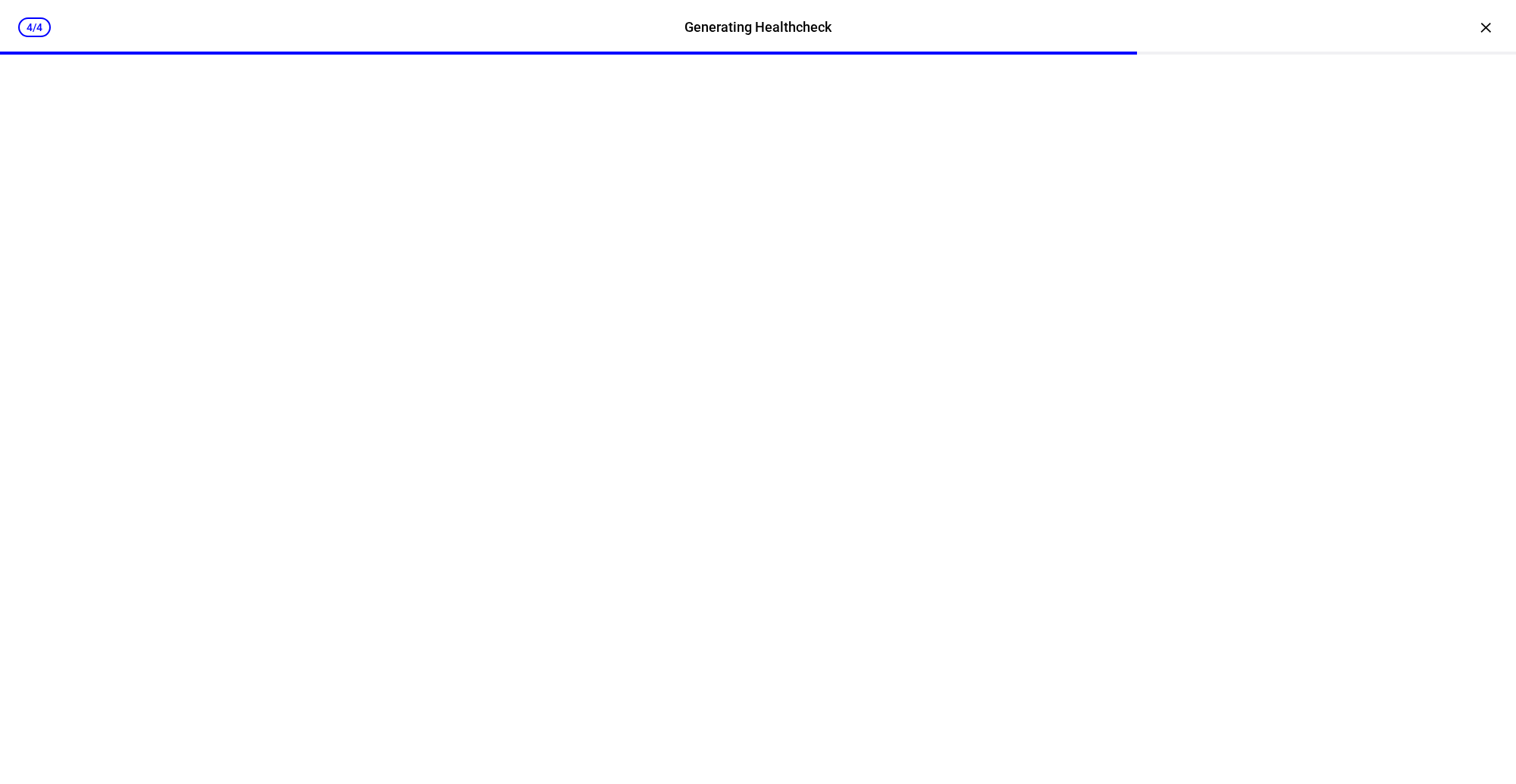
scroll to position [0, 0]
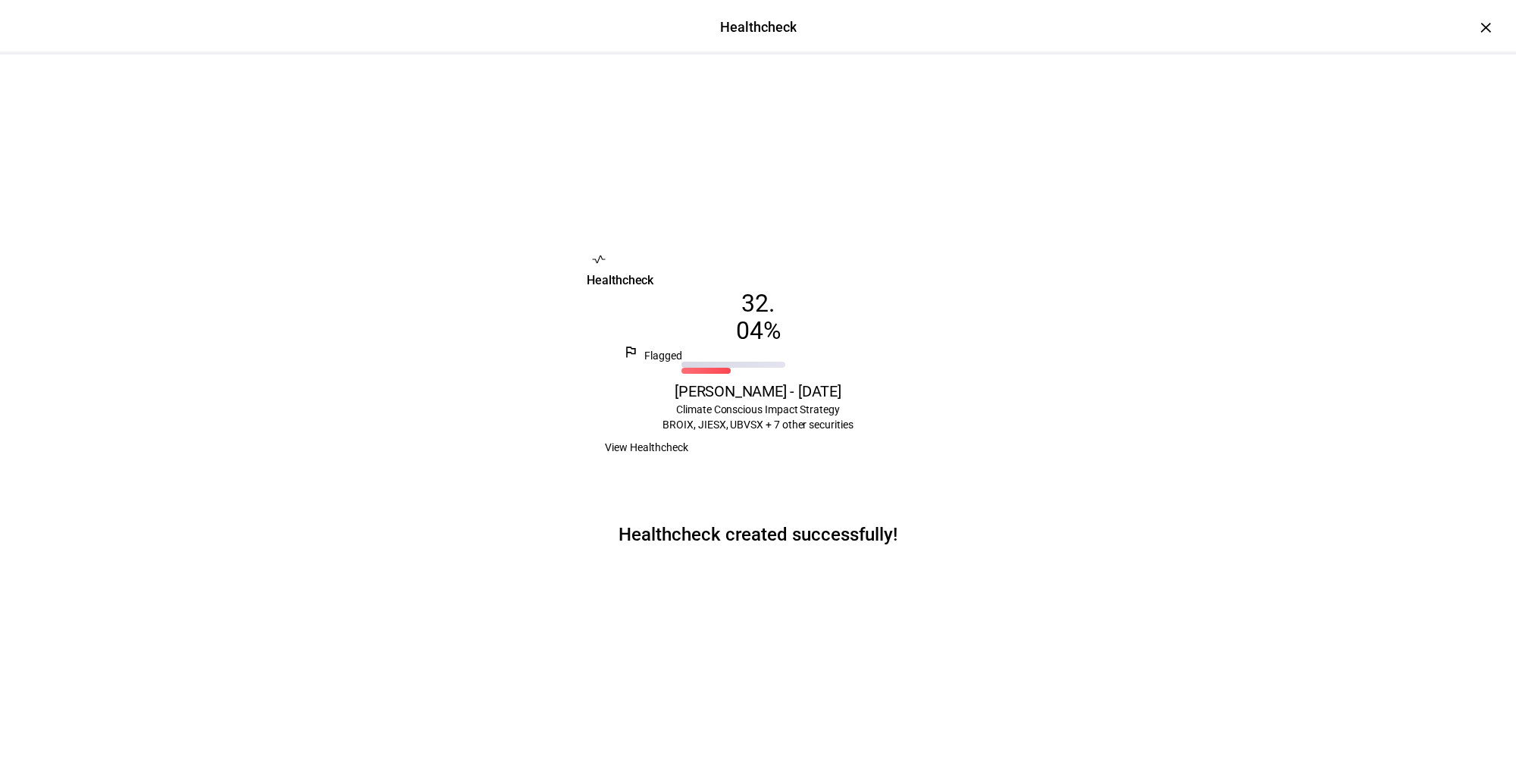
click at [688, 462] on span "View Healthcheck" at bounding box center [646, 448] width 83 height 30
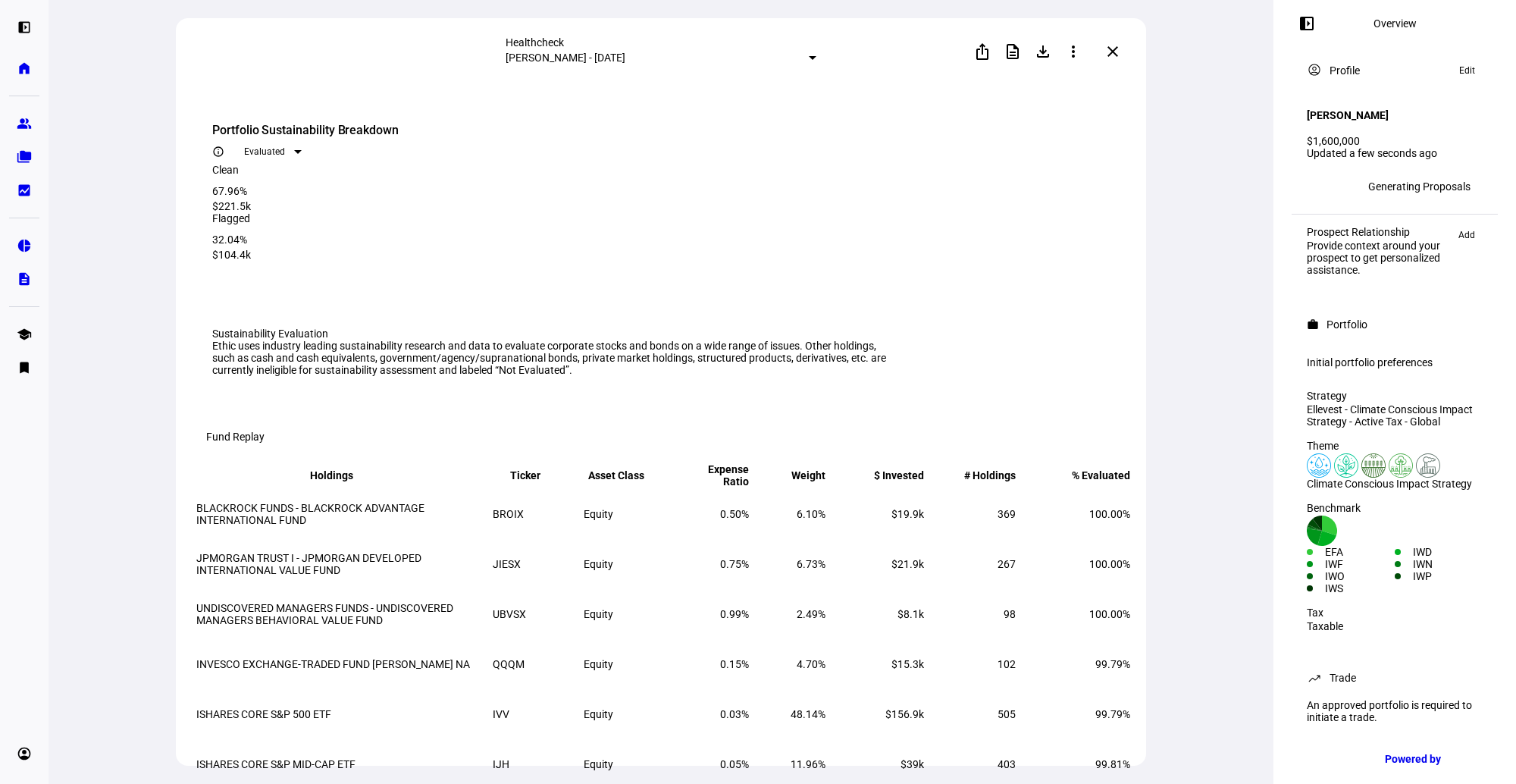
click at [1108, 50] on mat-icon "close" at bounding box center [1113, 51] width 19 height 19
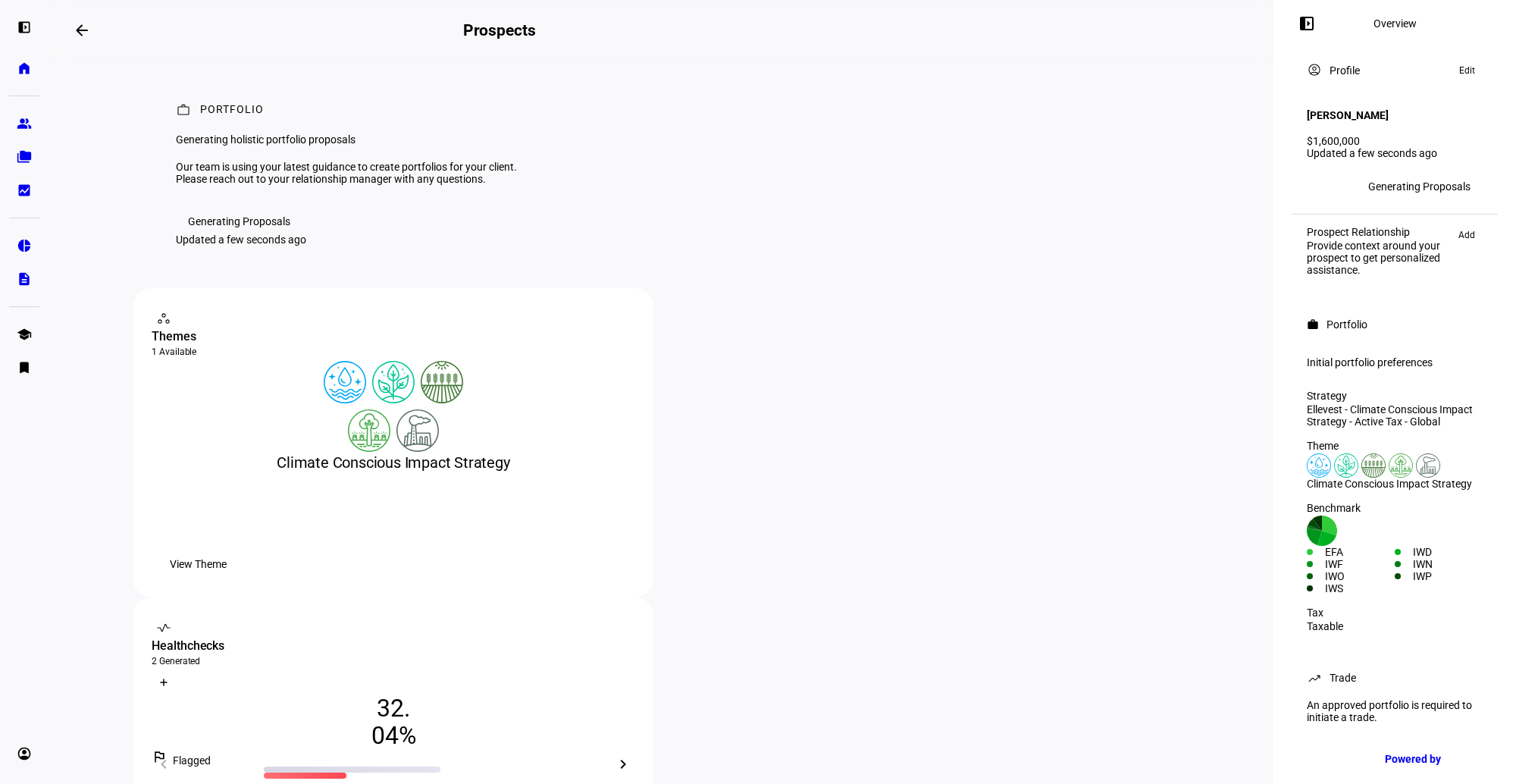
click at [85, 29] on mat-icon "arrow_backwards" at bounding box center [82, 30] width 19 height 19
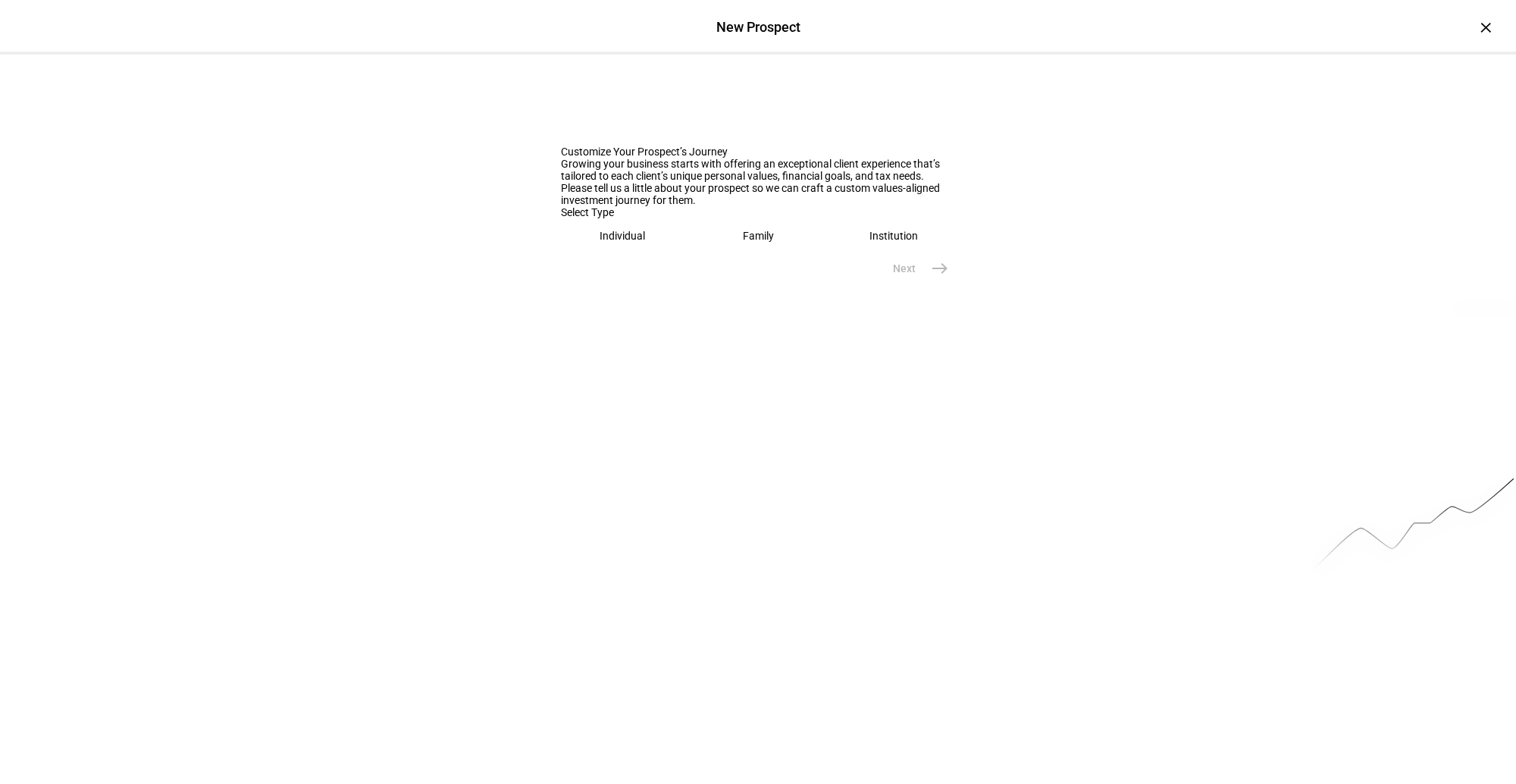
click at [623, 241] on div "Individual" at bounding box center [623, 236] width 45 height 12
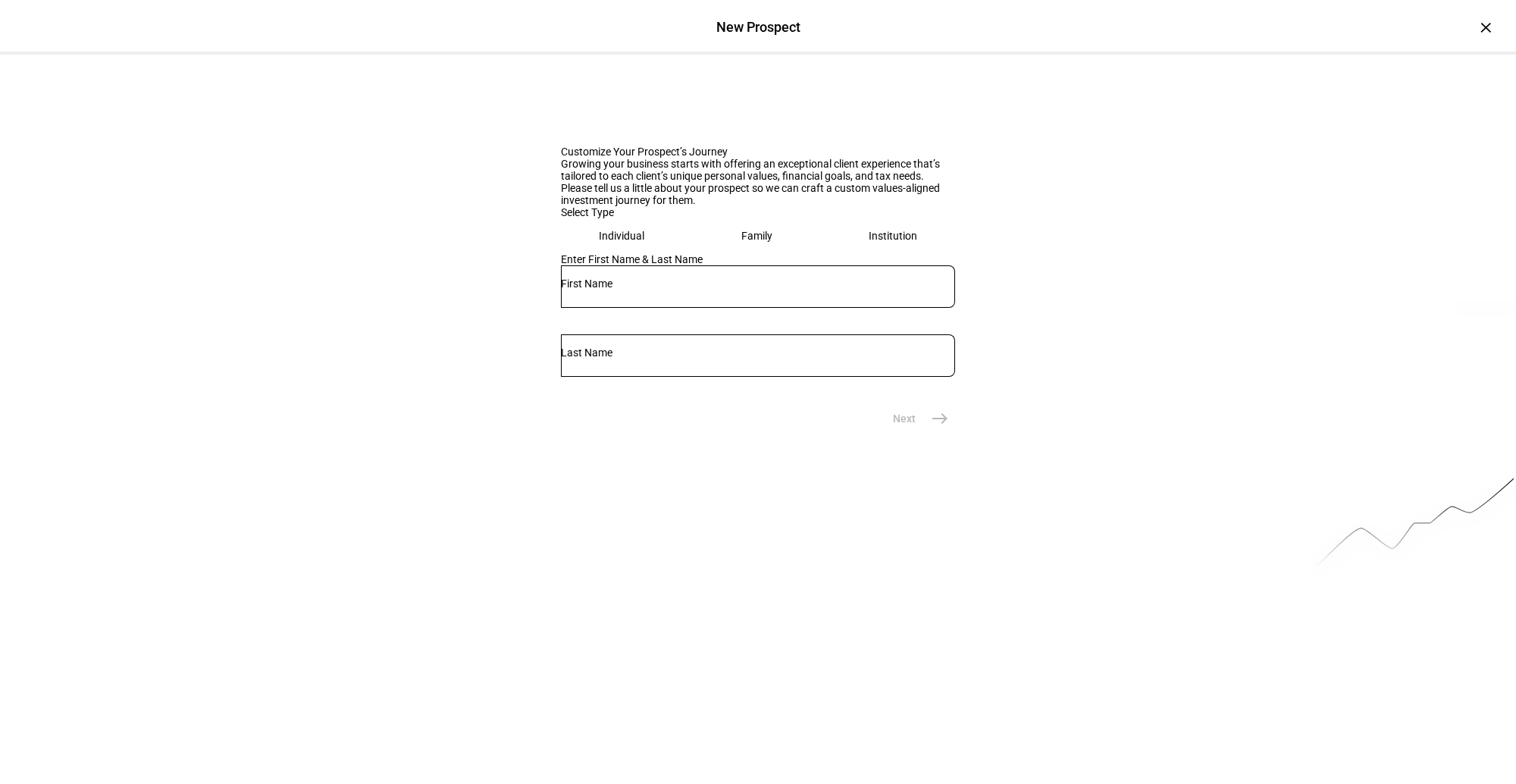
click at [603, 289] on input "text" at bounding box center [758, 283] width 395 height 12
type input "Benjamin"
type input "Findley"
click at [750, 241] on div "Family" at bounding box center [756, 236] width 31 height 12
click at [658, 253] on eth-mega-radio-button "Individual" at bounding box center [623, 235] width 125 height 34
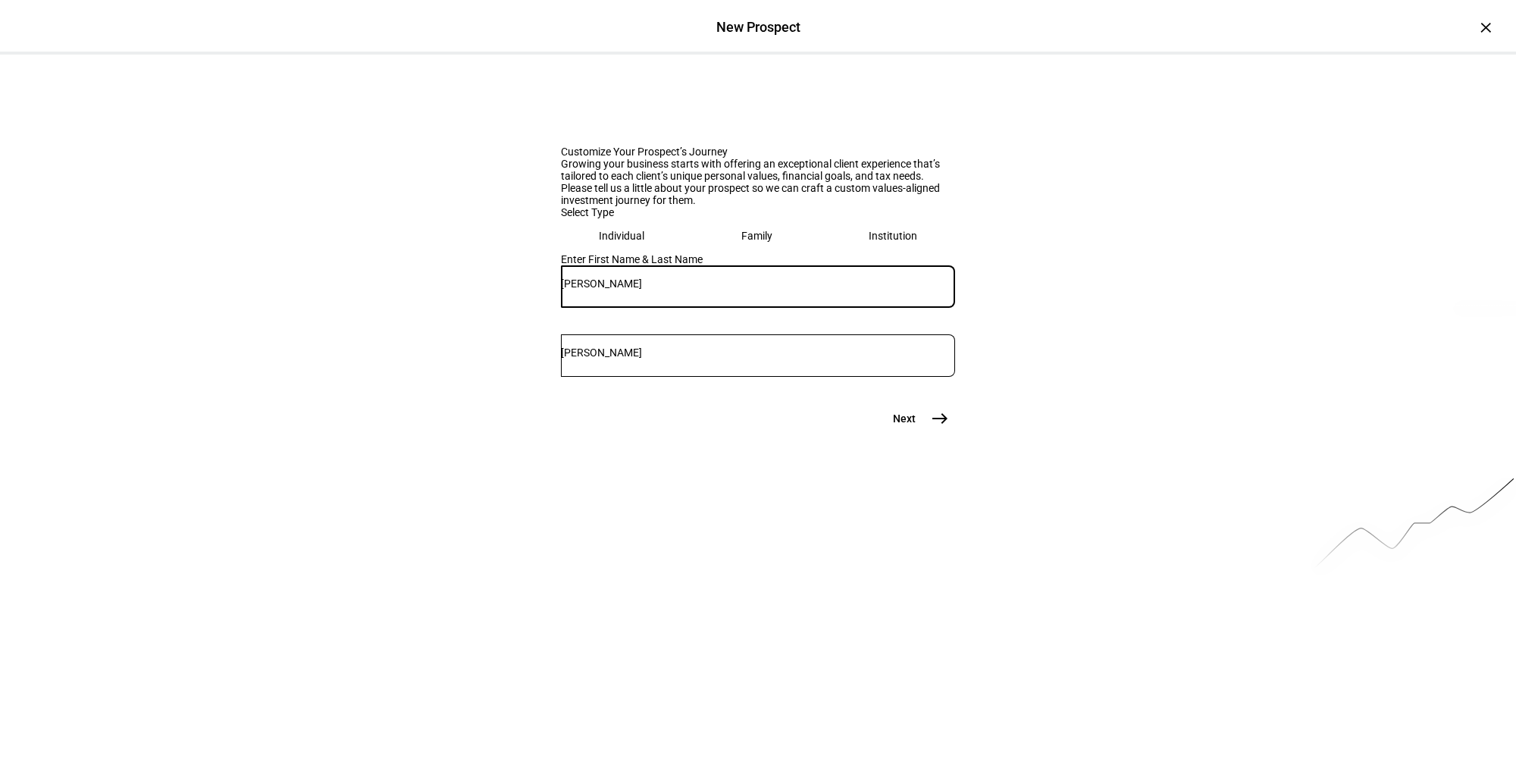
click at [685, 289] on input "Benjamin" at bounding box center [758, 283] width 395 height 12
type input "Benjamin & Jennifer"
click at [903, 433] on button "Next east" at bounding box center [915, 418] width 81 height 30
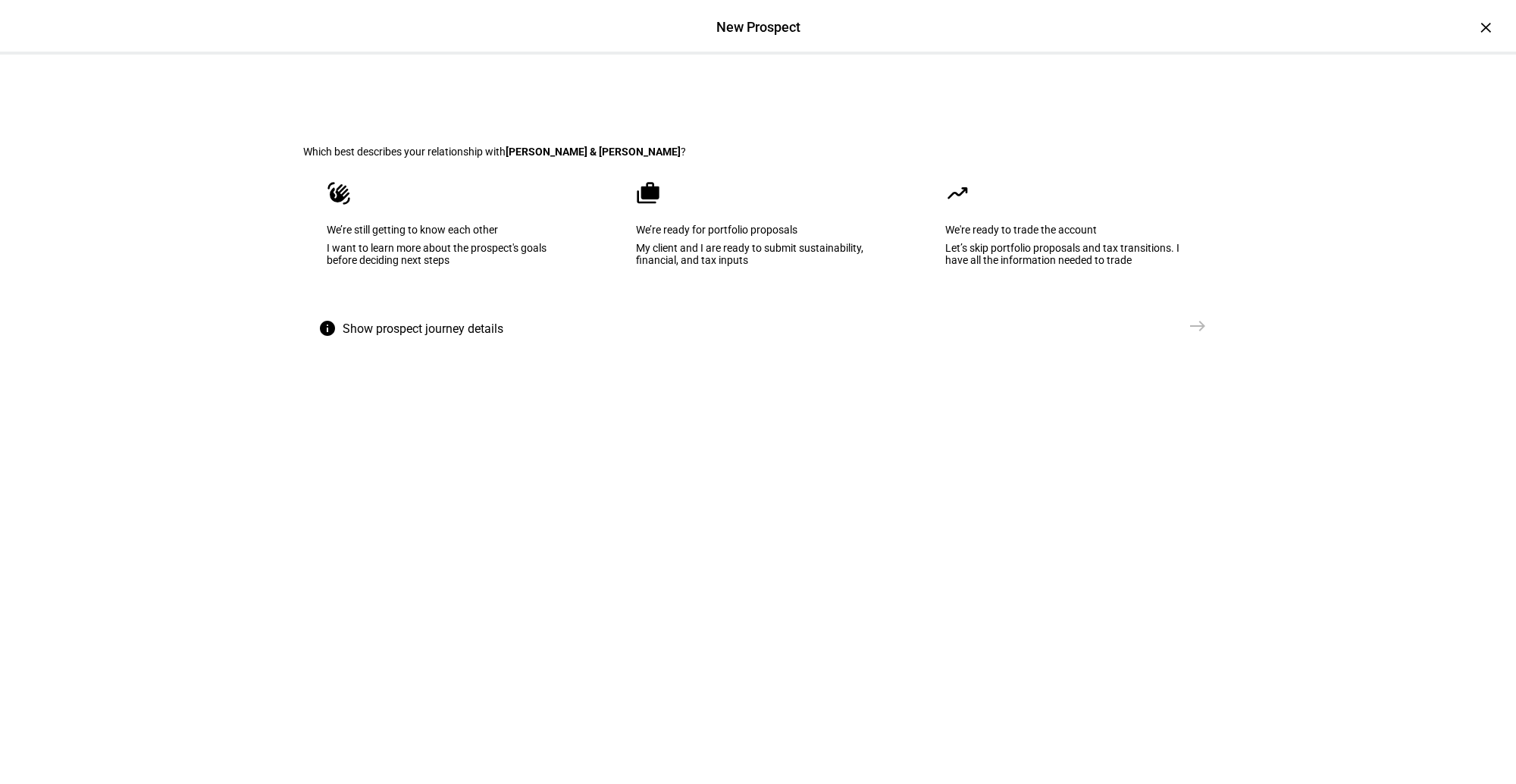
click at [726, 266] on div "My client and I are ready to submit sustainability, financial, and tax inputs" at bounding box center [758, 253] width 244 height 24
click at [1108, 335] on mat-icon "east" at bounding box center [1198, 326] width 19 height 19
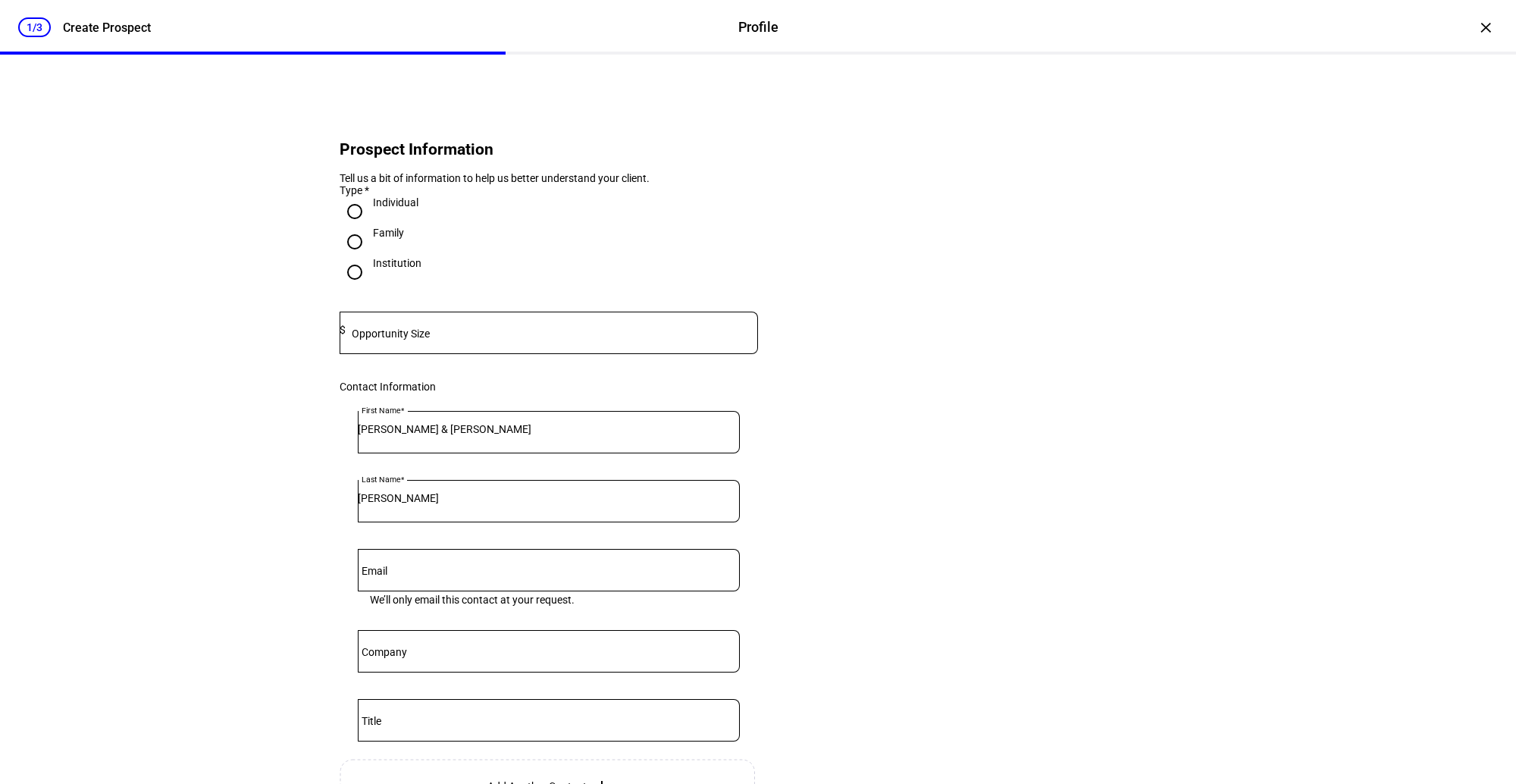
click at [472, 336] on input at bounding box center [552, 330] width 412 height 12
type input "1,000,000"
click at [790, 408] on eth-form-card "Prospect Information Tell us a bit of information to help us better understand …" at bounding box center [757, 506] width 909 height 831
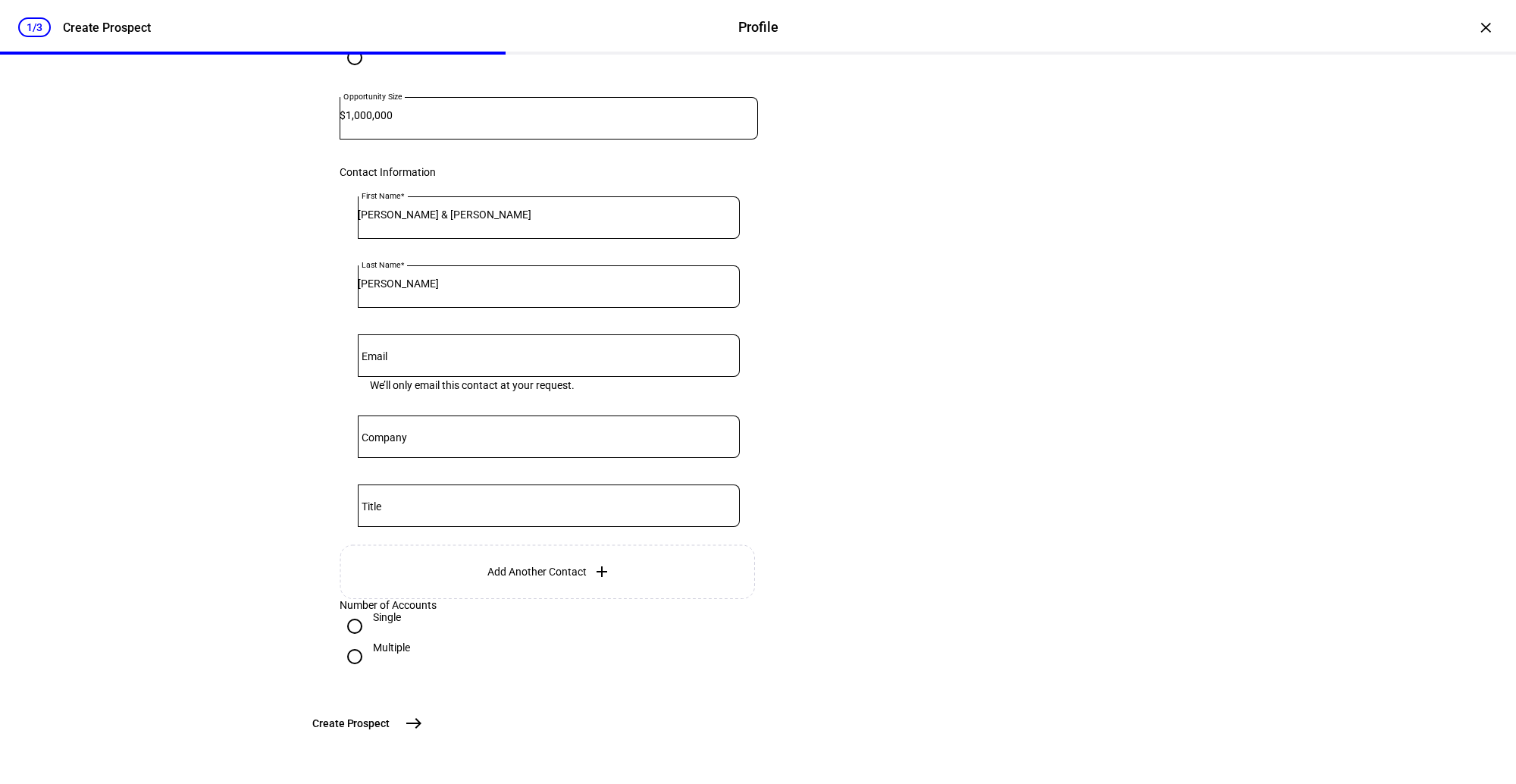
scroll to position [335, 0]
click at [429, 723] on button "Create Prospect east" at bounding box center [366, 723] width 126 height 30
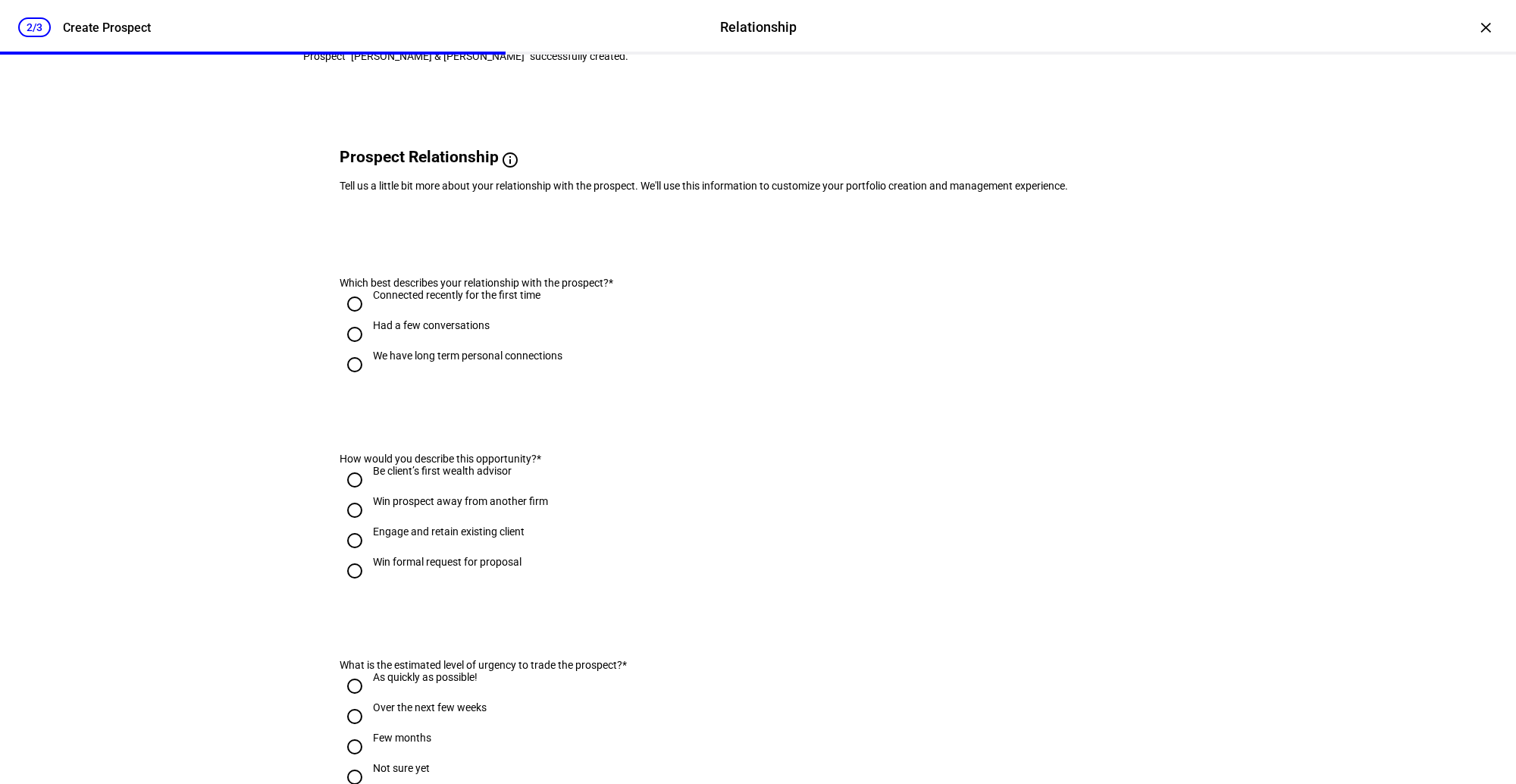
scroll to position [0, 0]
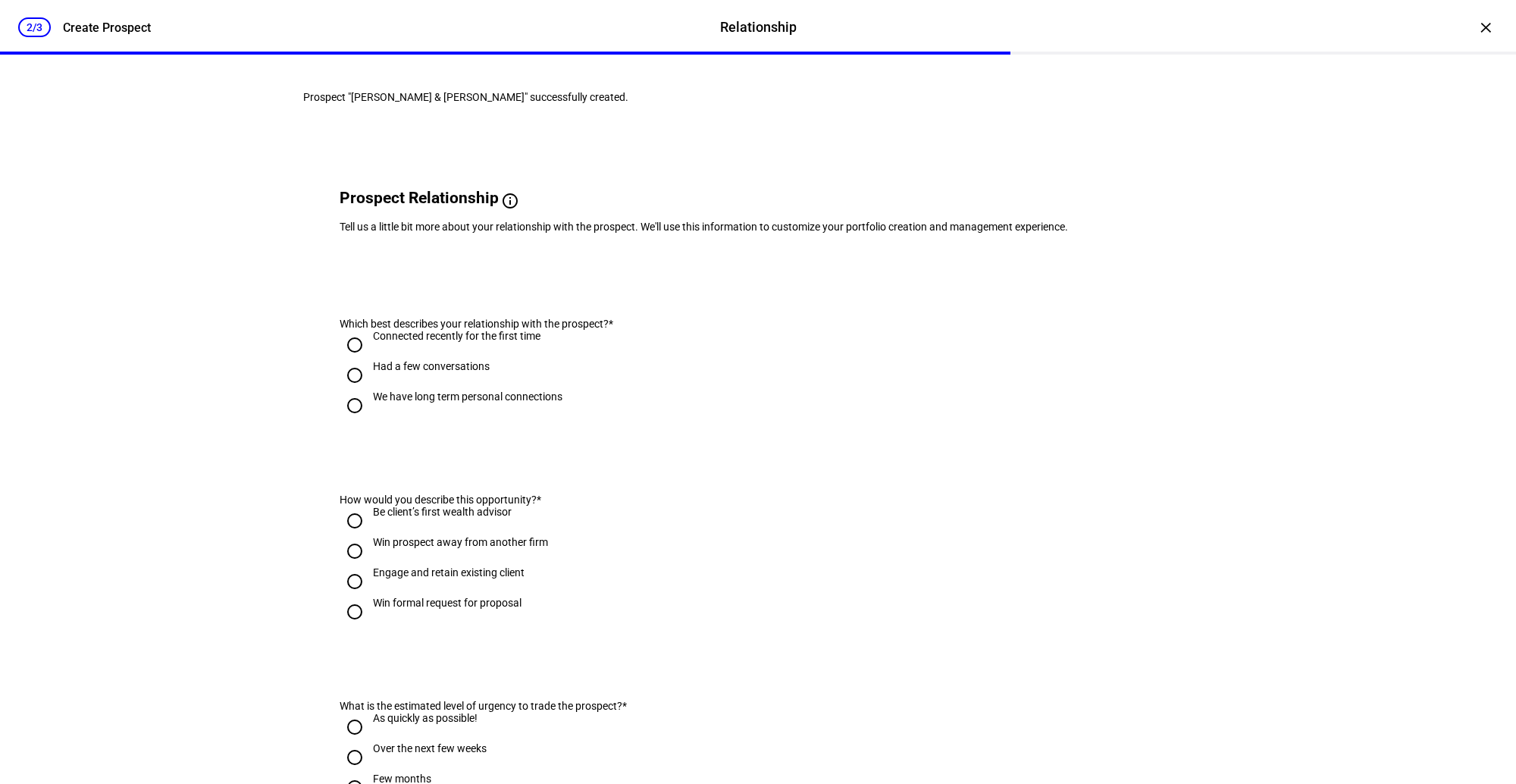
click at [428, 372] on div "Had a few conversations" at bounding box center [431, 366] width 117 height 12
click at [370, 390] on input "Had a few conversations" at bounding box center [355, 375] width 30 height 30
radio input "true"
click at [467, 357] on div "Connected recently for the first time" at bounding box center [456, 343] width 167 height 27
click at [370, 360] on input "Connected recently for the first time" at bounding box center [355, 345] width 30 height 30
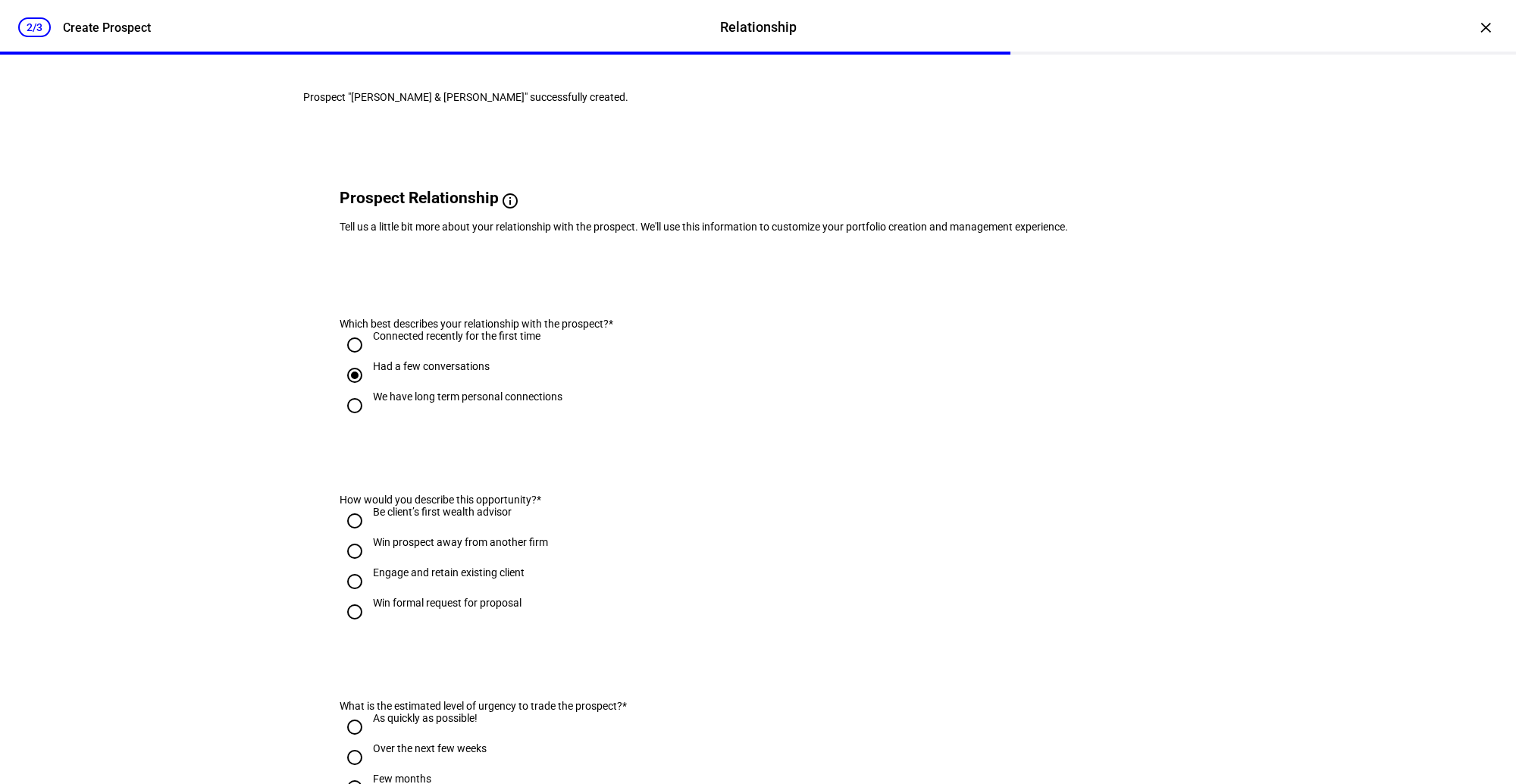
radio input "true"
click at [420, 548] on div "Win prospect away from another firm" at bounding box center [460, 542] width 175 height 12
click at [370, 566] on input "Win prospect away from another firm" at bounding box center [355, 551] width 30 height 30
radio input "true"
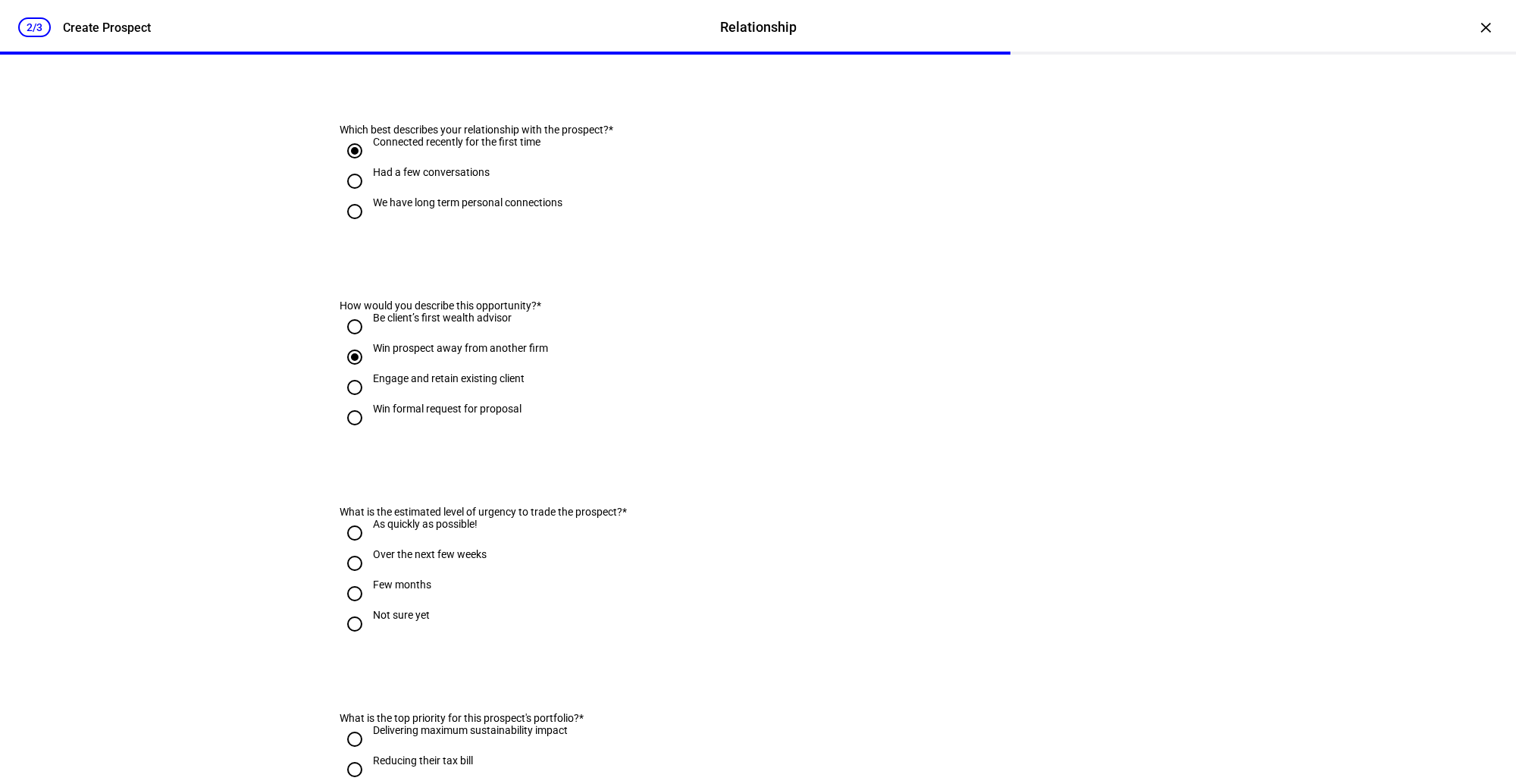
click at [401, 560] on div "Over the next few weeks" at bounding box center [429, 554] width 114 height 12
click at [370, 578] on input "Over the next few weeks" at bounding box center [355, 563] width 30 height 30
radio input "true"
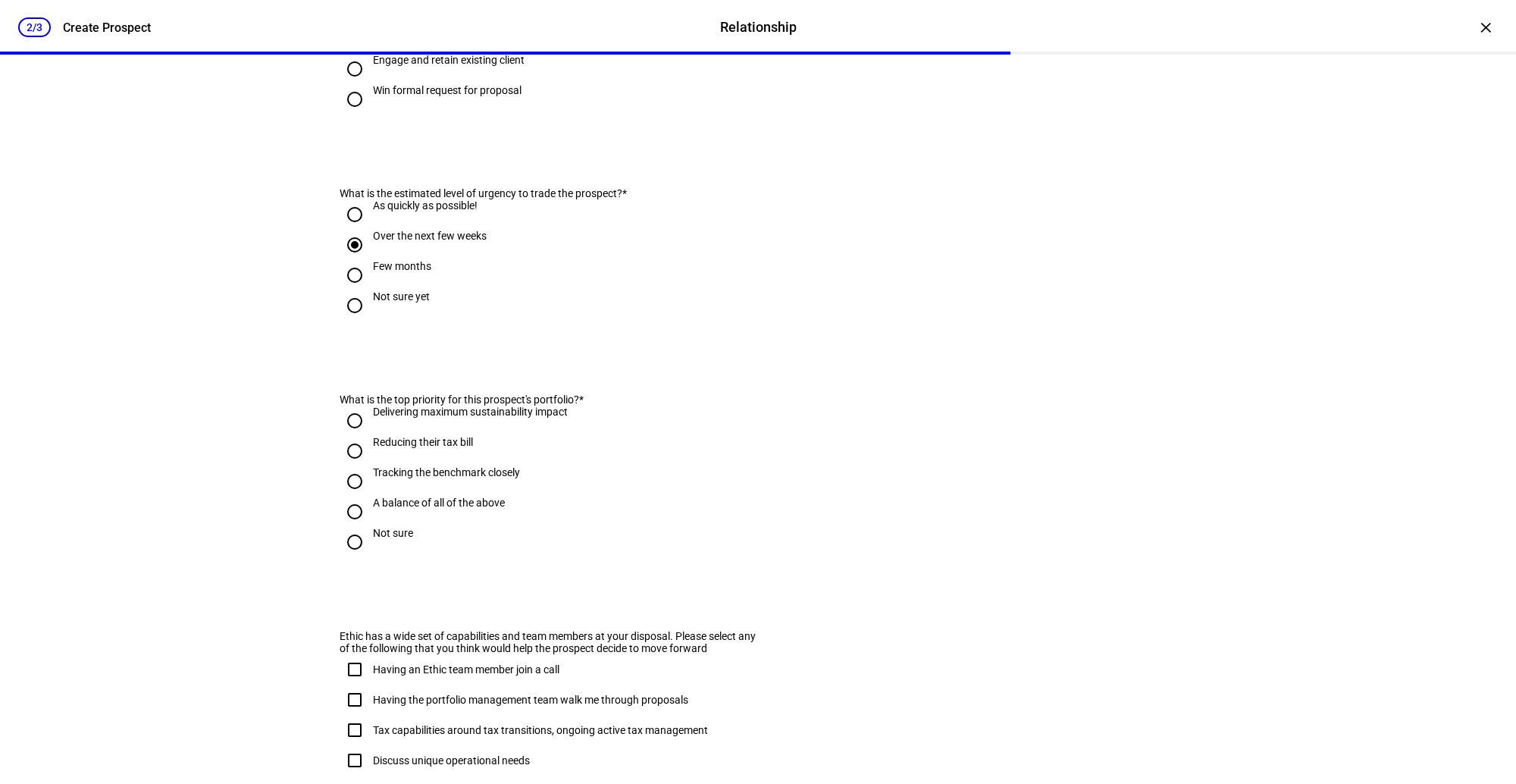
click at [384, 539] on div "Not sure" at bounding box center [393, 532] width 40 height 12
click at [370, 557] on input "Not sure" at bounding box center [355, 542] width 30 height 30
radio input "true"
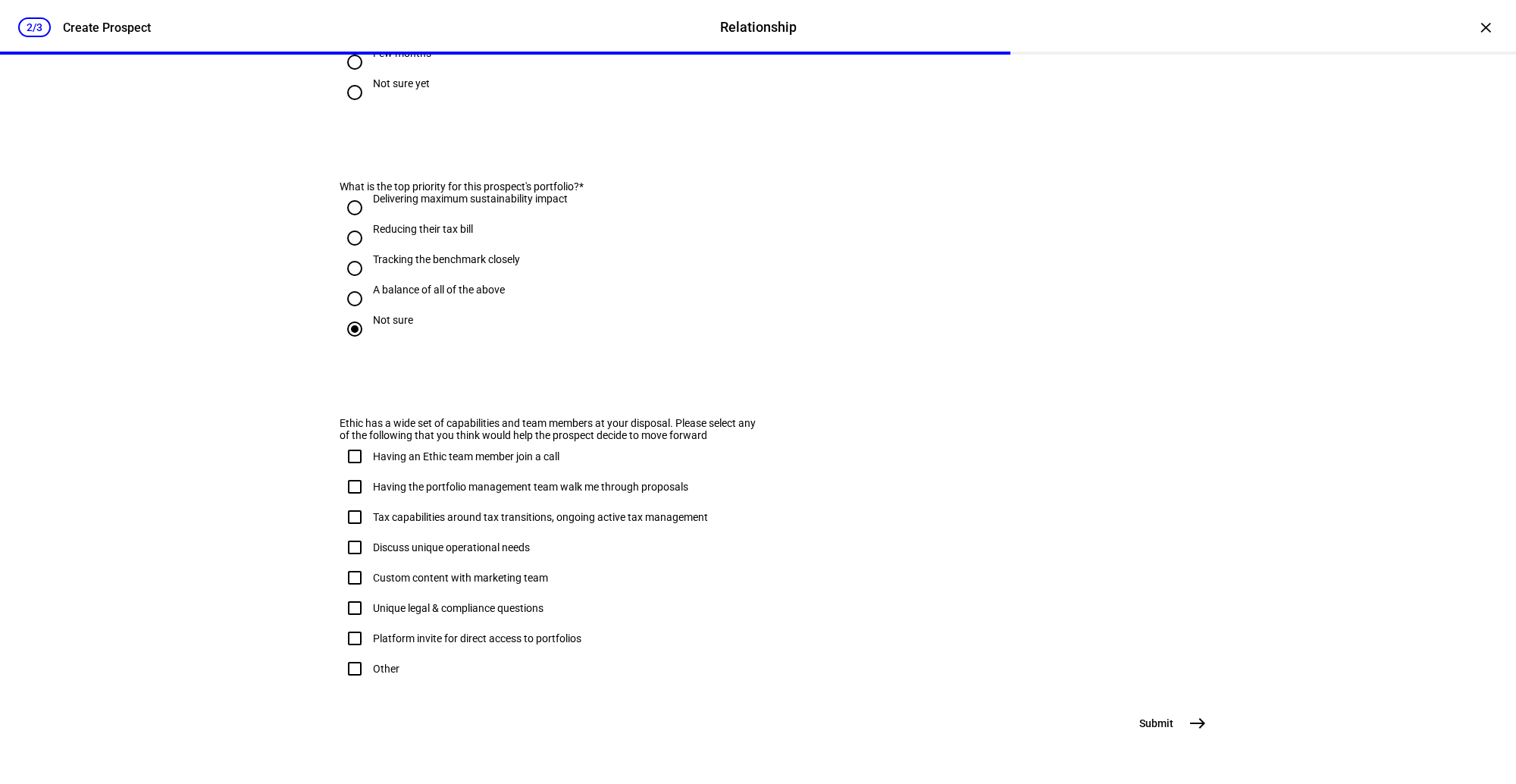
click at [1108, 727] on span "Submit" at bounding box center [1156, 723] width 34 height 15
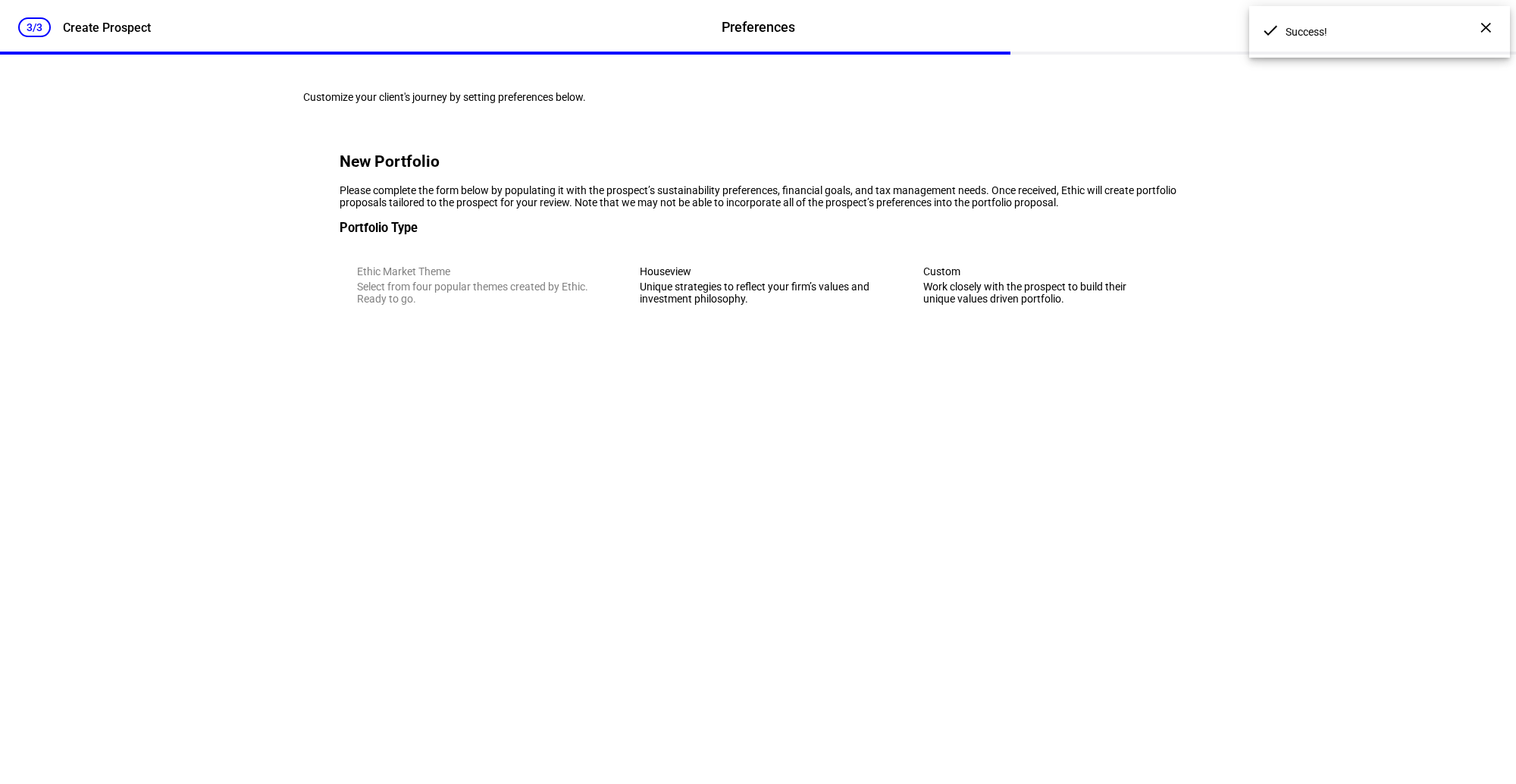
scroll to position [0, 0]
click at [758, 305] on div "Unique strategies to reflect your firm’s values and investment philosophy." at bounding box center [757, 292] width 236 height 24
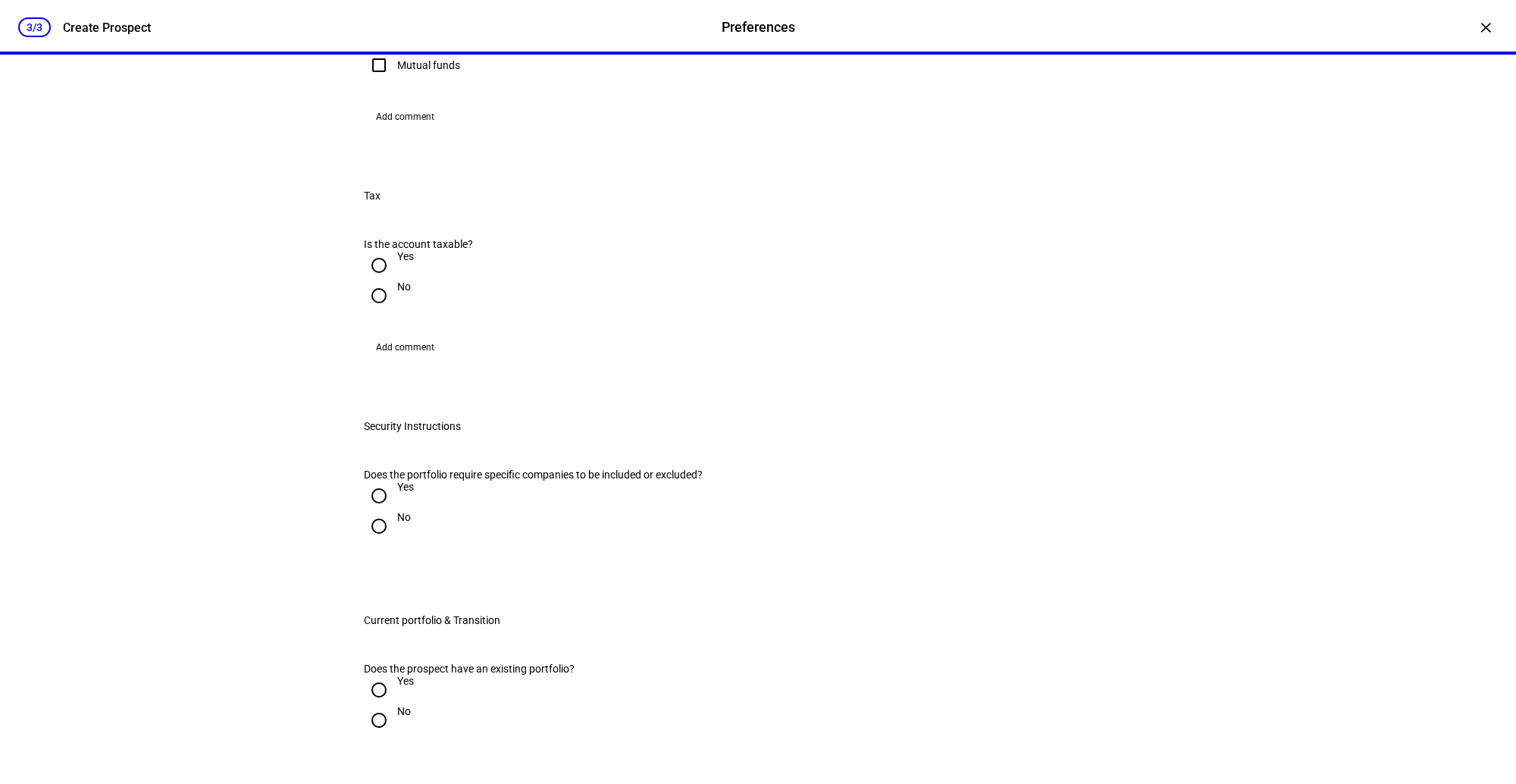
scroll to position [1174, 0]
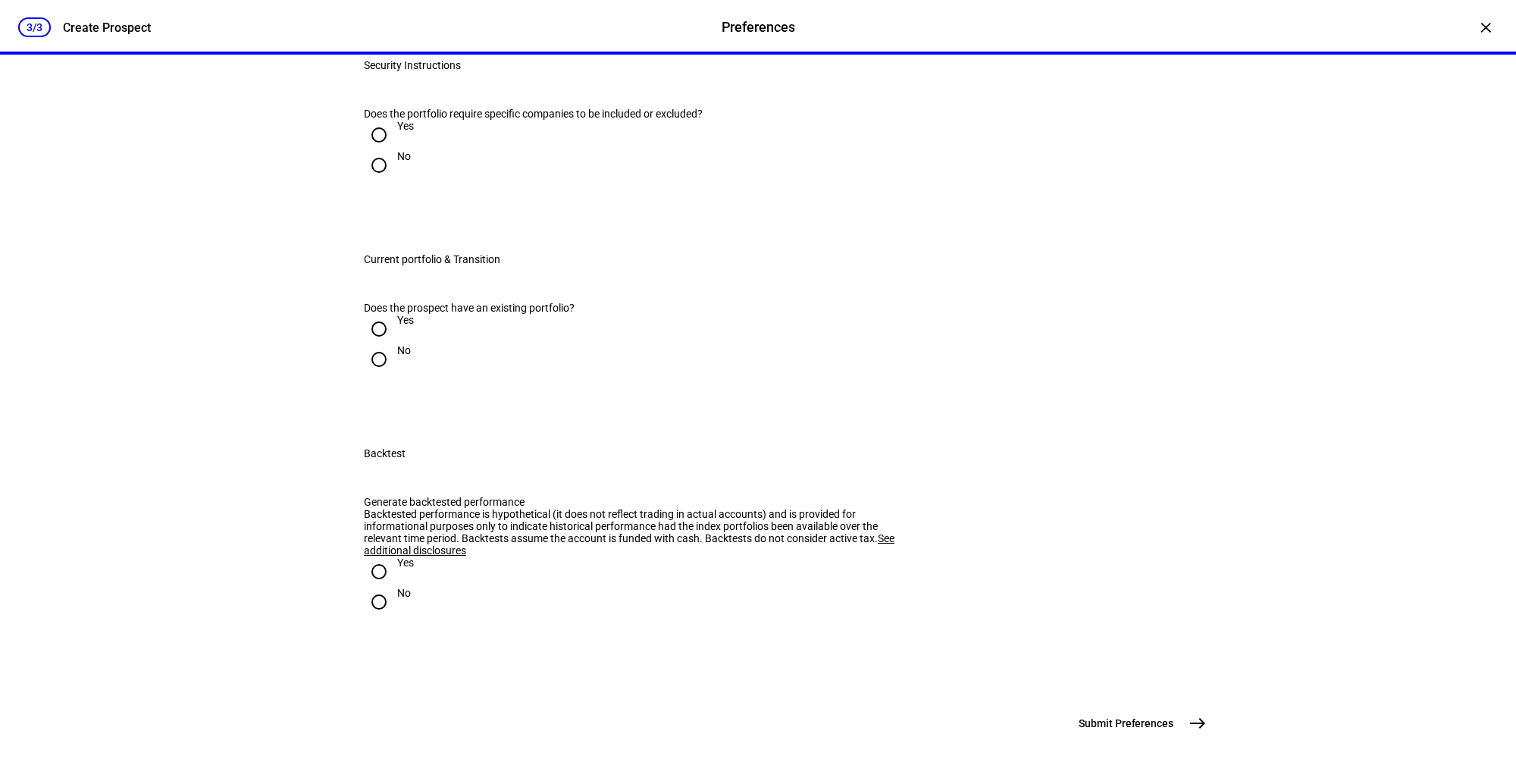
click at [1108, 712] on span "east" at bounding box center [1198, 723] width 30 height 30
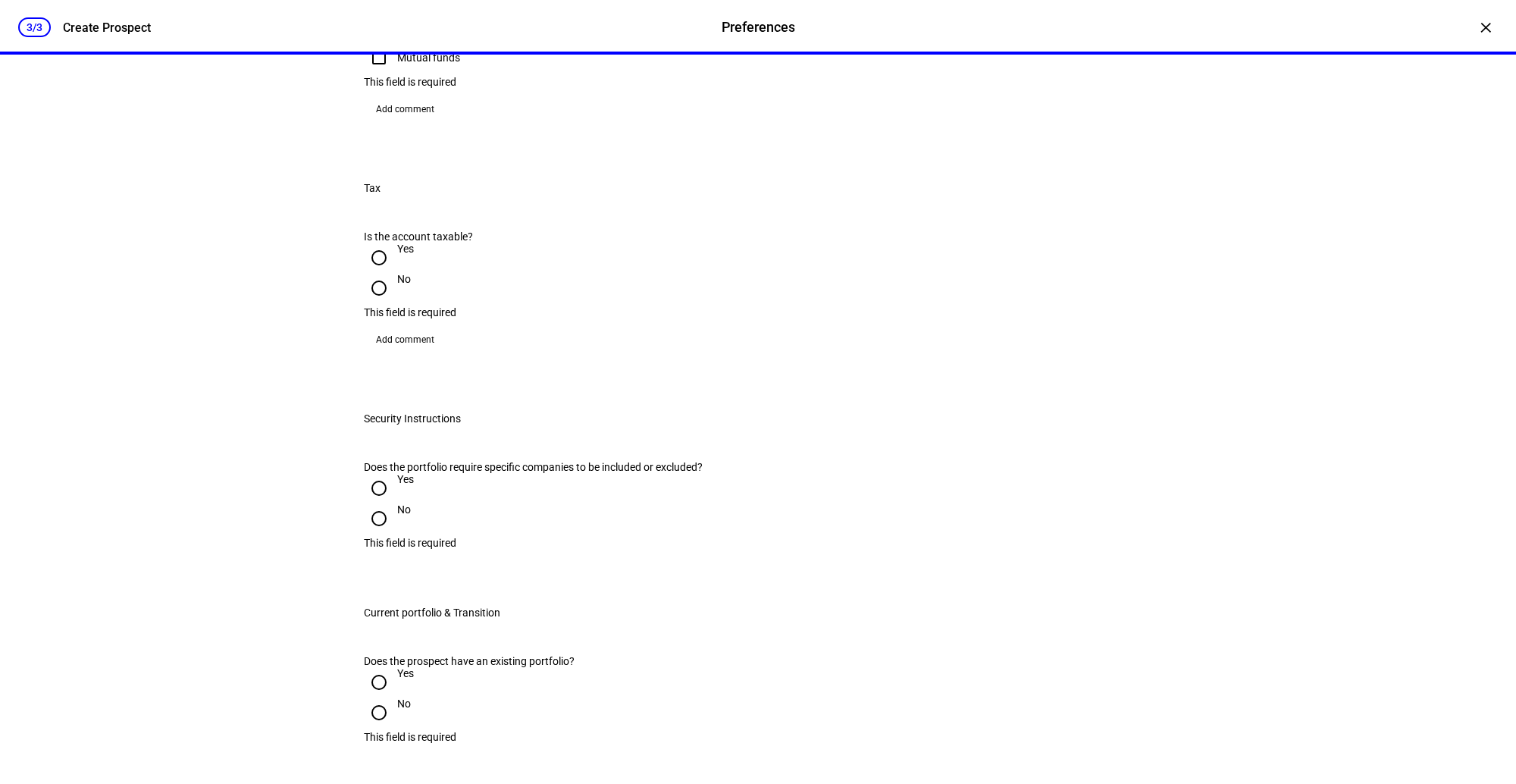
scroll to position [0, 0]
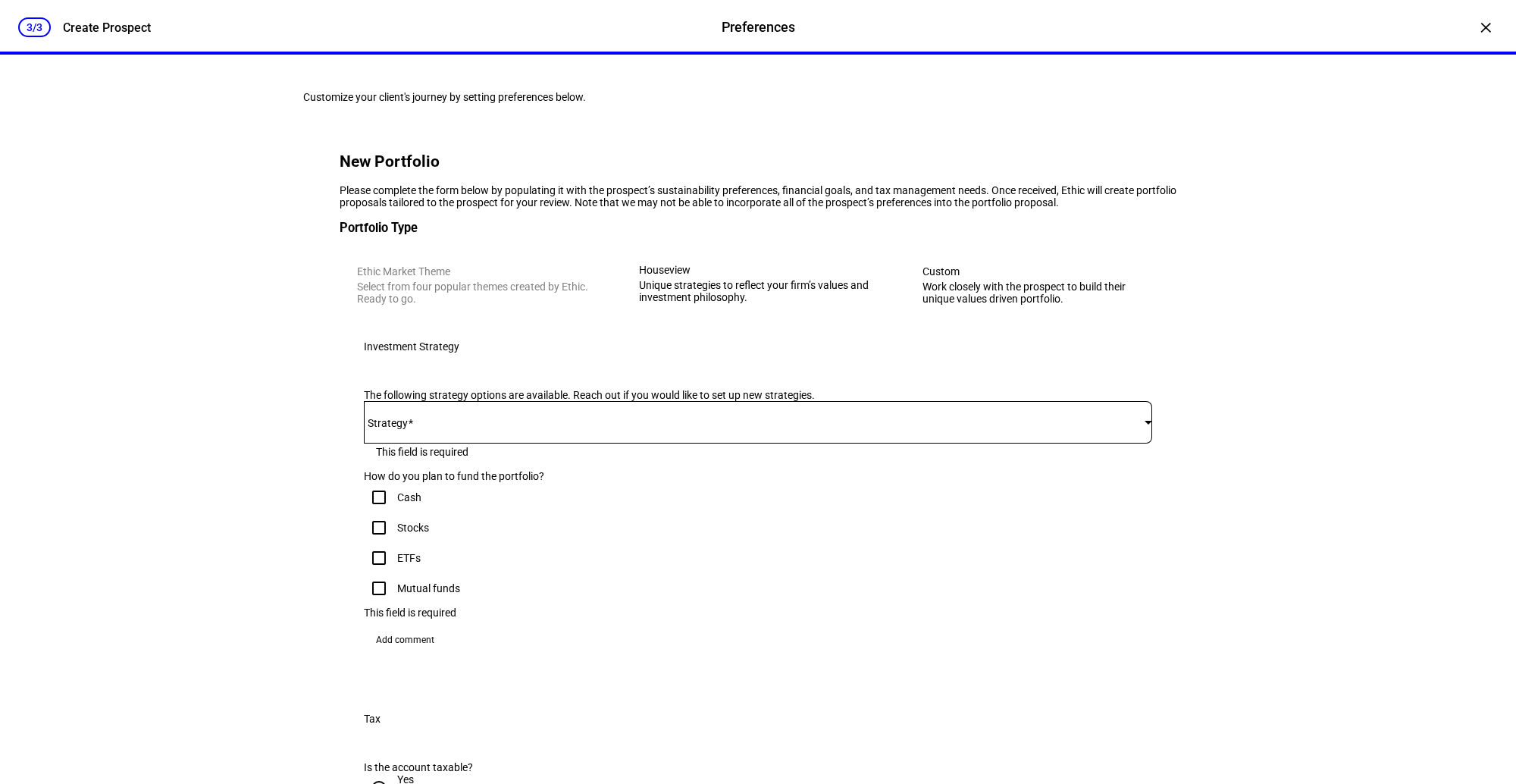
click at [434, 428] on span at bounding box center [754, 422] width 781 height 12
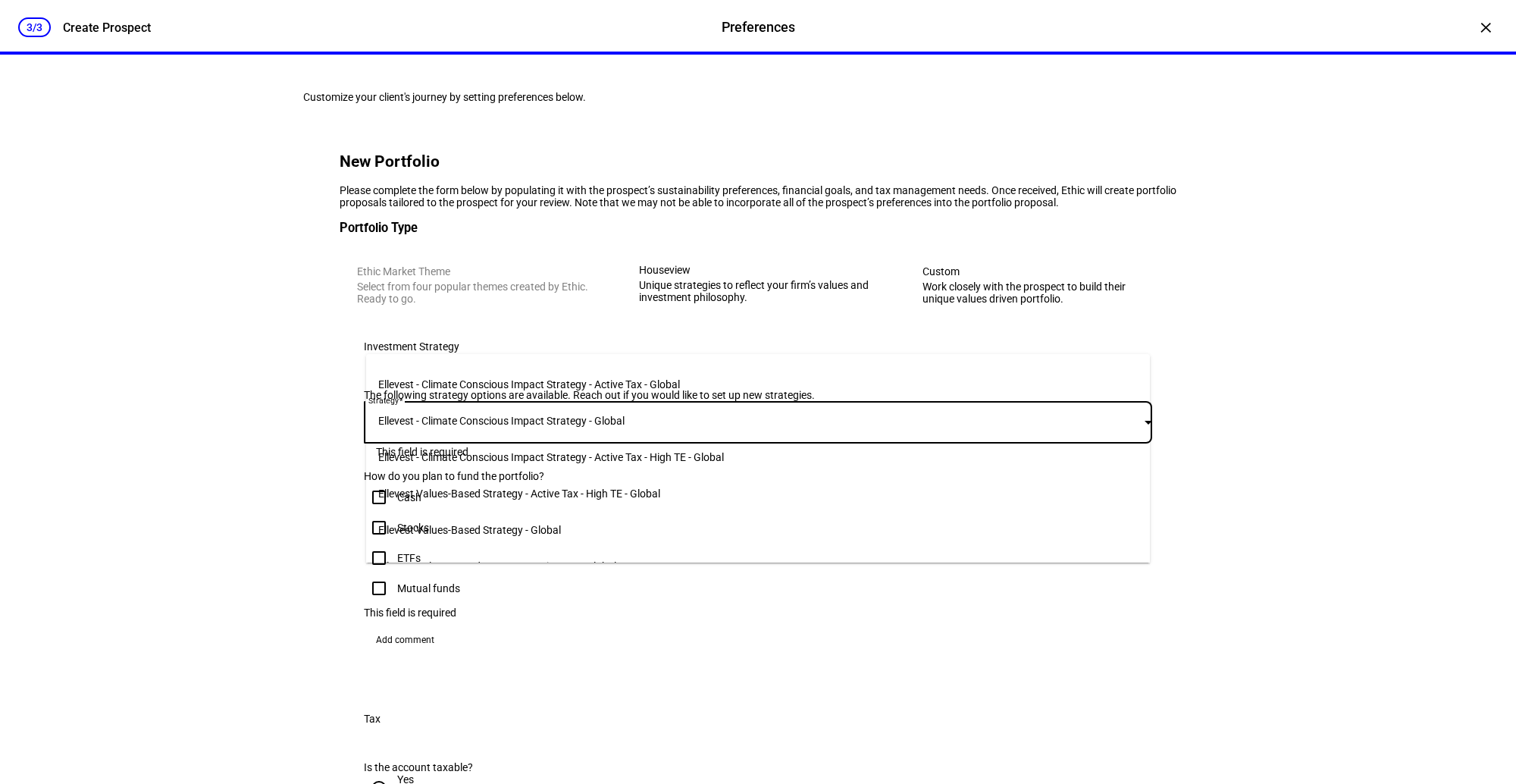
scroll to position [91, 0]
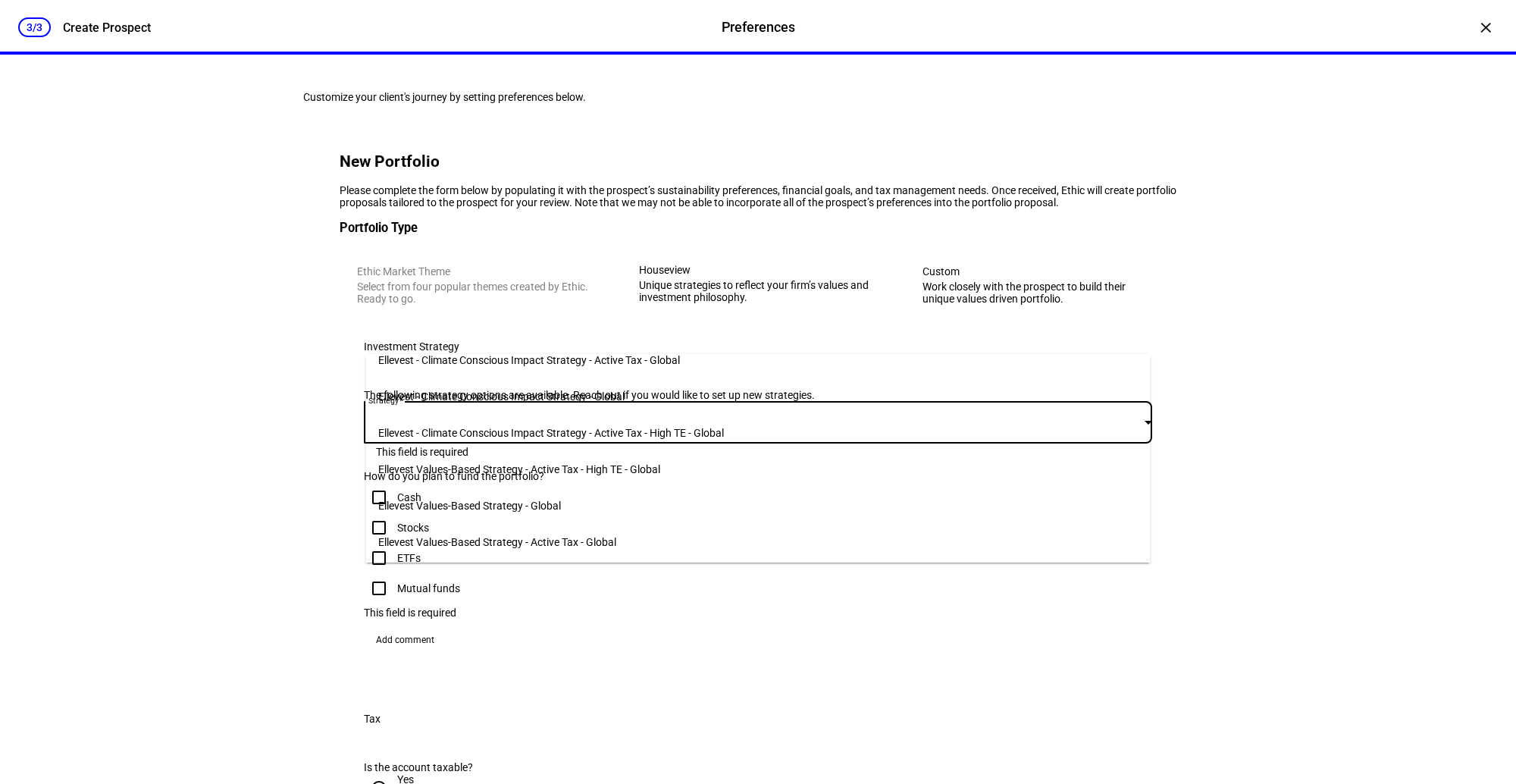
click at [555, 525] on mat-option "Ellevest Values-Based Strategy - Active Tax - Global" at bounding box center [758, 542] width 785 height 36
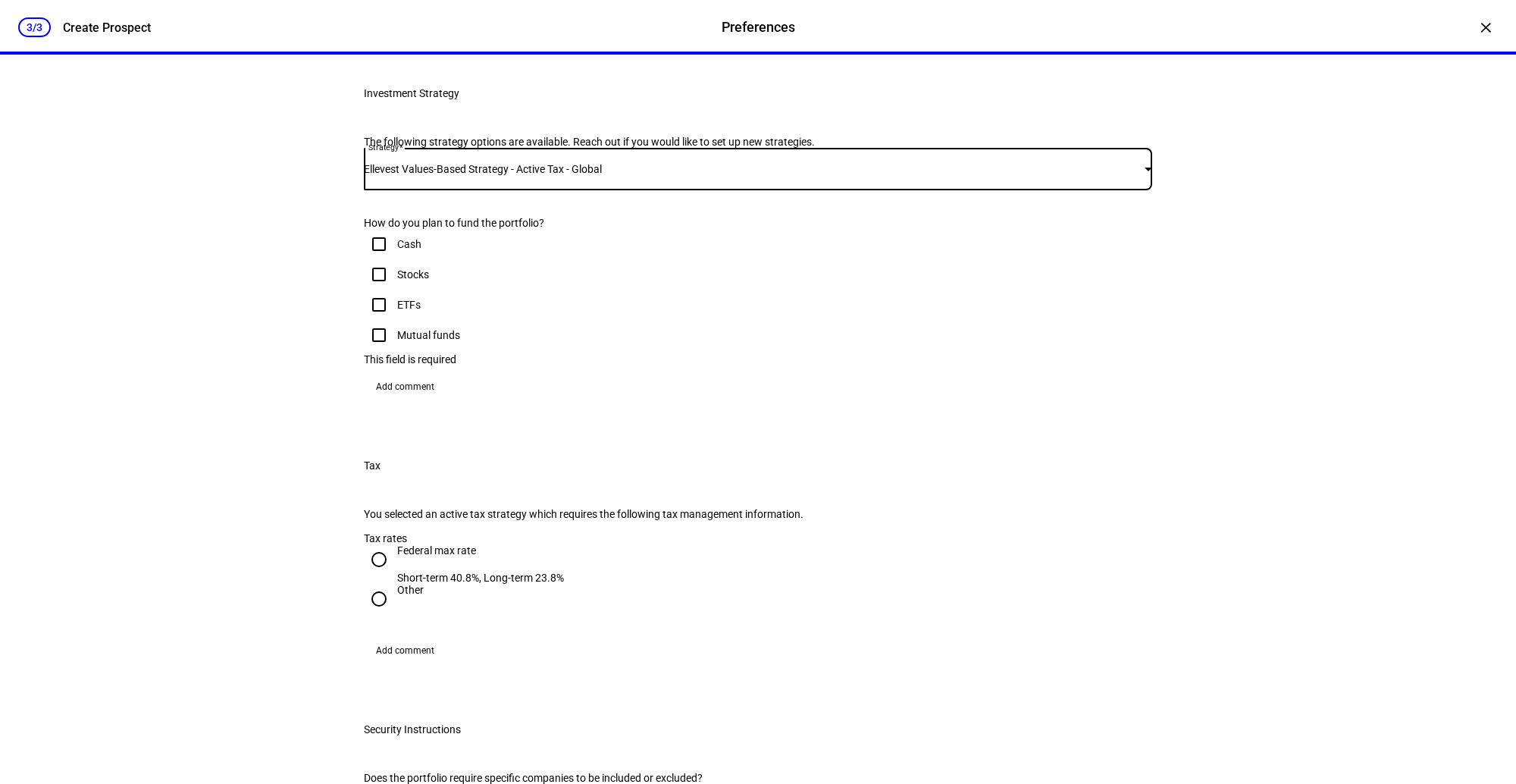
scroll to position [257, 0]
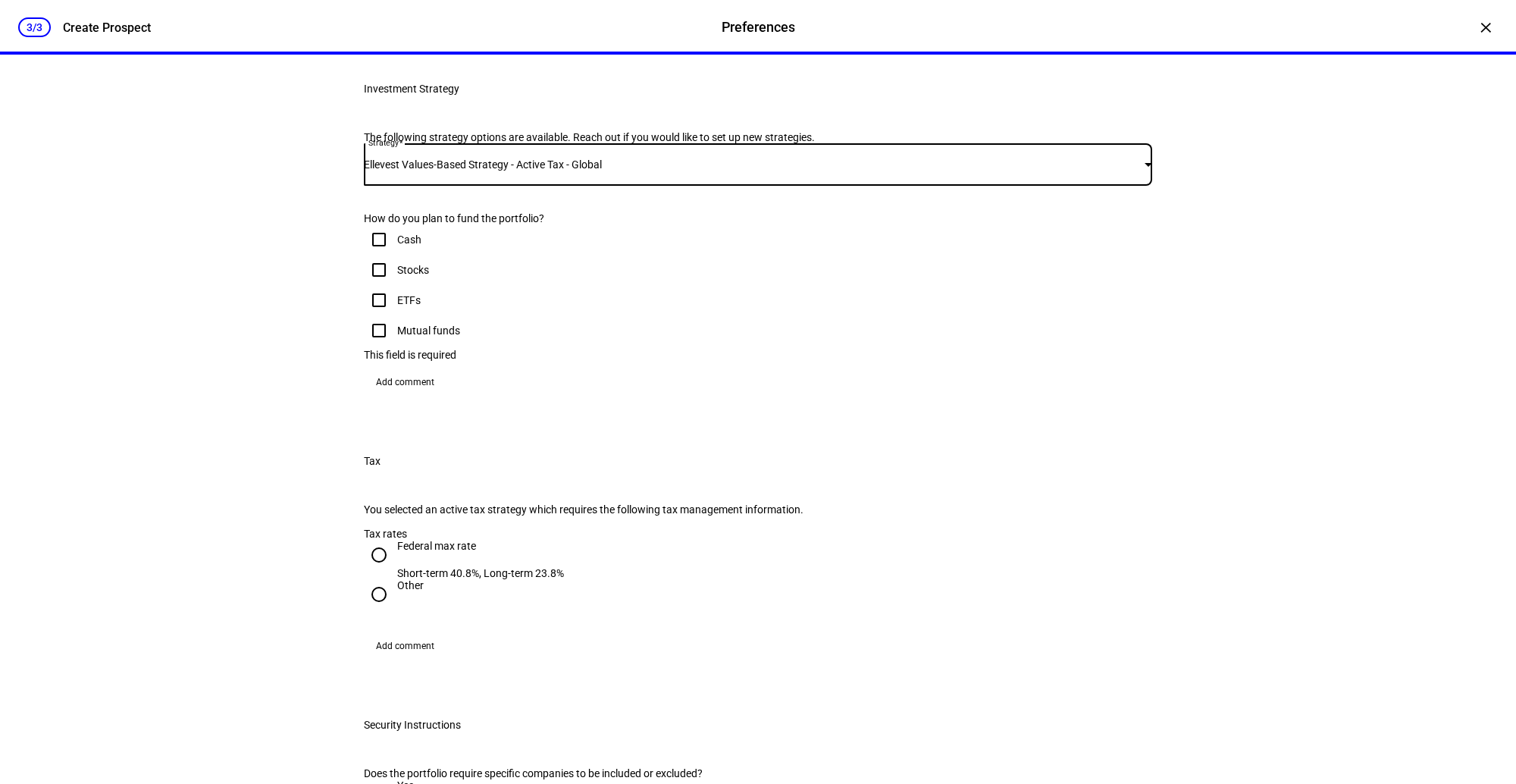
click at [384, 285] on input "Stocks" at bounding box center [379, 270] width 30 height 30
checkbox input "true"
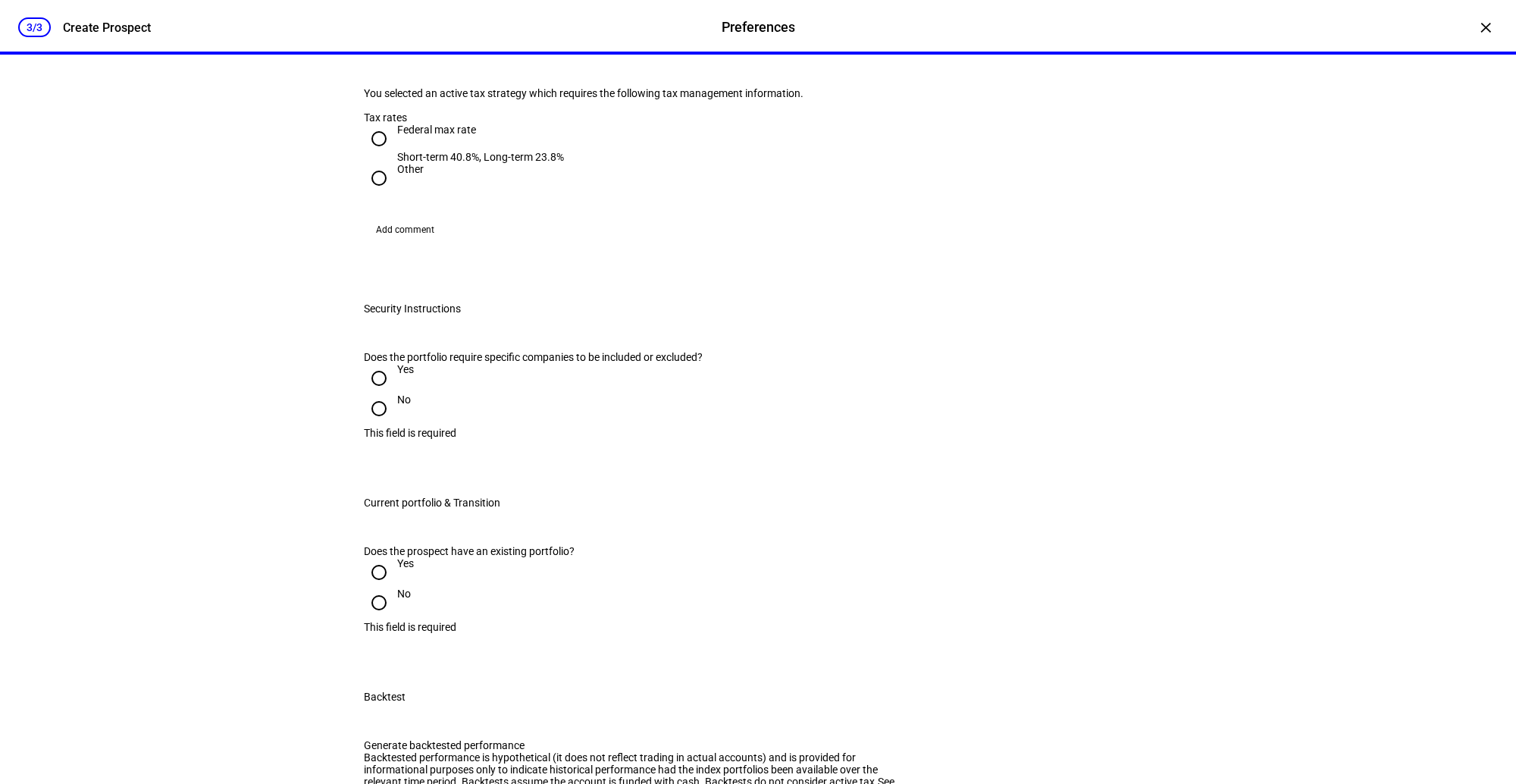
click at [384, 154] on input "Federal max rate Short-term 40.8%, Long-term 23.8%" at bounding box center [379, 139] width 30 height 30
radio input "true"
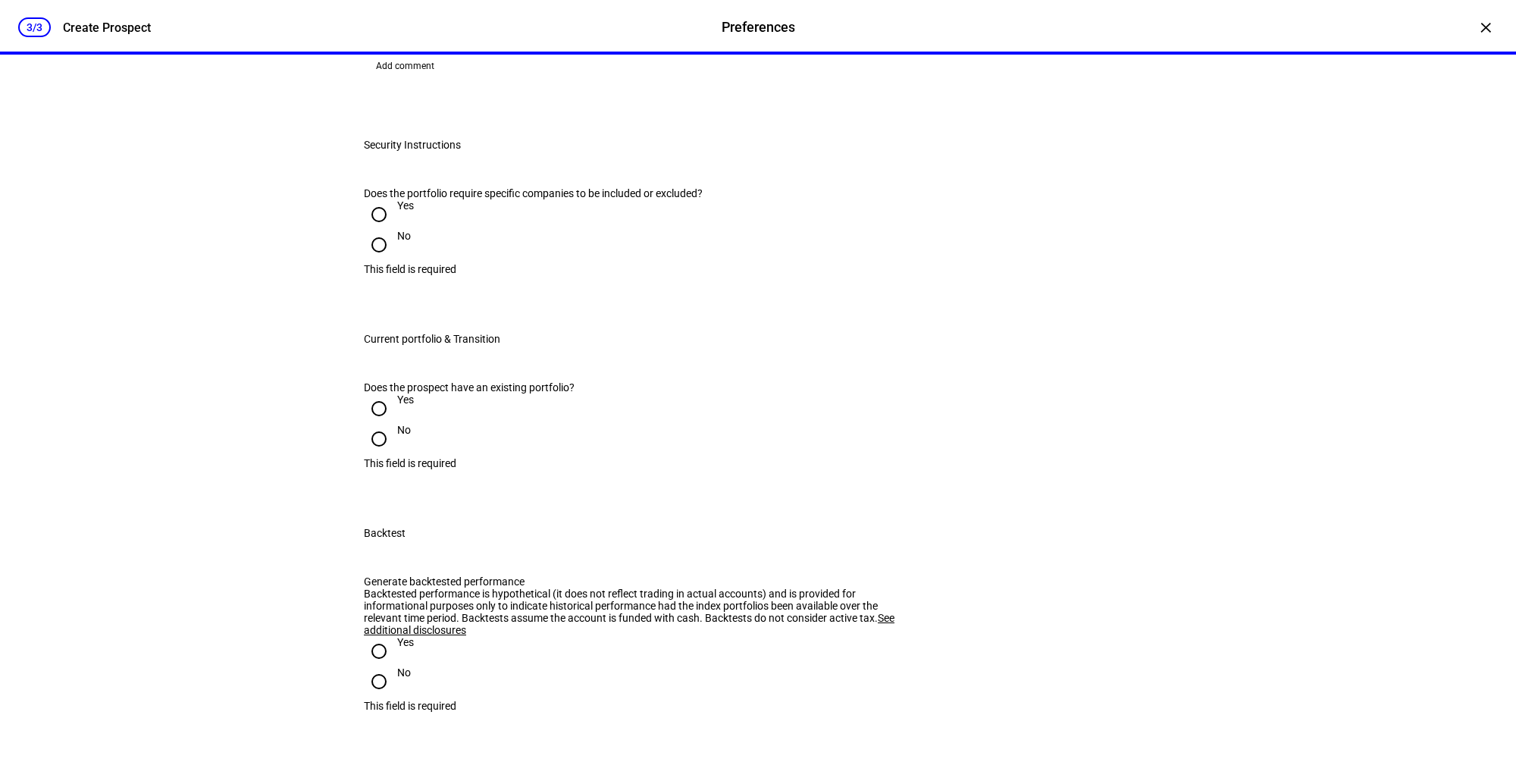
scroll to position [839, 0]
click at [387, 259] on input "No" at bounding box center [379, 244] width 30 height 30
radio input "true"
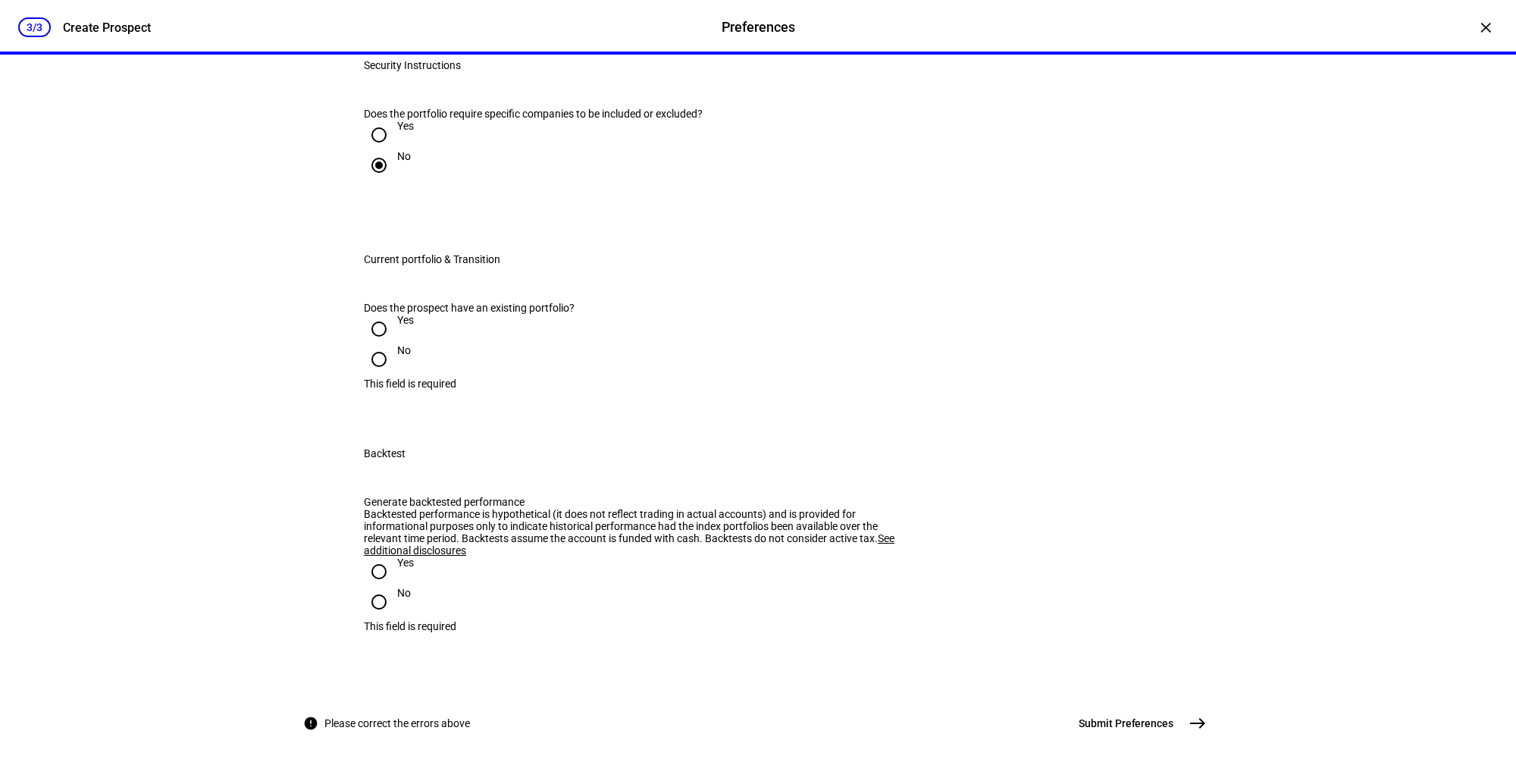
click at [384, 344] on input "Yes" at bounding box center [379, 329] width 30 height 30
radio input "true"
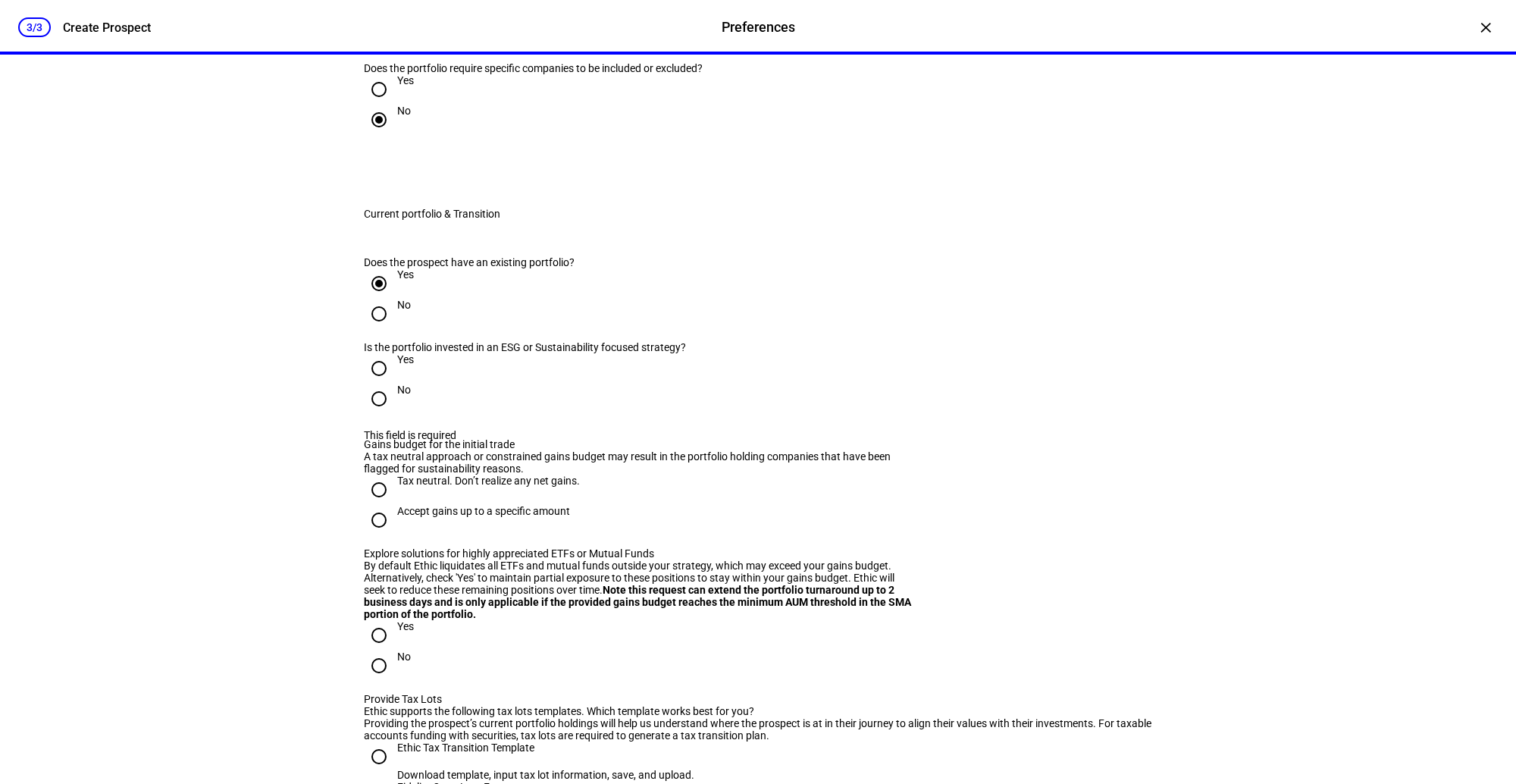
scroll to position [1357, 0]
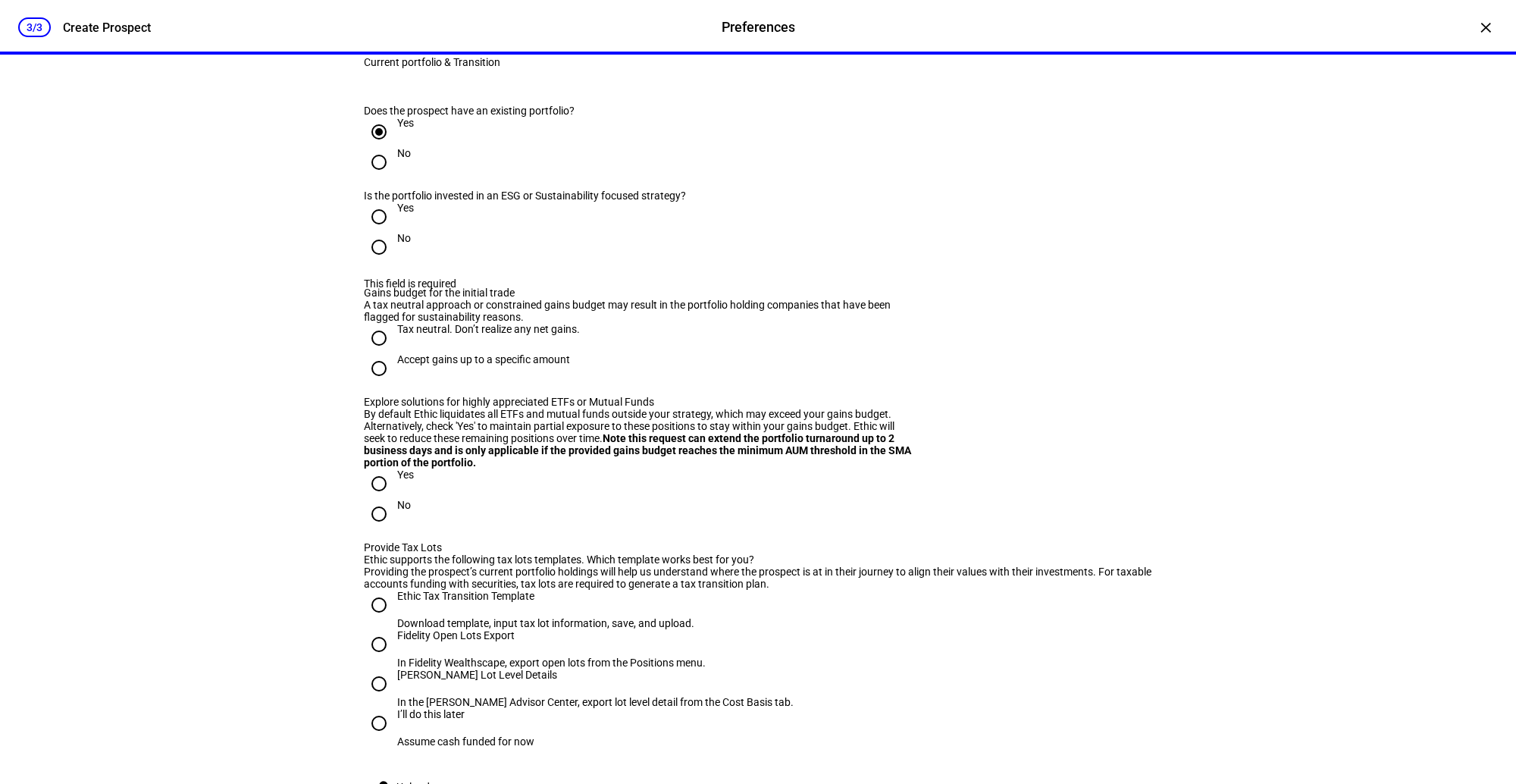
click at [385, 262] on input "No" at bounding box center [379, 247] width 30 height 30
radio input "true"
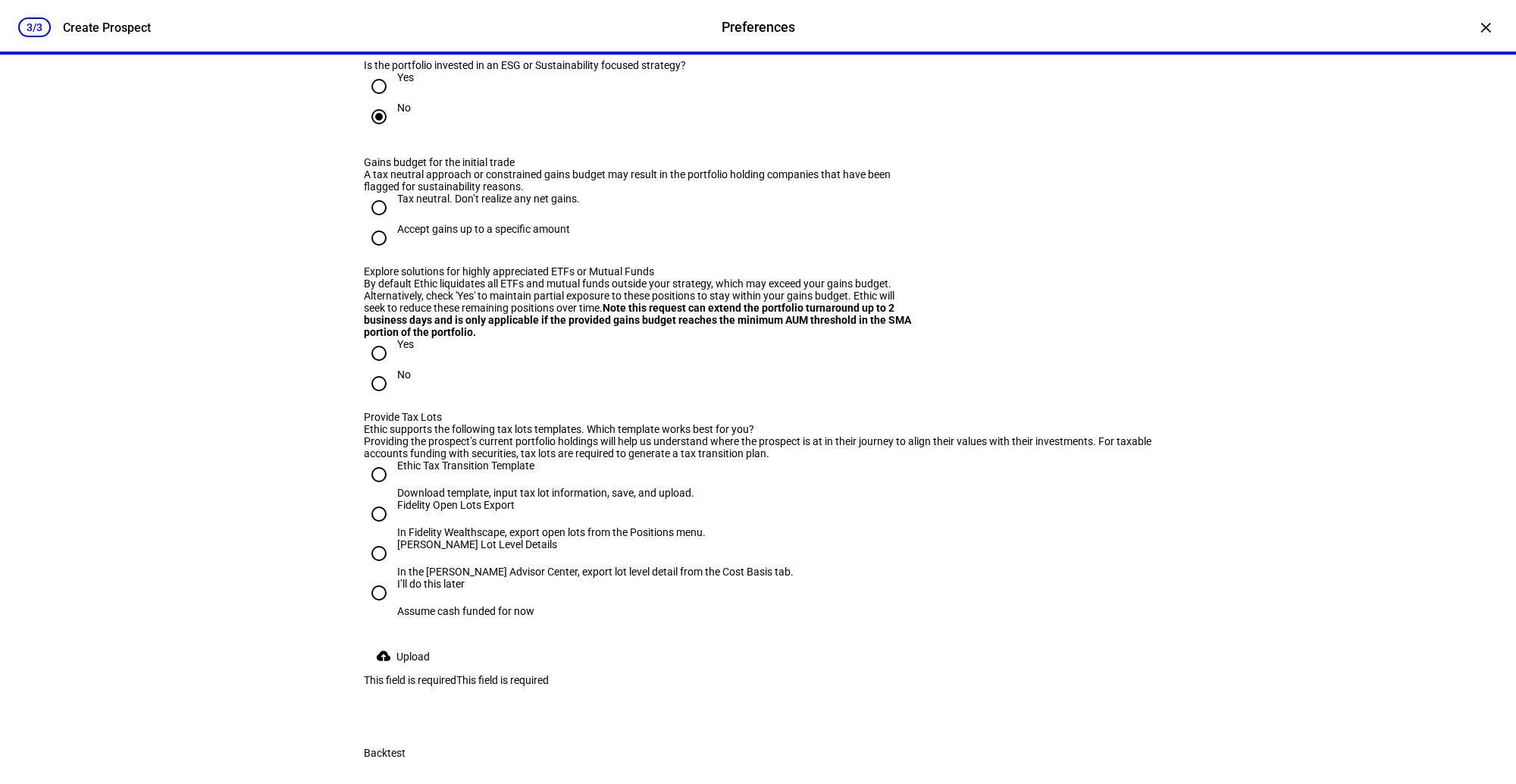
click at [385, 223] on input "Tax neutral. Don’t realize any net gains." at bounding box center [379, 208] width 30 height 30
radio input "true"
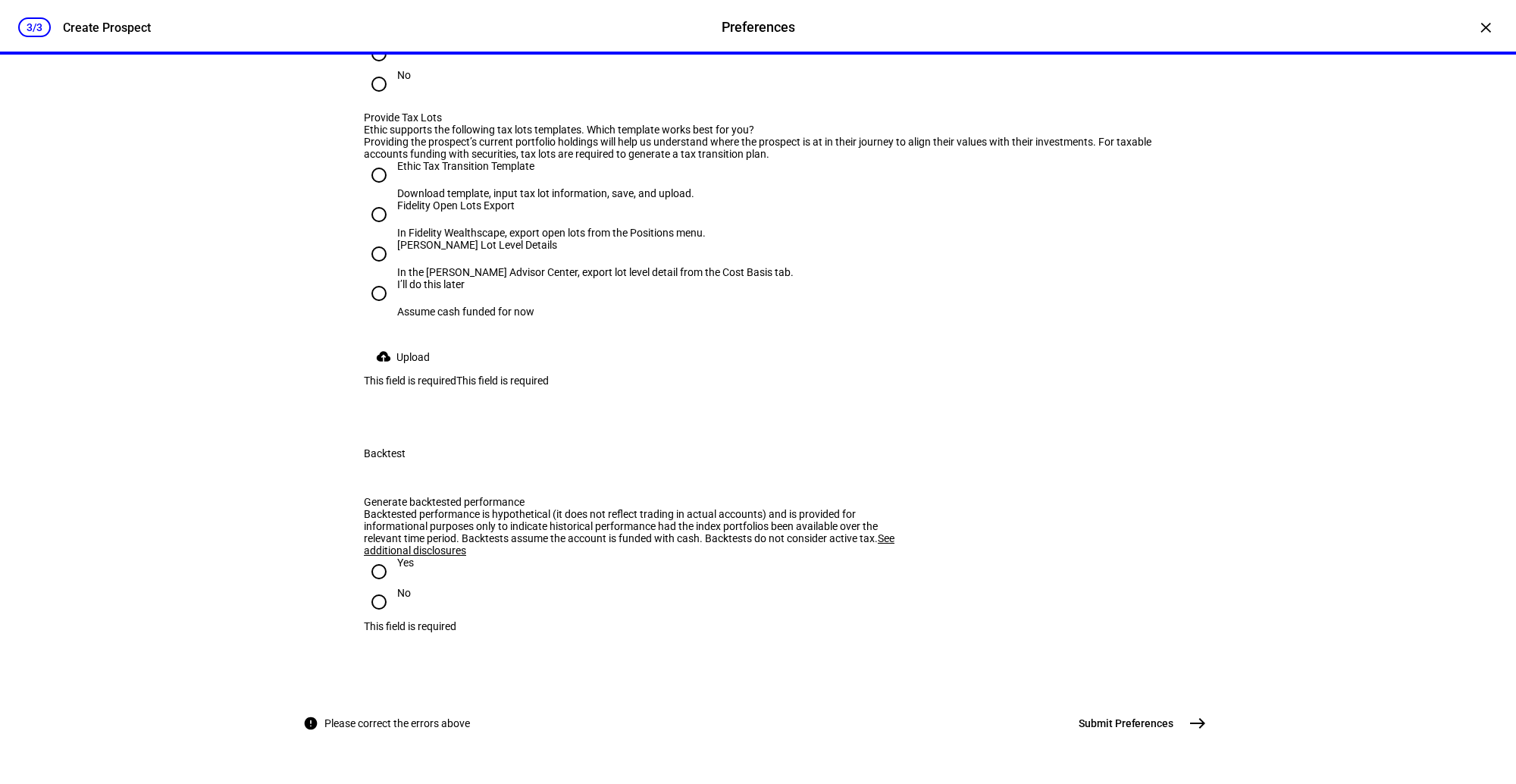
scroll to position [1875, 0]
click at [384, 69] on input "Yes" at bounding box center [379, 54] width 30 height 30
radio input "true"
click at [383, 309] on input "I’ll do this later Assume cash funded for now" at bounding box center [379, 294] width 30 height 30
radio input "true"
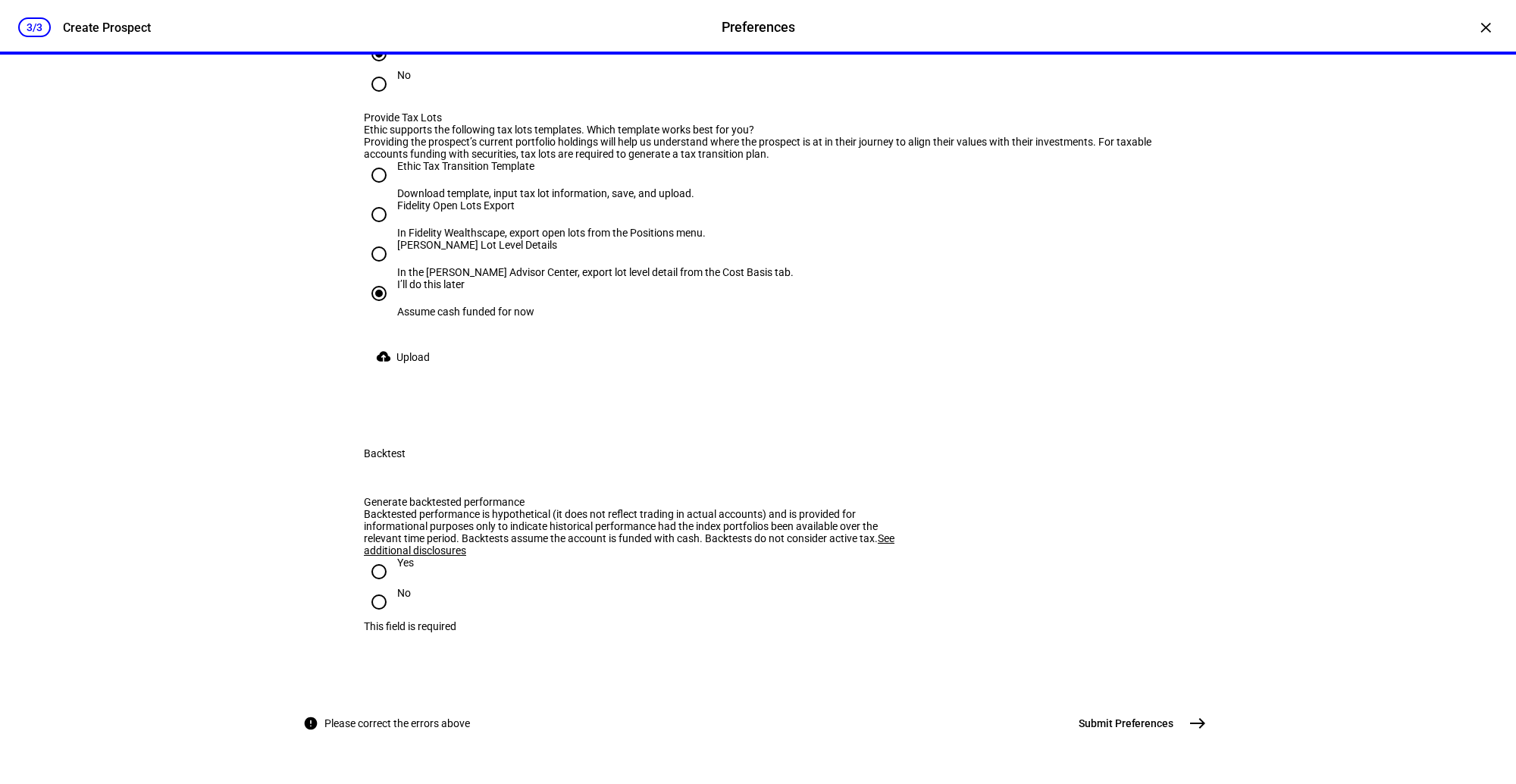
scroll to position [2262, 0]
click at [384, 586] on input "No" at bounding box center [379, 601] width 30 height 30
radio input "true"
click at [1108, 739] on button "Submit Preferences east" at bounding box center [1141, 723] width 143 height 30
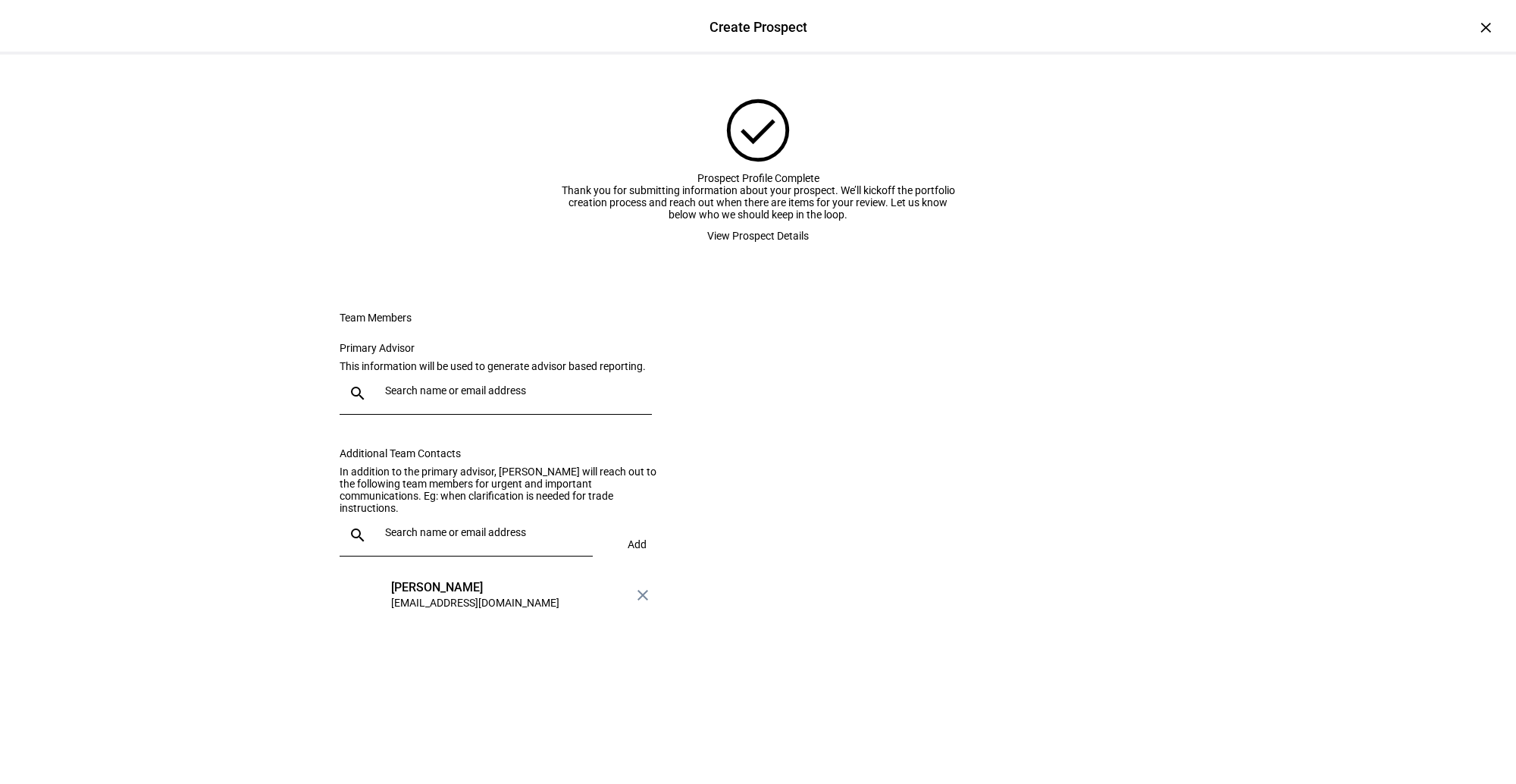
scroll to position [0, 0]
click at [583, 429] on div "Primary Advisor This information will be used to generate advisor based reporti…" at bounding box center [505, 385] width 331 height 87
click at [550, 415] on div at bounding box center [510, 393] width 261 height 42
type input "ash"
click at [500, 555] on mat-option "AB Ashley Bleckner ableckner@ellevest.com" at bounding box center [500, 577] width 318 height 49
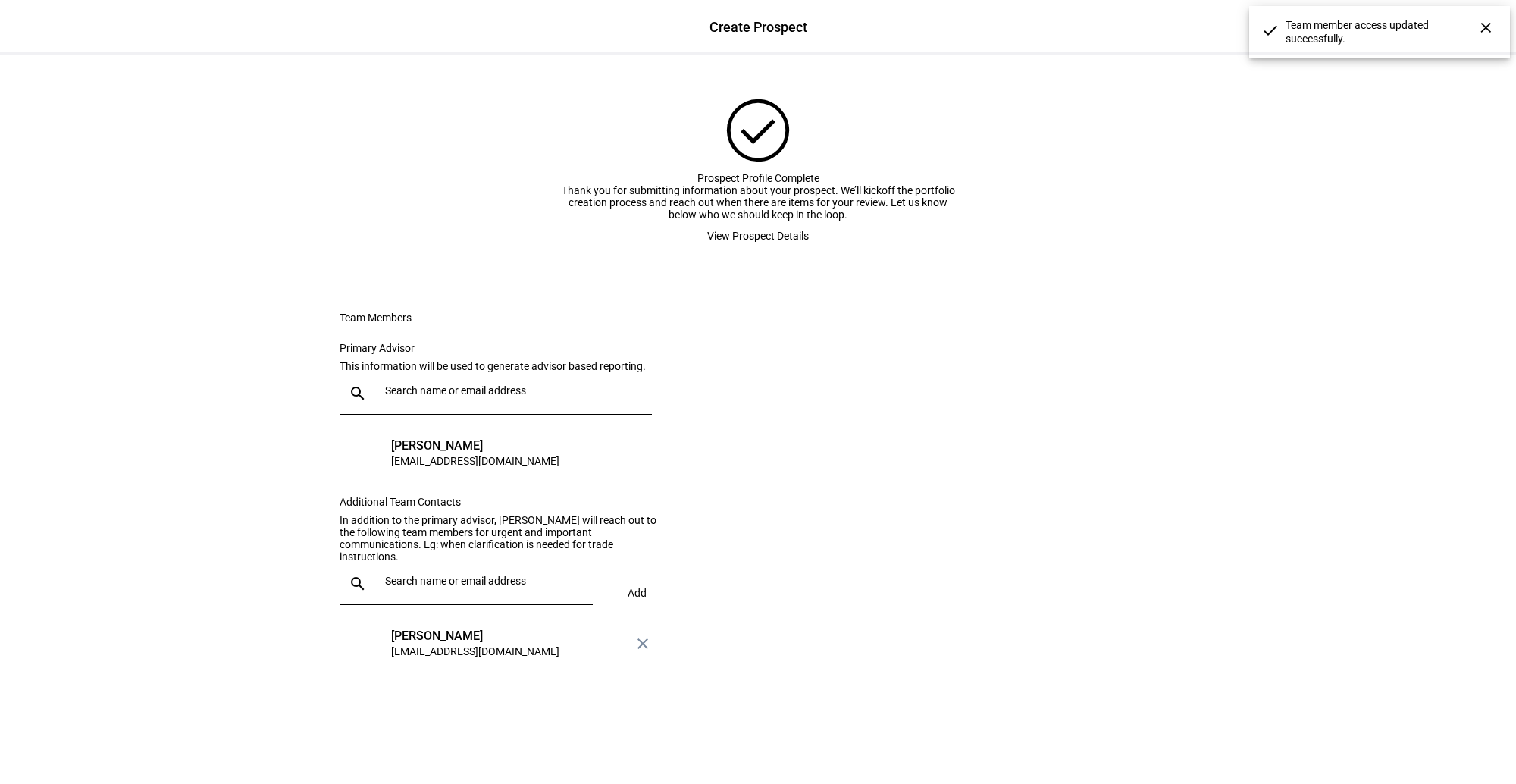
click at [777, 251] on span "View Prospect Details" at bounding box center [758, 236] width 102 height 30
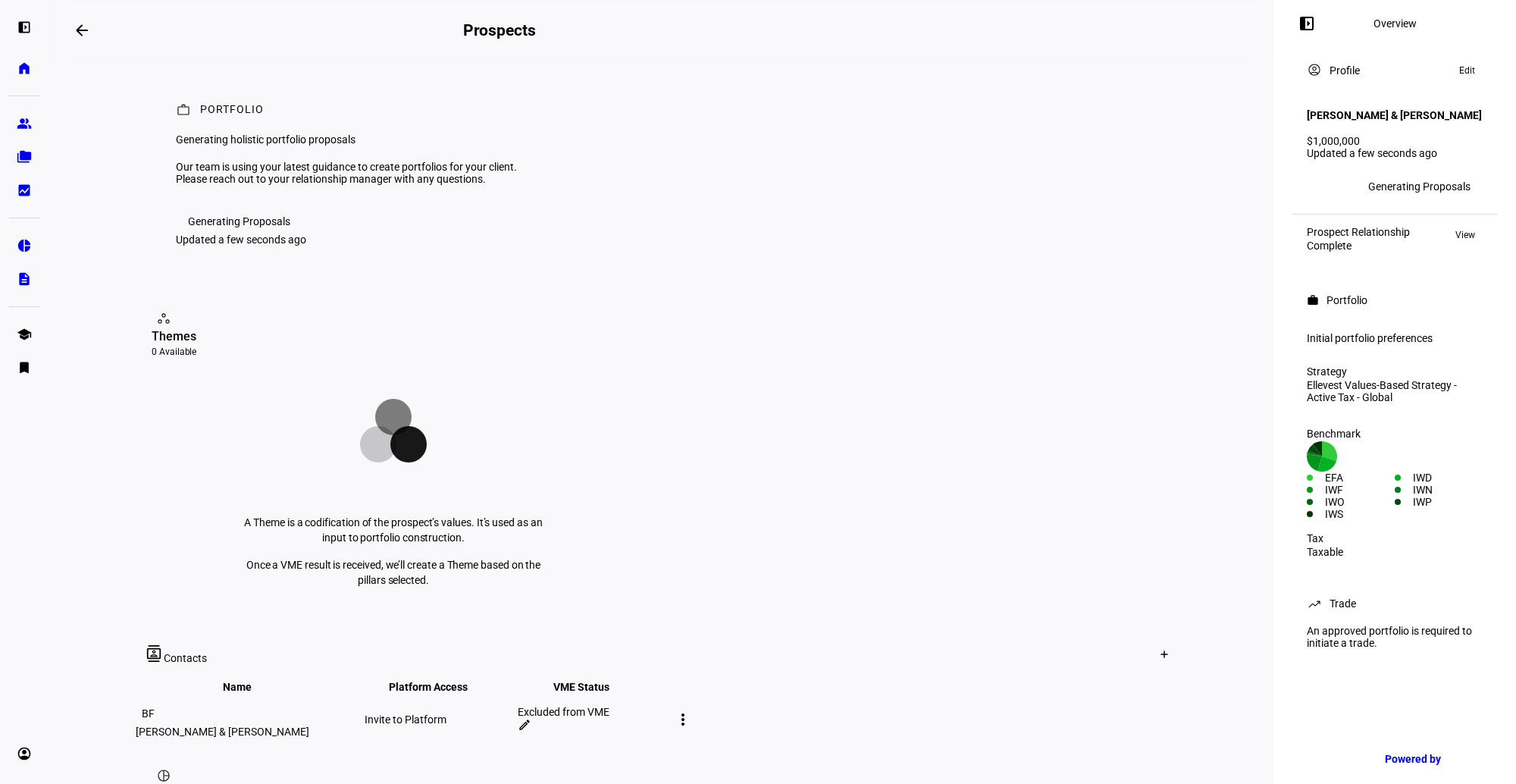
click at [80, 26] on mat-icon "arrow_backwards" at bounding box center [82, 30] width 19 height 19
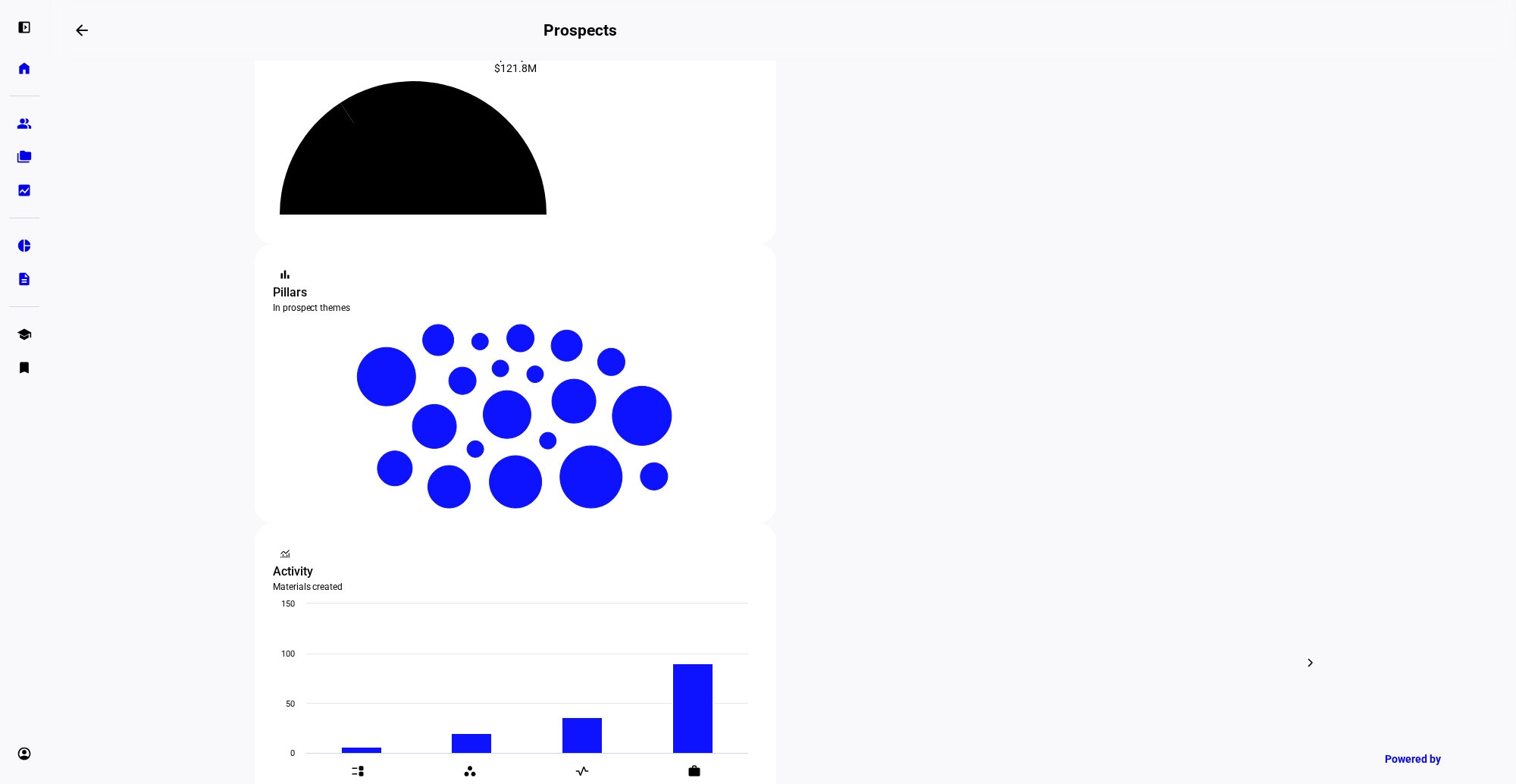
scroll to position [147, 0]
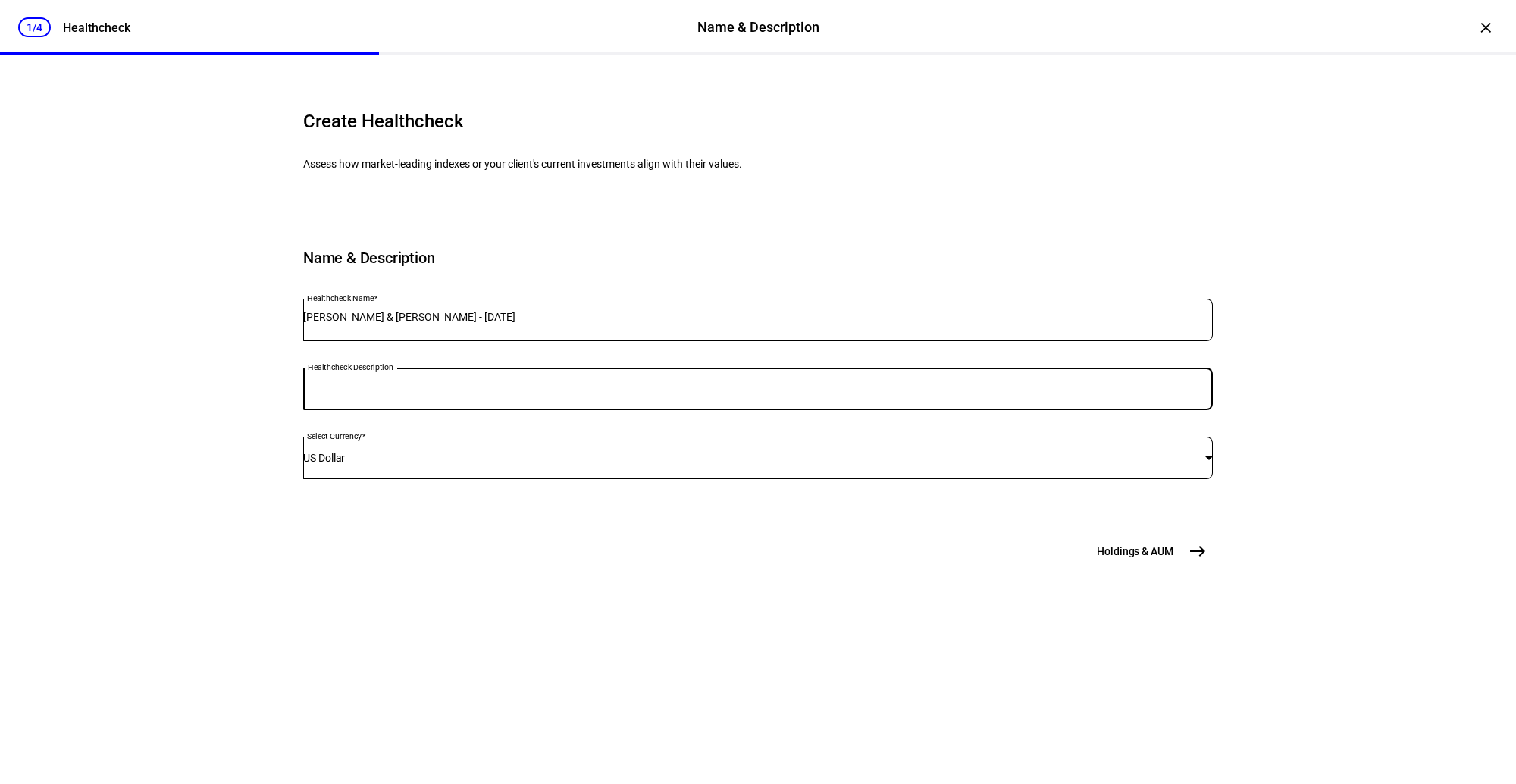
click at [534, 392] on input "Healthcheck Description" at bounding box center [757, 385] width 909 height 12
type input "t"
type input "Taxable account"
click at [1108, 566] on span "east" at bounding box center [1198, 551] width 30 height 30
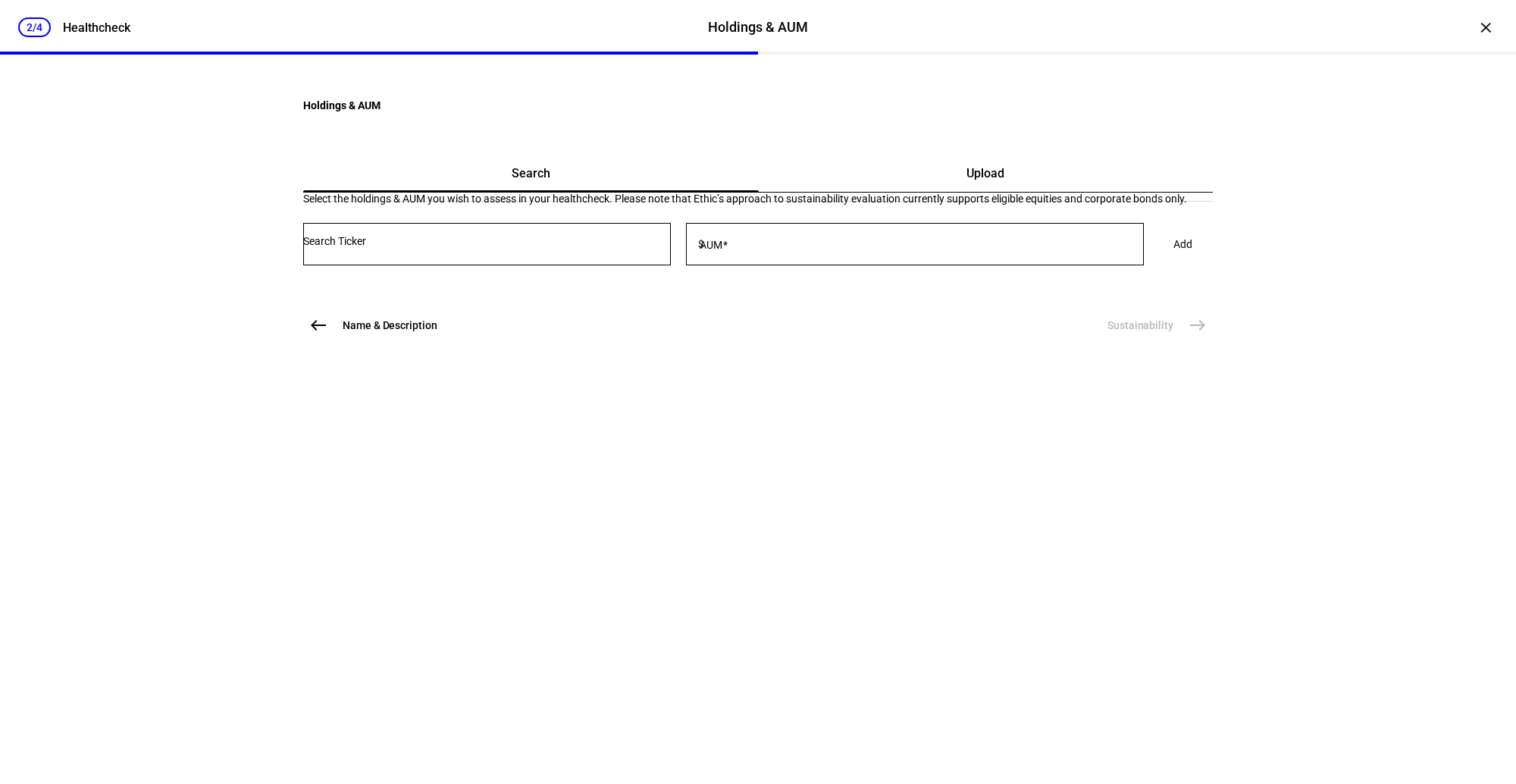
click at [969, 192] on span "Upload" at bounding box center [985, 173] width 38 height 36
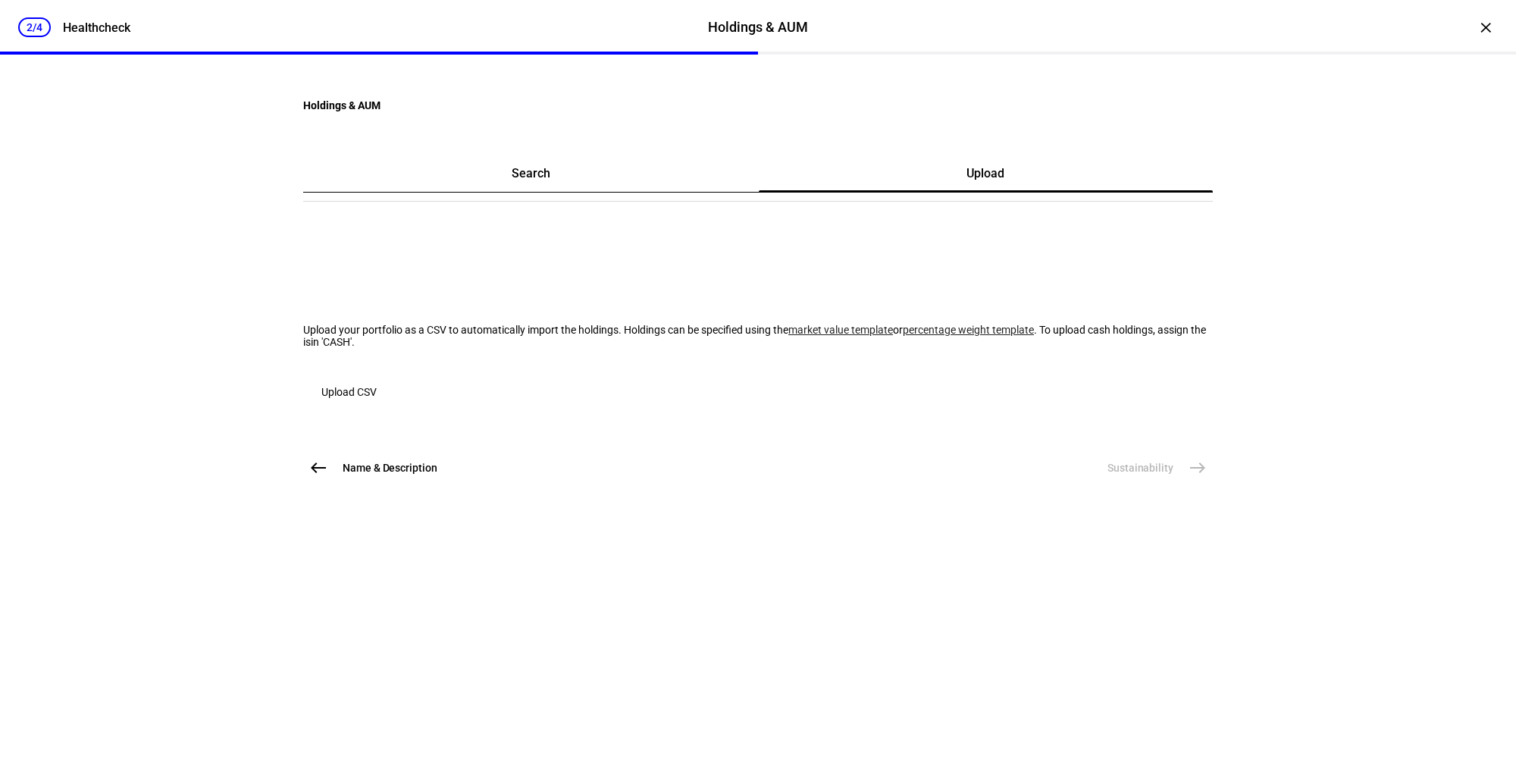
click at [788, 336] on link "market value template" at bounding box center [840, 330] width 104 height 12
click at [377, 407] on span "Upload CSV" at bounding box center [349, 392] width 56 height 30
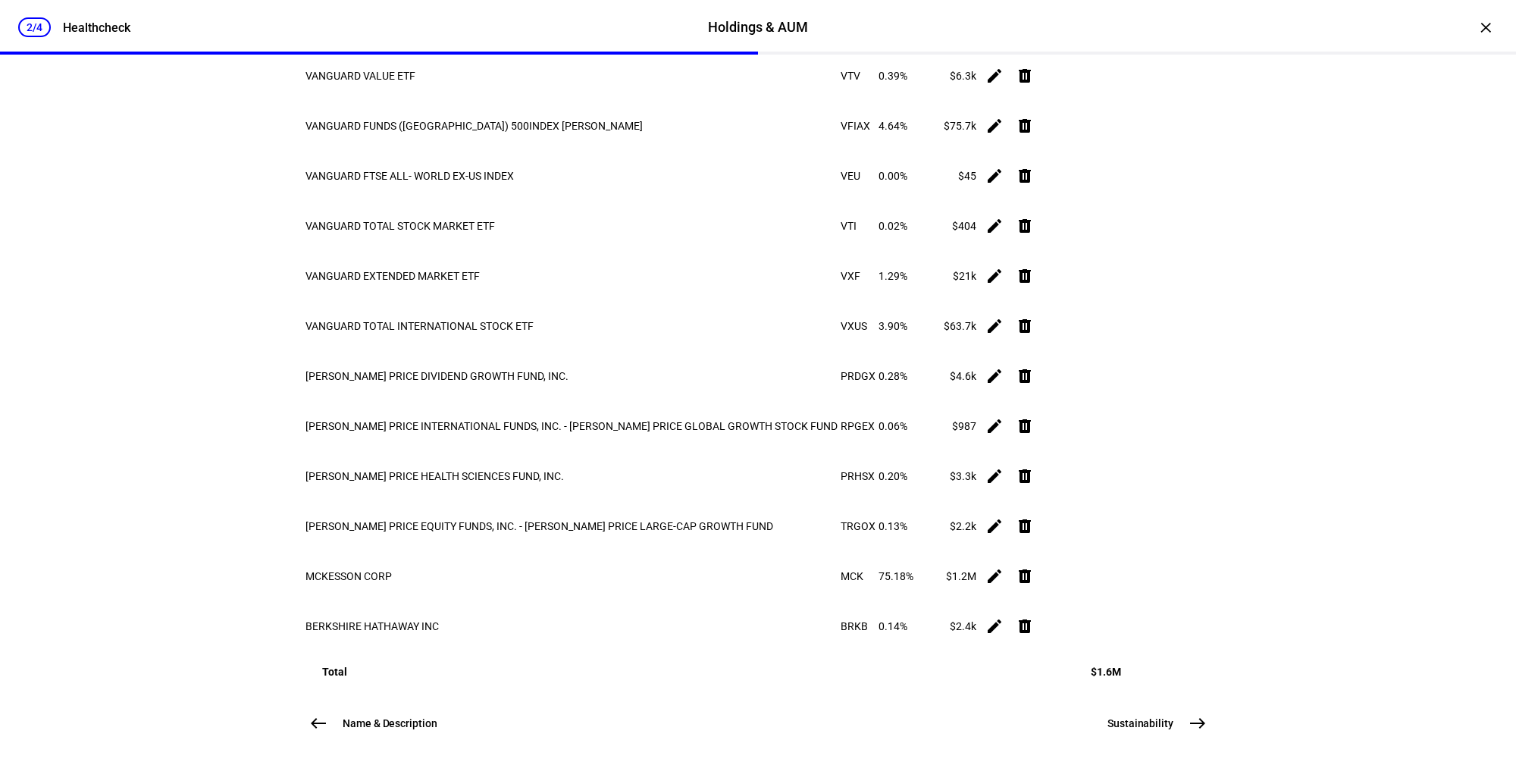
scroll to position [1483, 0]
click at [1108, 717] on mat-icon "east" at bounding box center [1198, 723] width 19 height 19
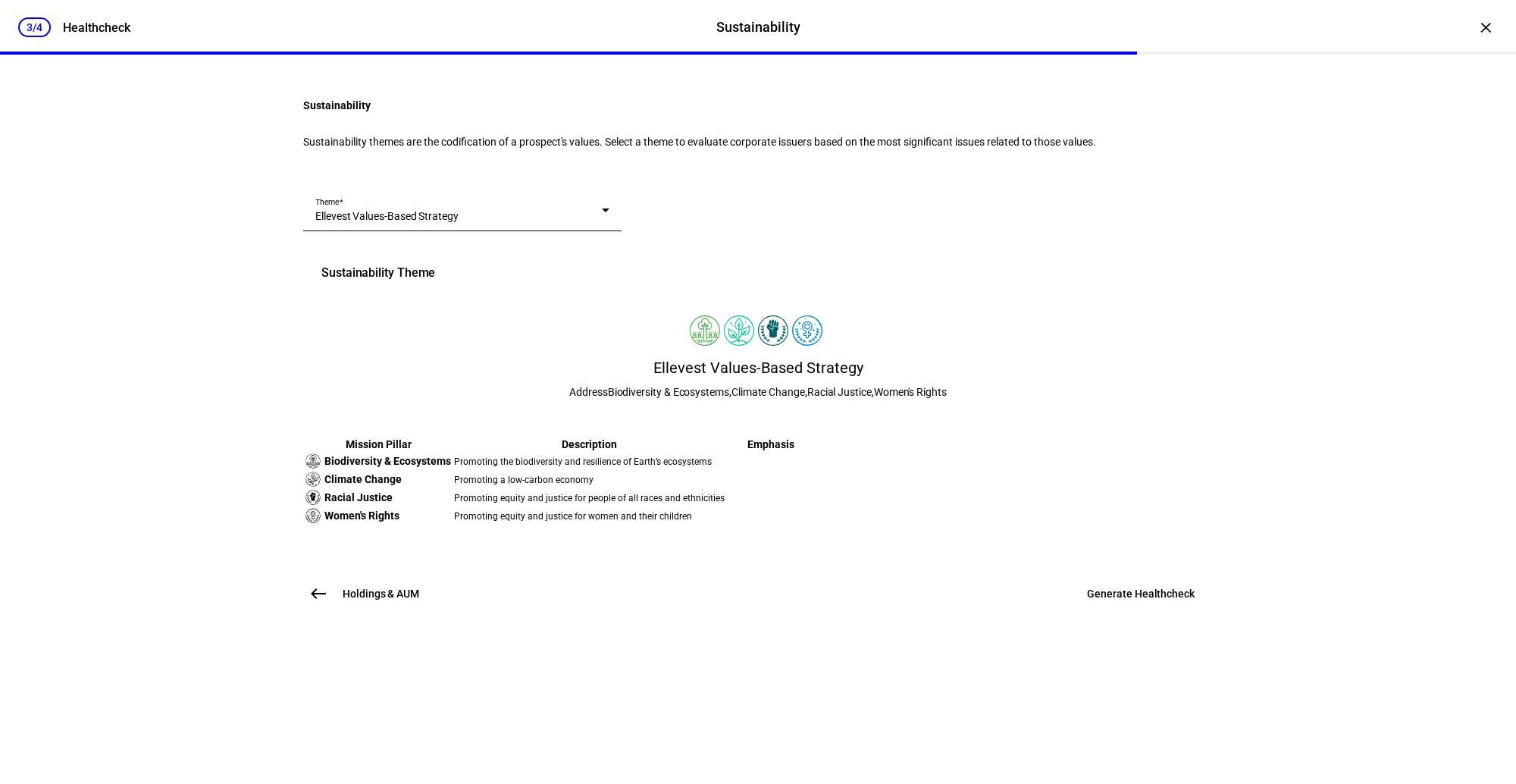
scroll to position [192, 0]
click at [1107, 601] on span "Generate Healthcheck" at bounding box center [1141, 594] width 108 height 15
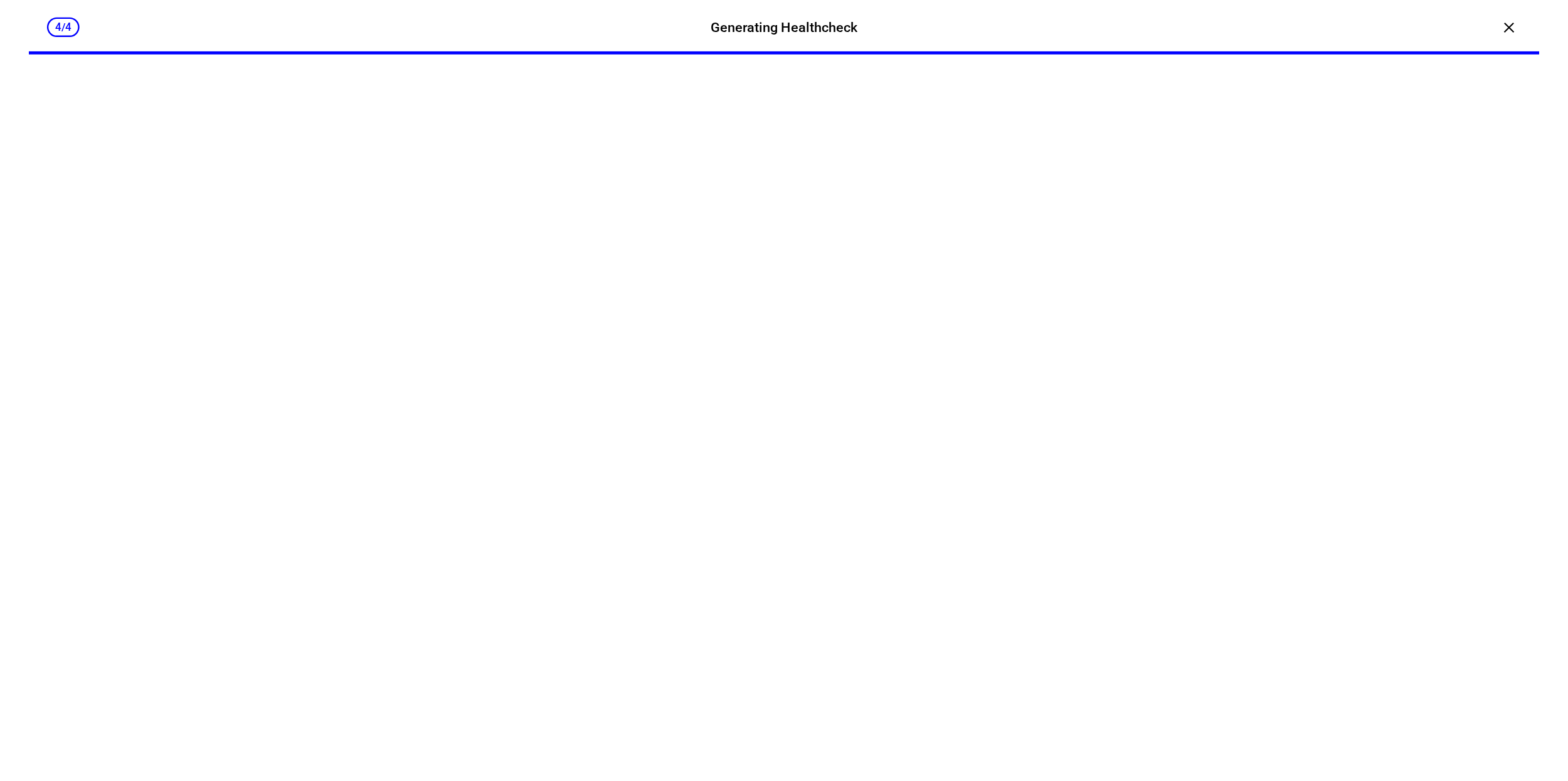
scroll to position [0, 0]
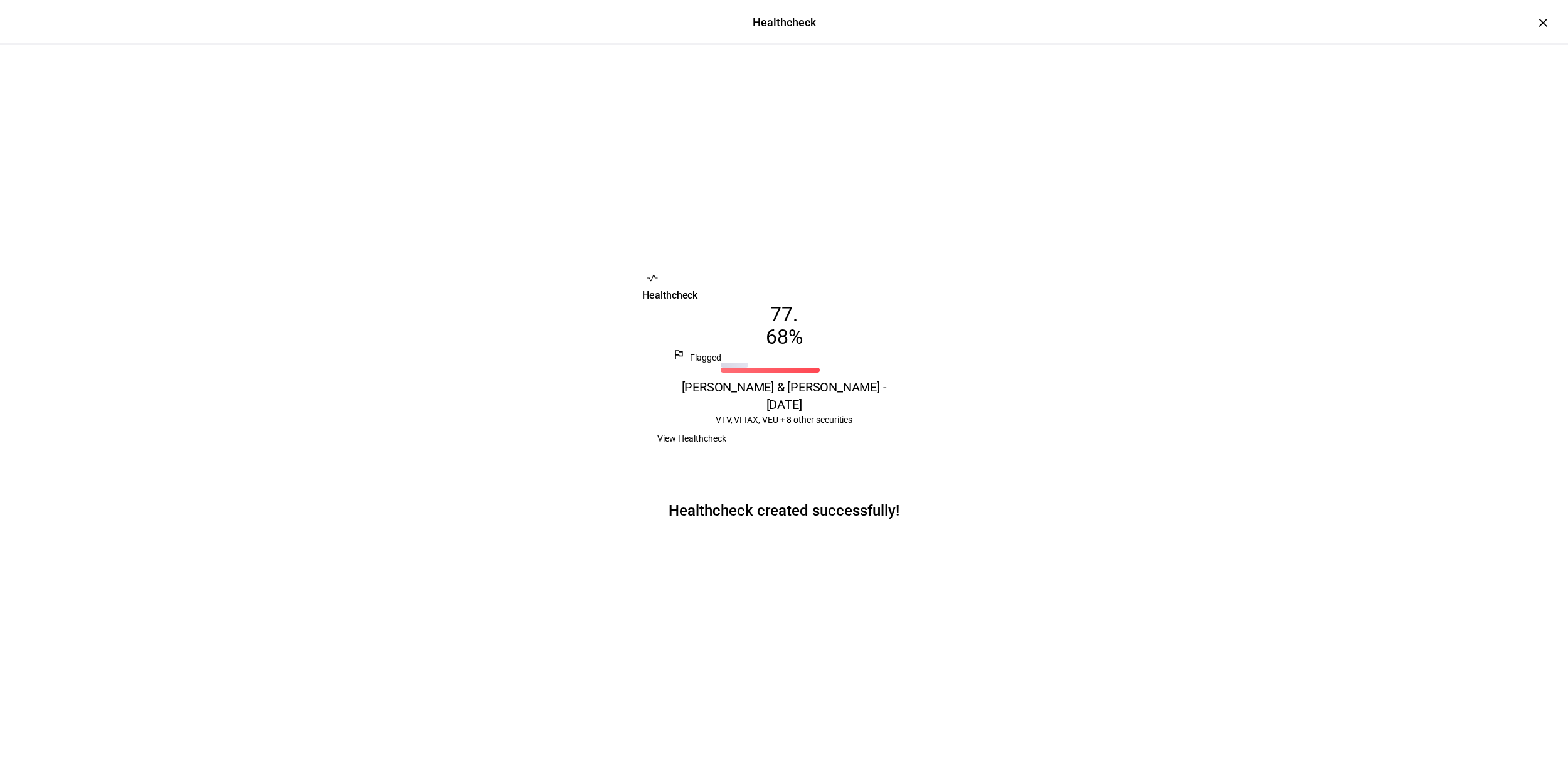
click at [726, 451] on span "View Healthcheck" at bounding box center [691, 439] width 69 height 25
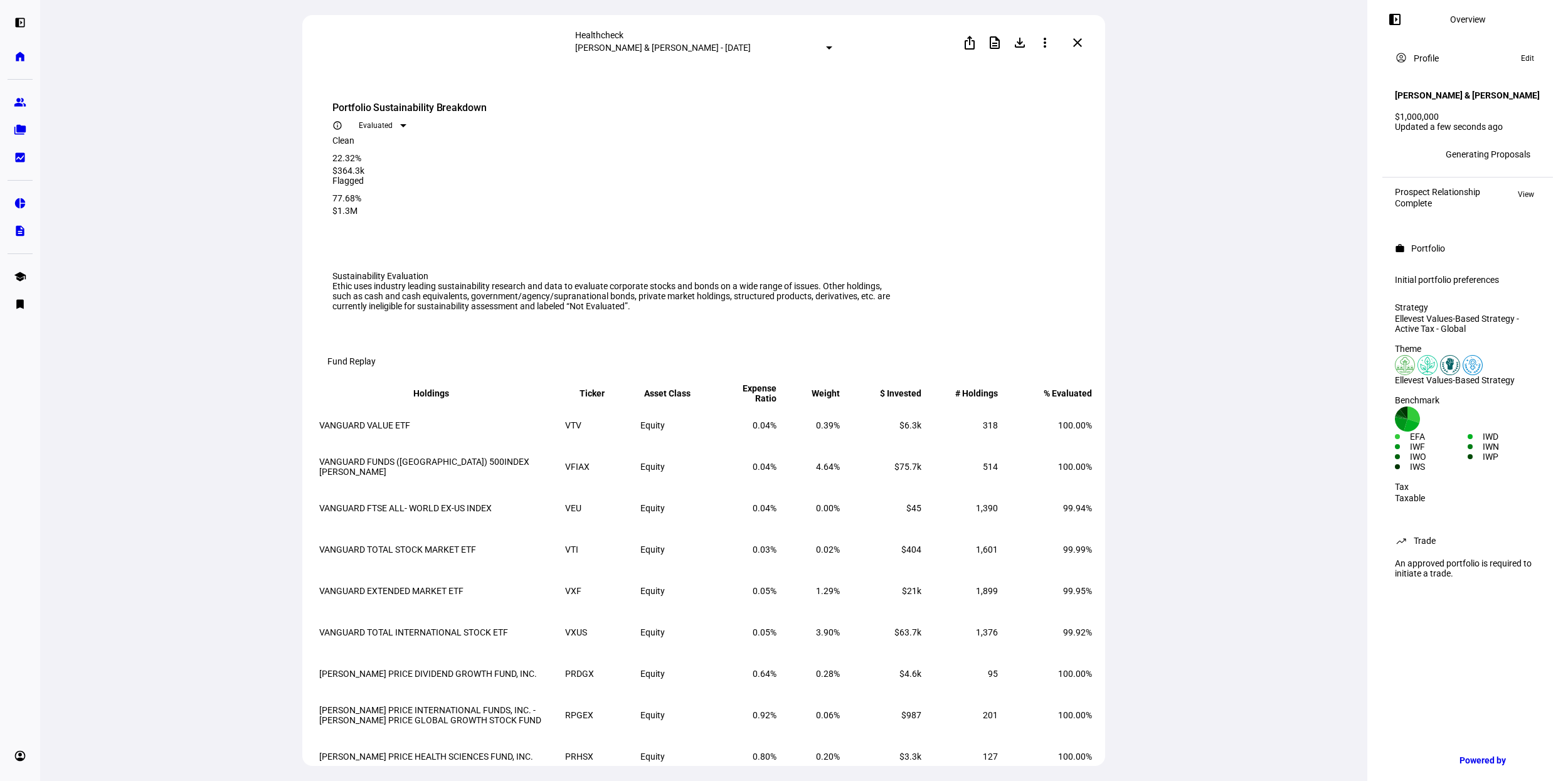
click at [1085, 39] on span at bounding box center [1077, 42] width 30 height 30
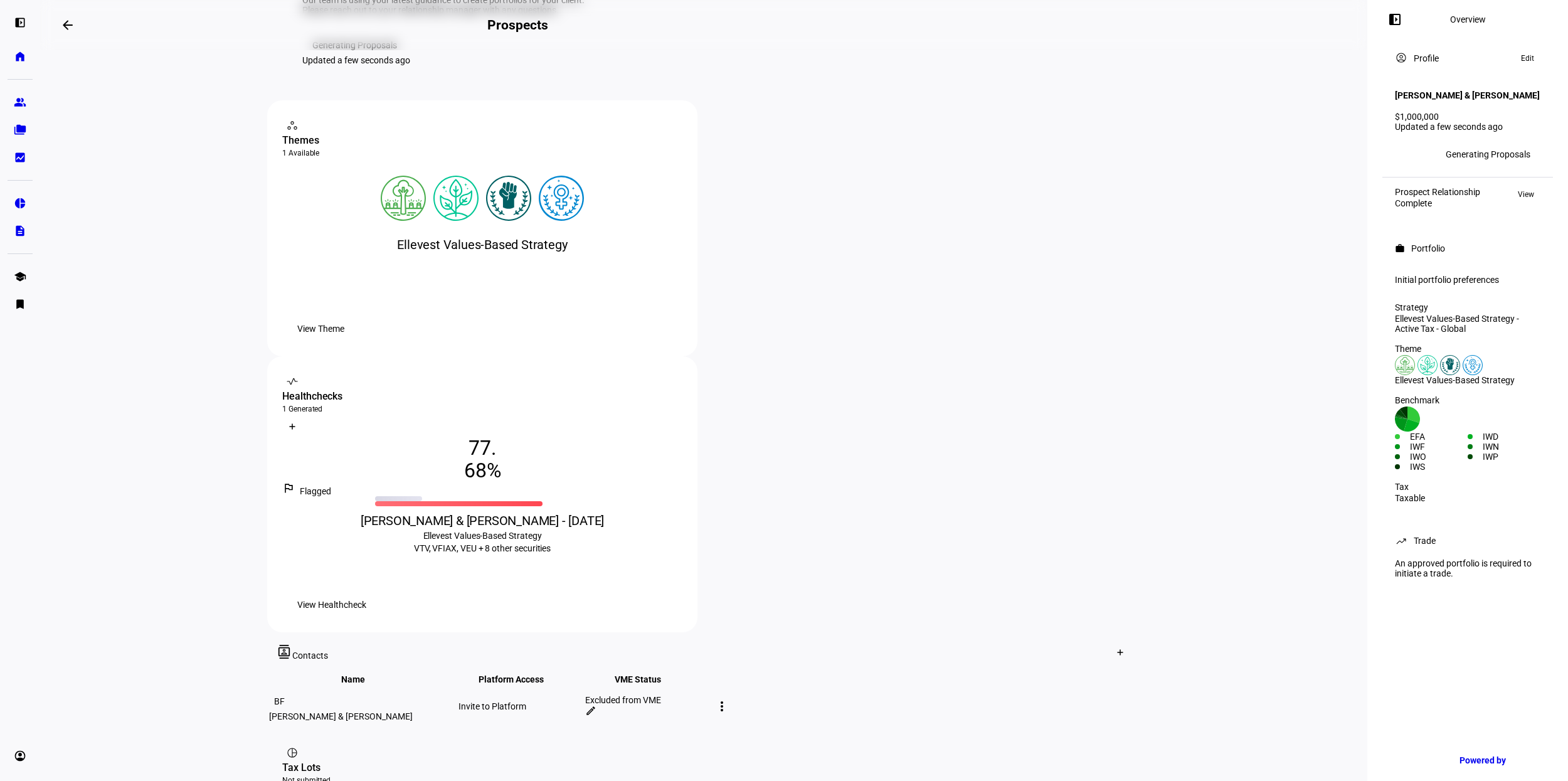
scroll to position [139, 0]
click at [366, 592] on span "View Healthcheck" at bounding box center [331, 604] width 69 height 25
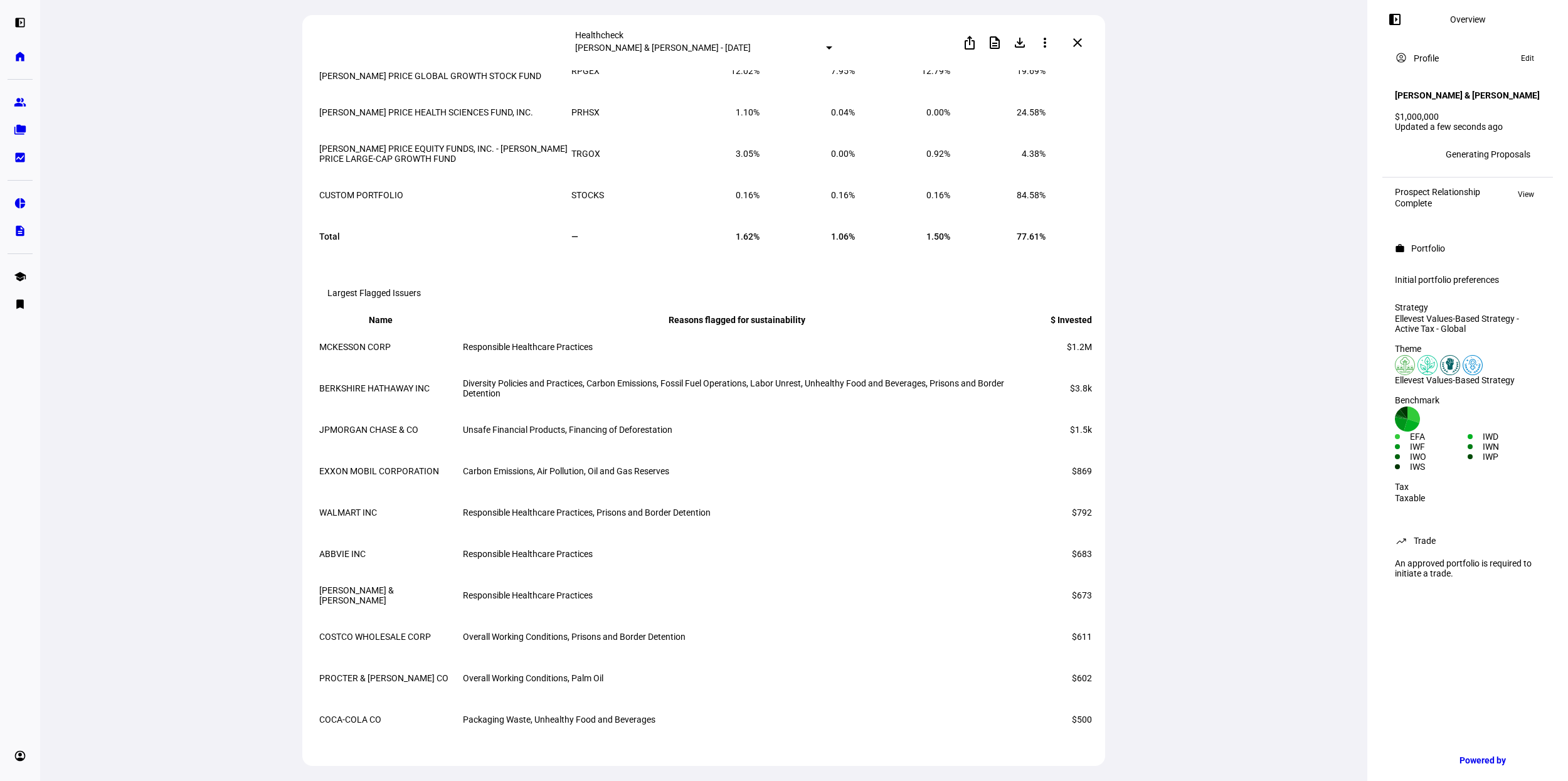
scroll to position [2593, 0]
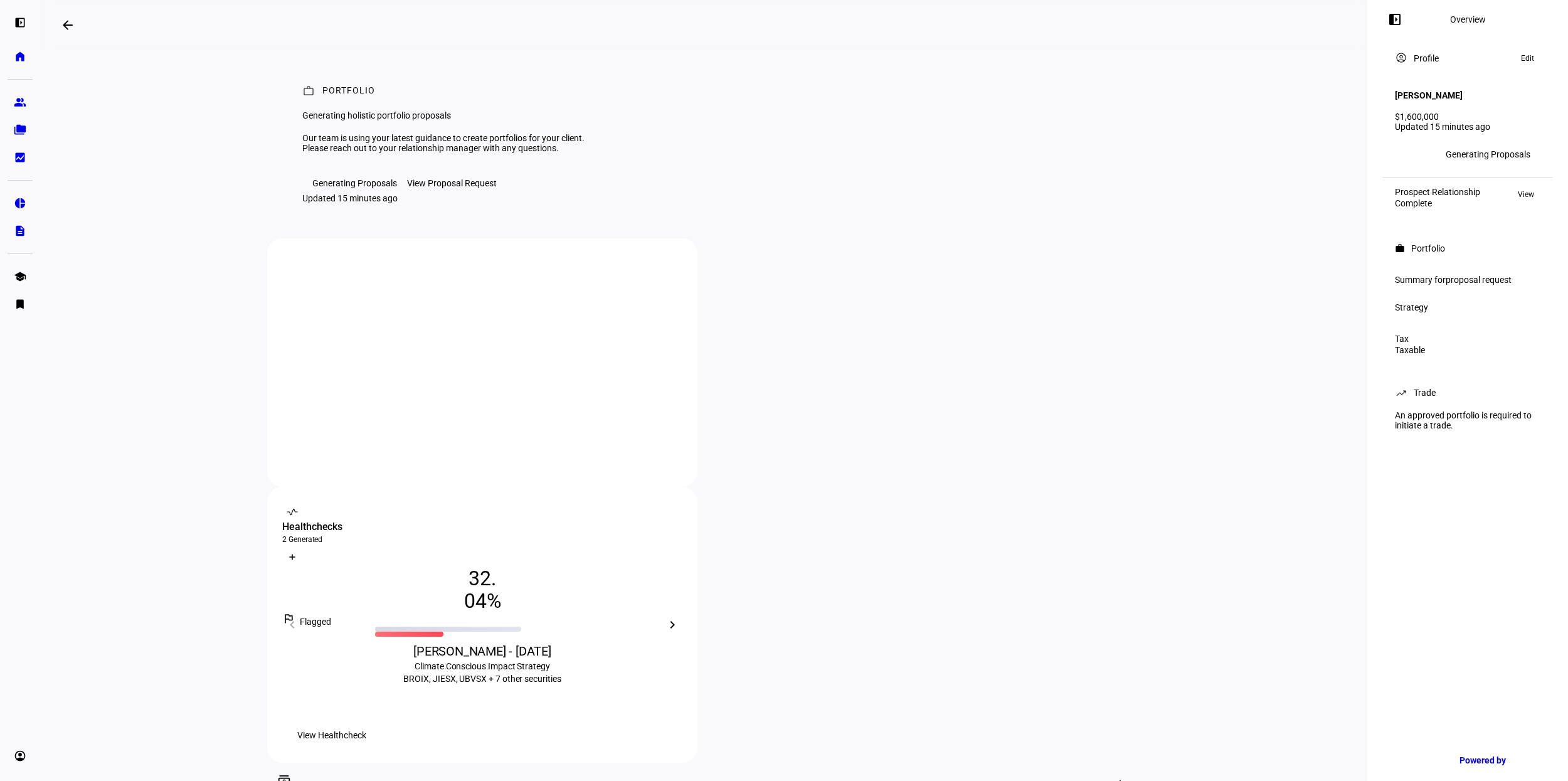
click at [366, 723] on span "View Healthcheck" at bounding box center [331, 735] width 69 height 25
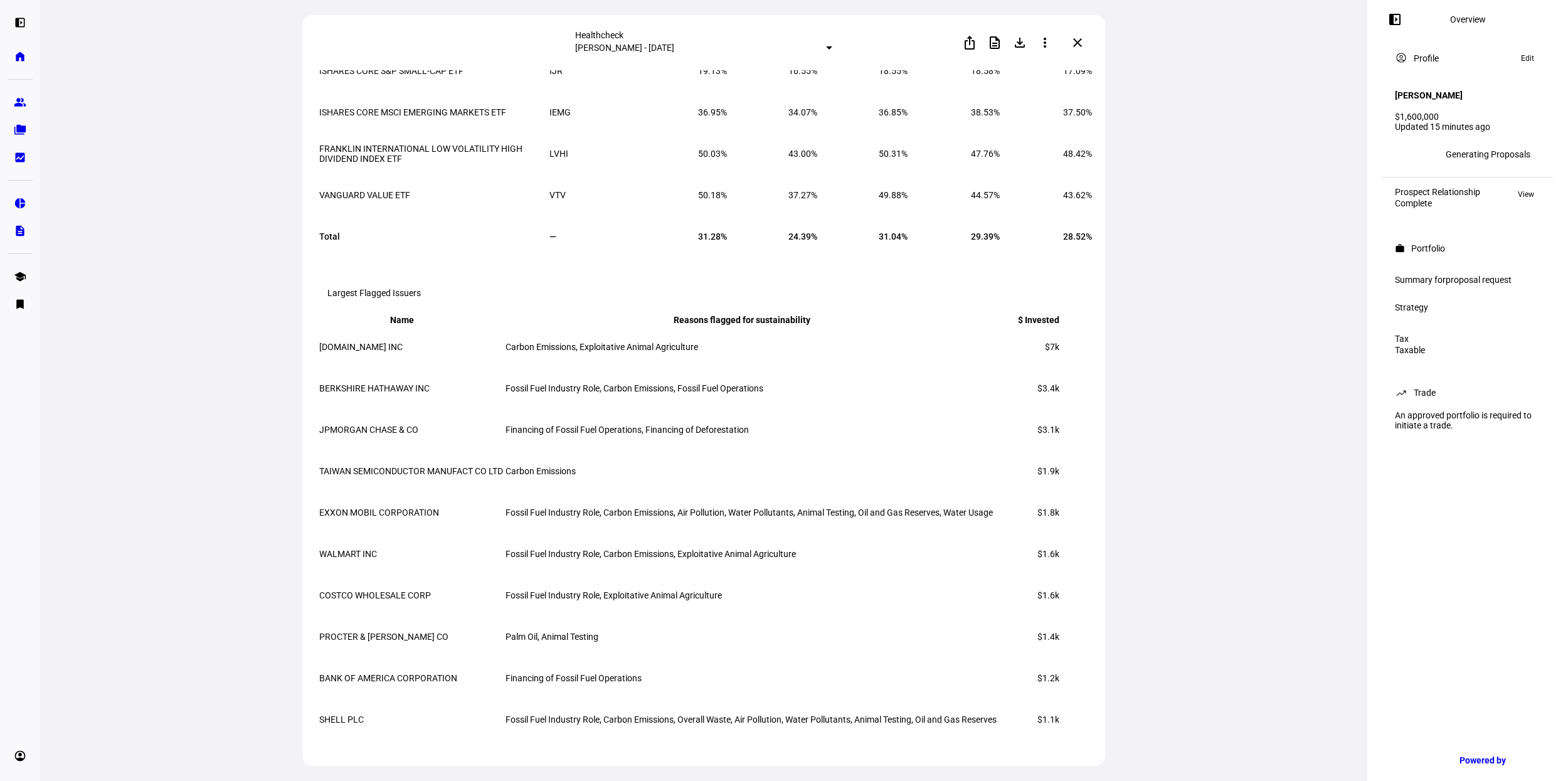
scroll to position [2539, 0]
